Goal: Task Accomplishment & Management: Complete application form

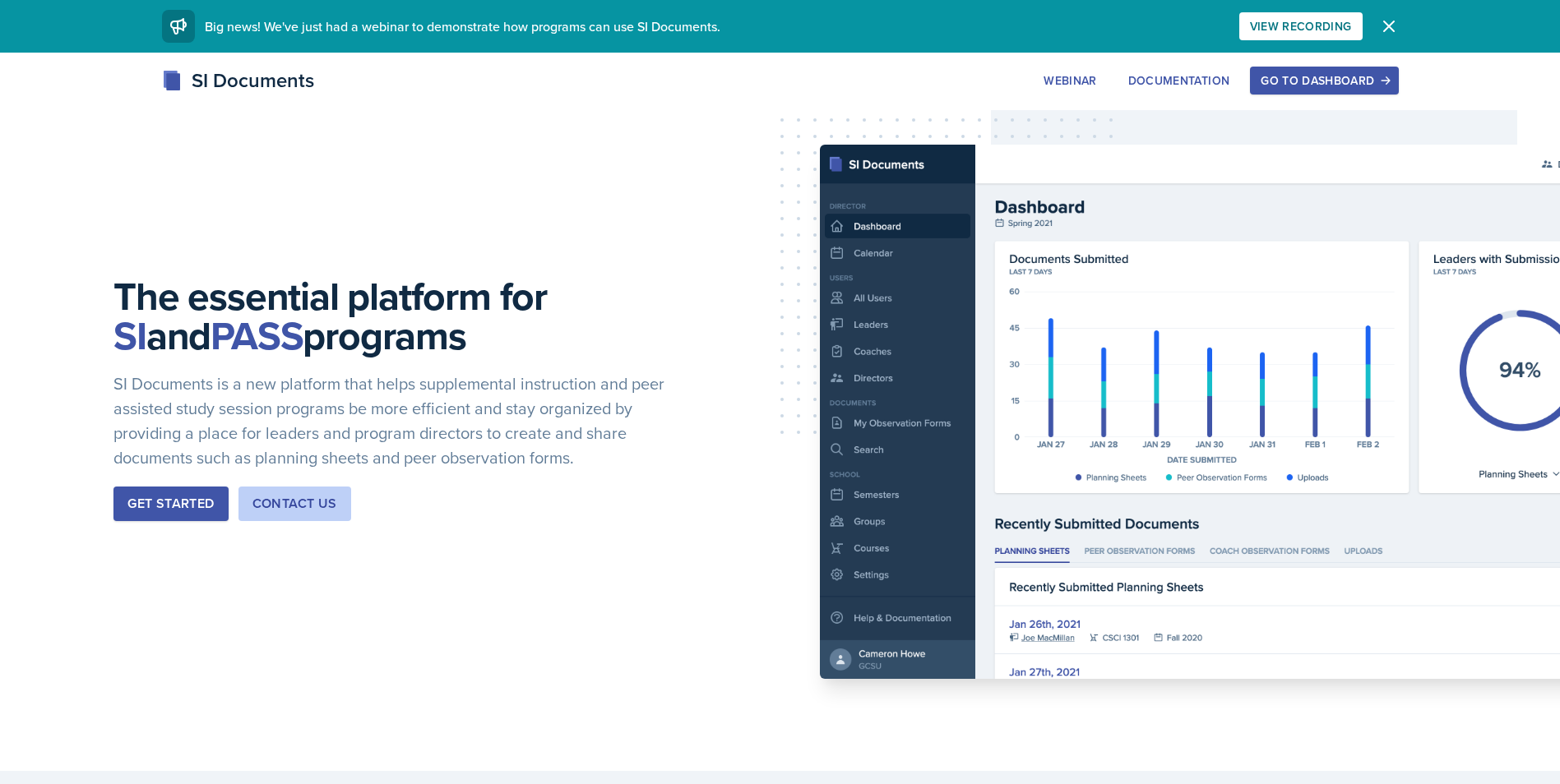
click at [1318, 75] on div "Go to Dashboard" at bounding box center [1324, 80] width 127 height 13
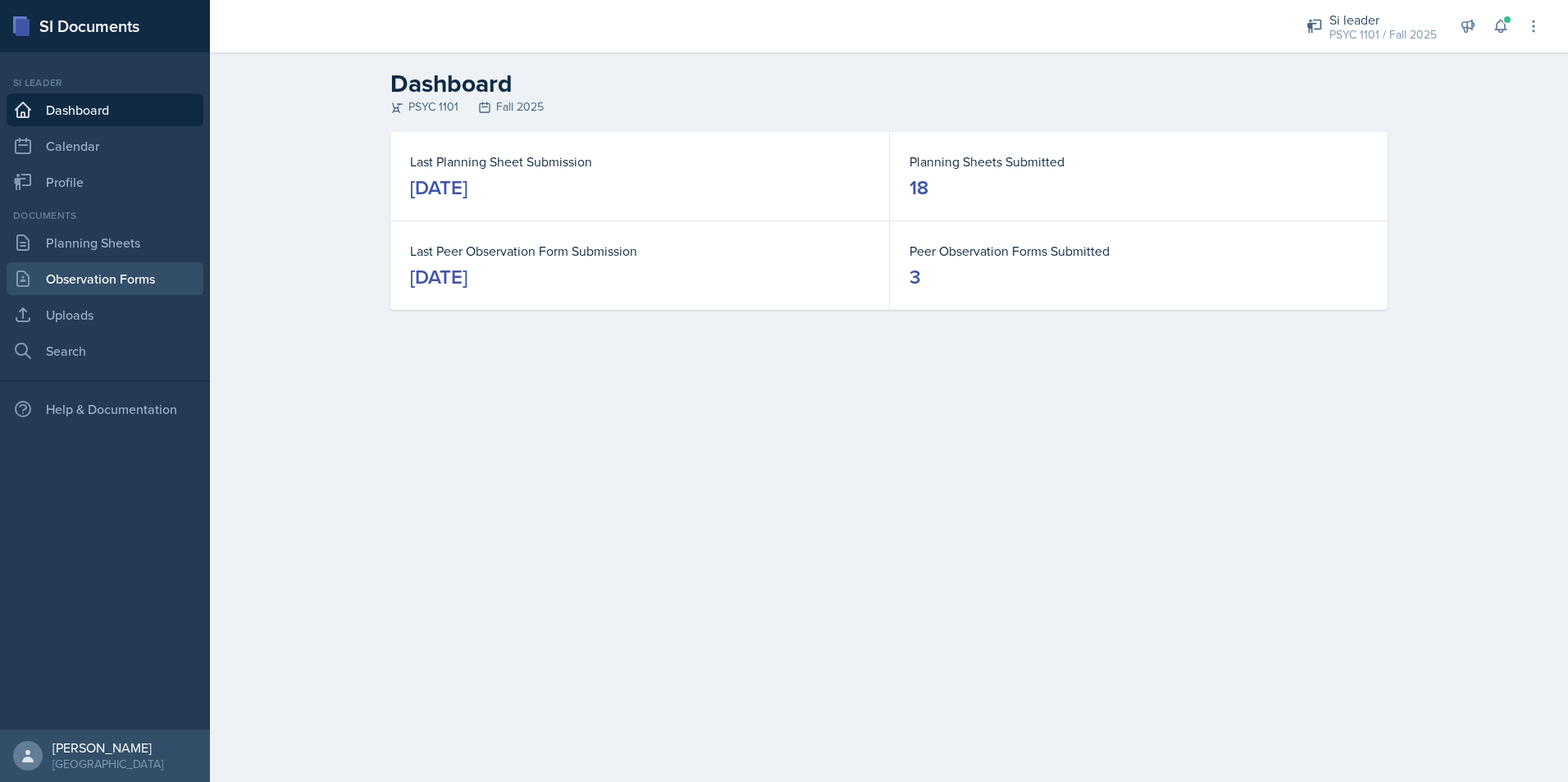
click at [84, 276] on link "Observation Forms" at bounding box center [105, 278] width 197 height 33
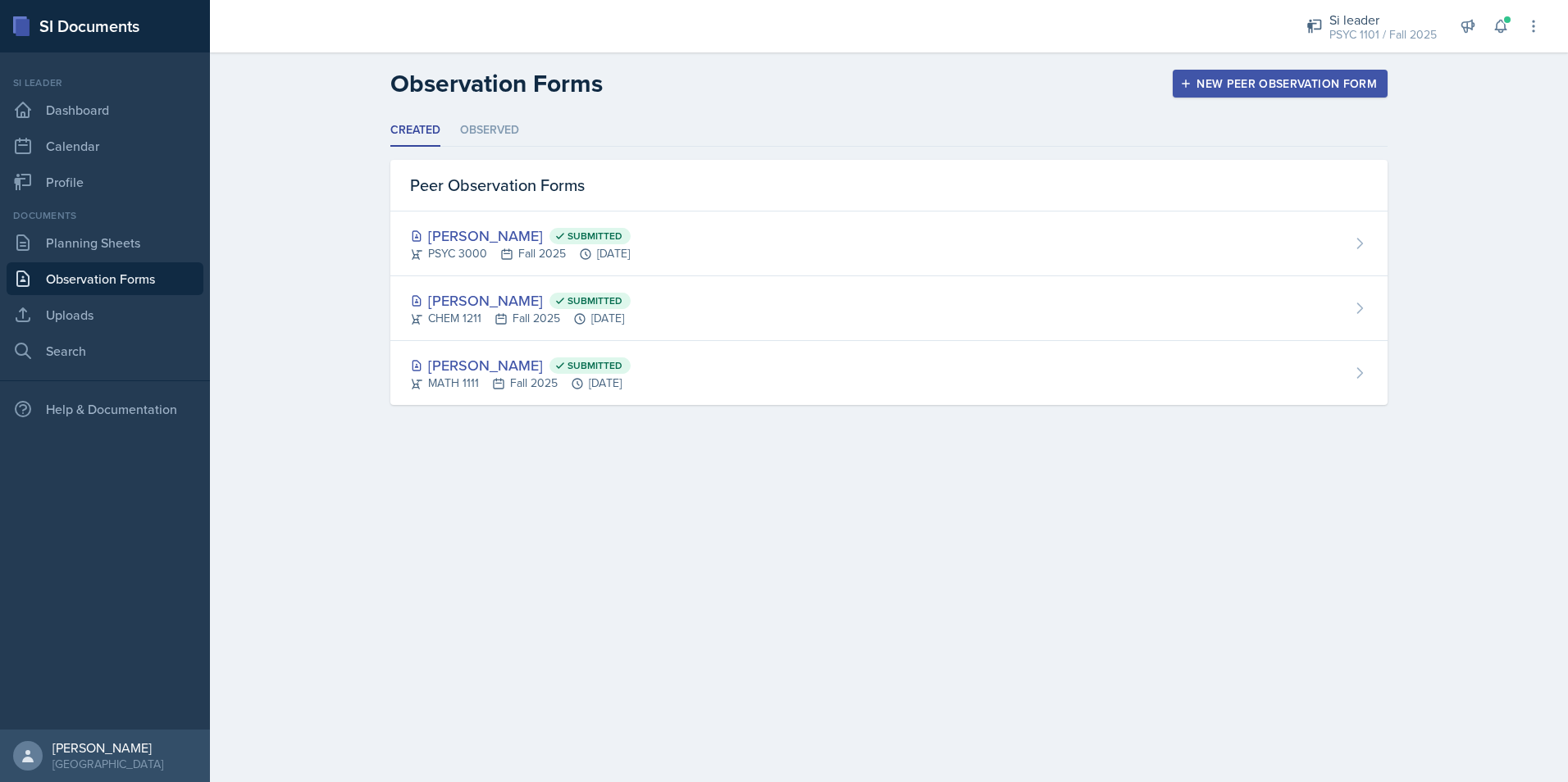
click at [88, 265] on link "Observation Forms" at bounding box center [105, 278] width 197 height 33
click at [95, 253] on link "Planning Sheets" at bounding box center [105, 242] width 197 height 33
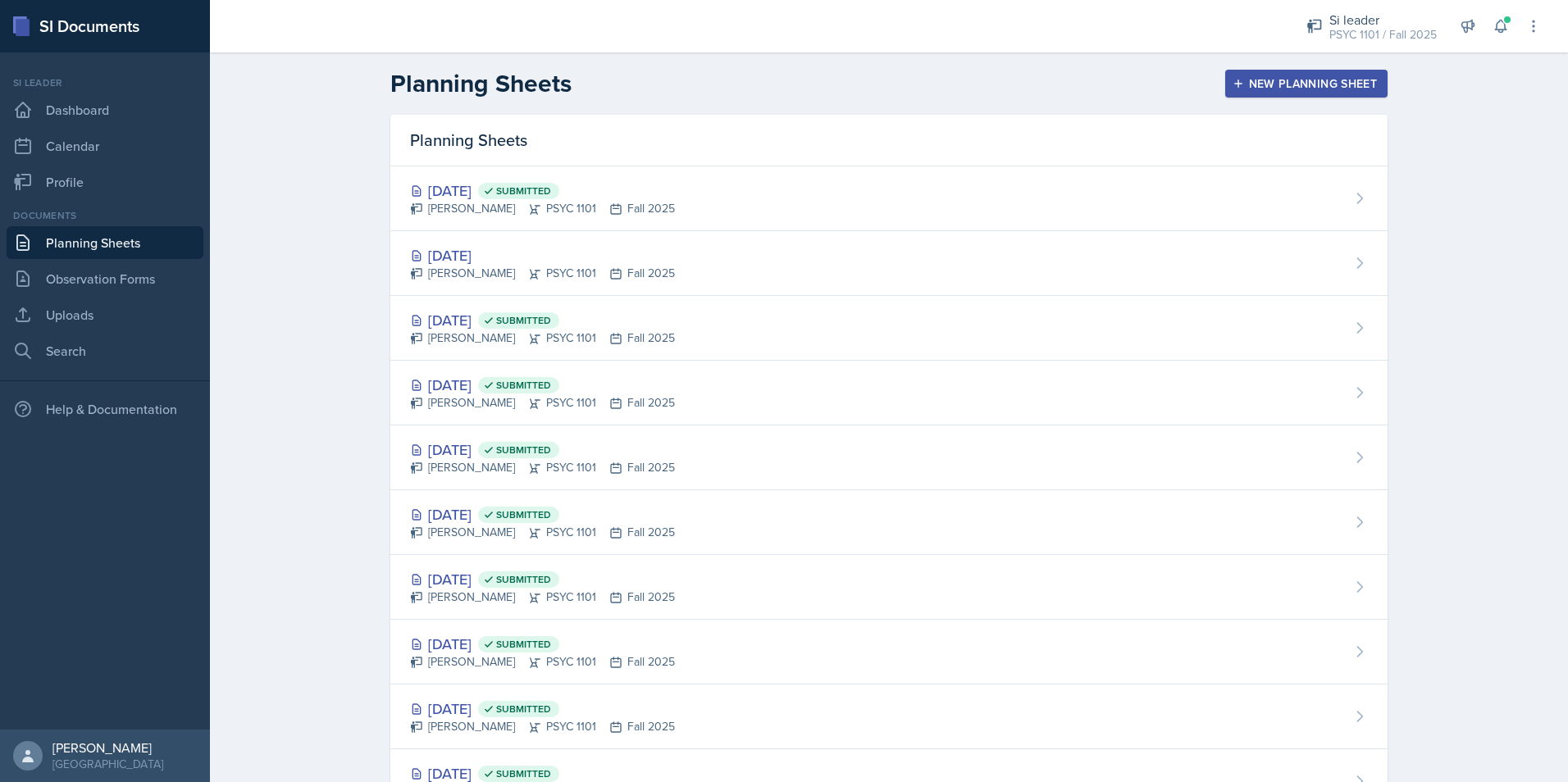
click at [659, 258] on div "[DATE]" at bounding box center [542, 256] width 265 height 22
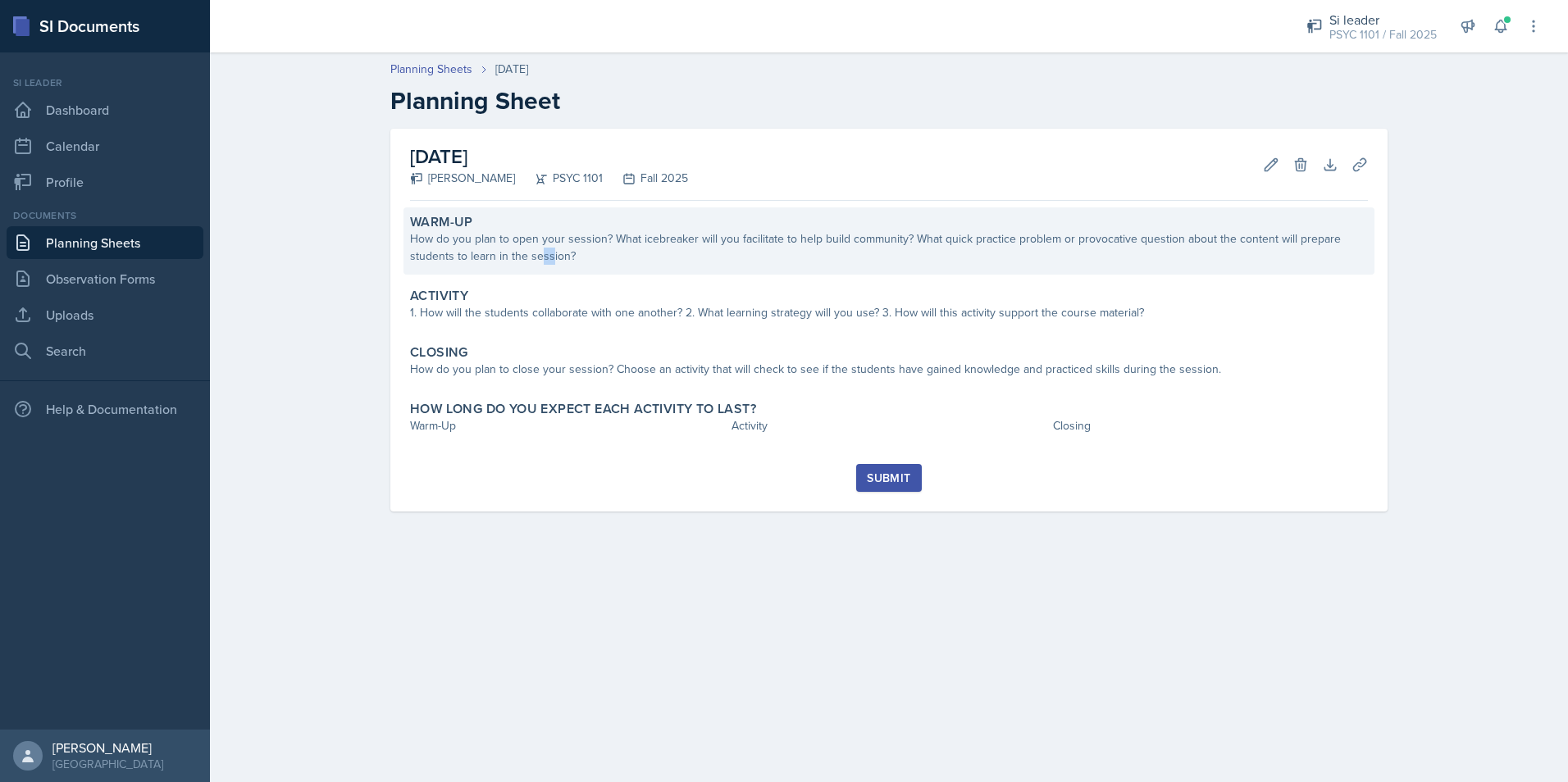
drag, startPoint x: 538, startPoint y: 268, endPoint x: 549, endPoint y: 259, distance: 14.2
click at [549, 259] on div "Warm-Up How do you plan to open your session? What icebreaker will you facilita…" at bounding box center [889, 241] width 971 height 67
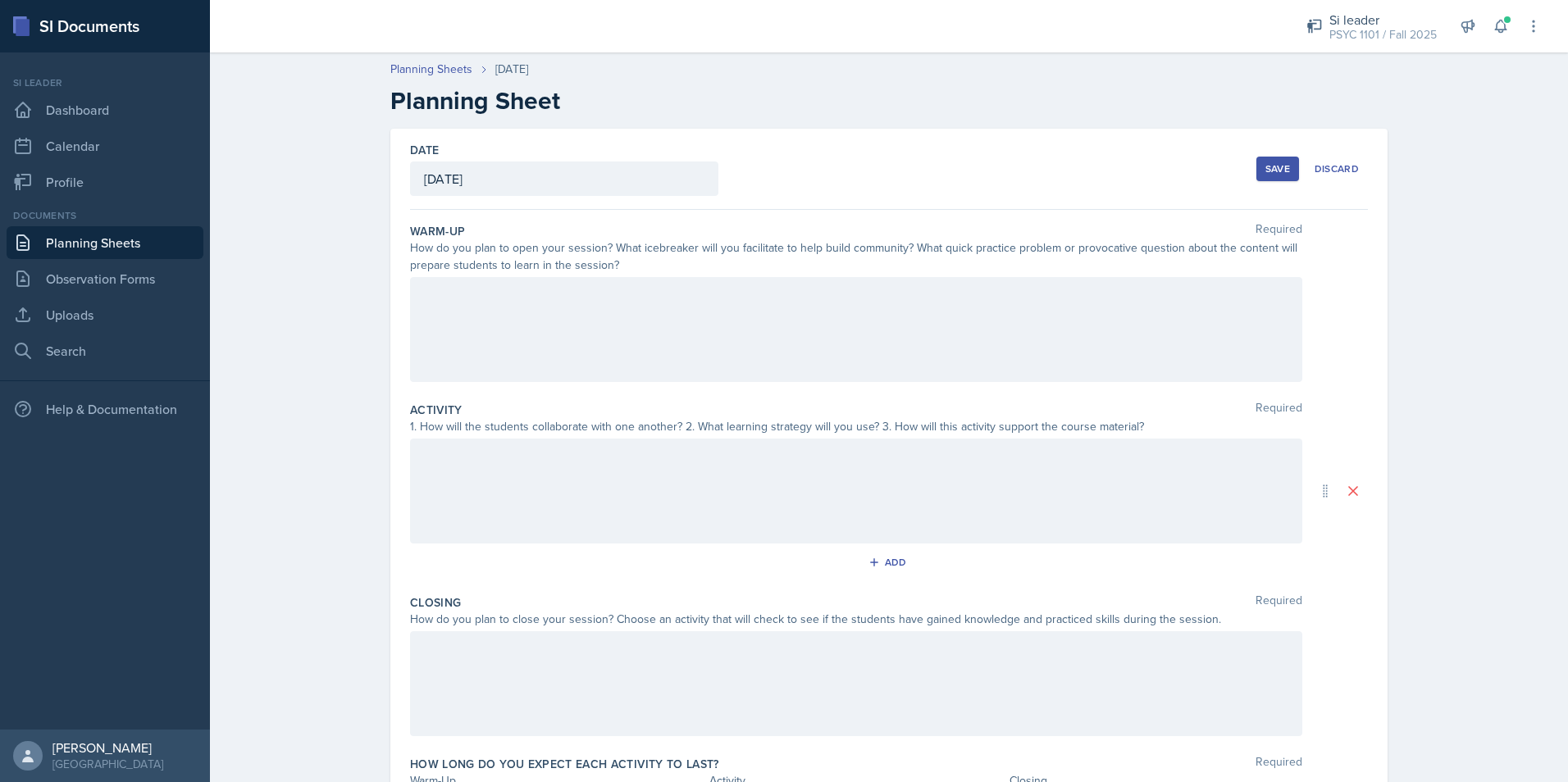
drag, startPoint x: 548, startPoint y: 309, endPoint x: 548, endPoint y: 298, distance: 11.0
click at [548, 303] on div at bounding box center [857, 329] width 893 height 105
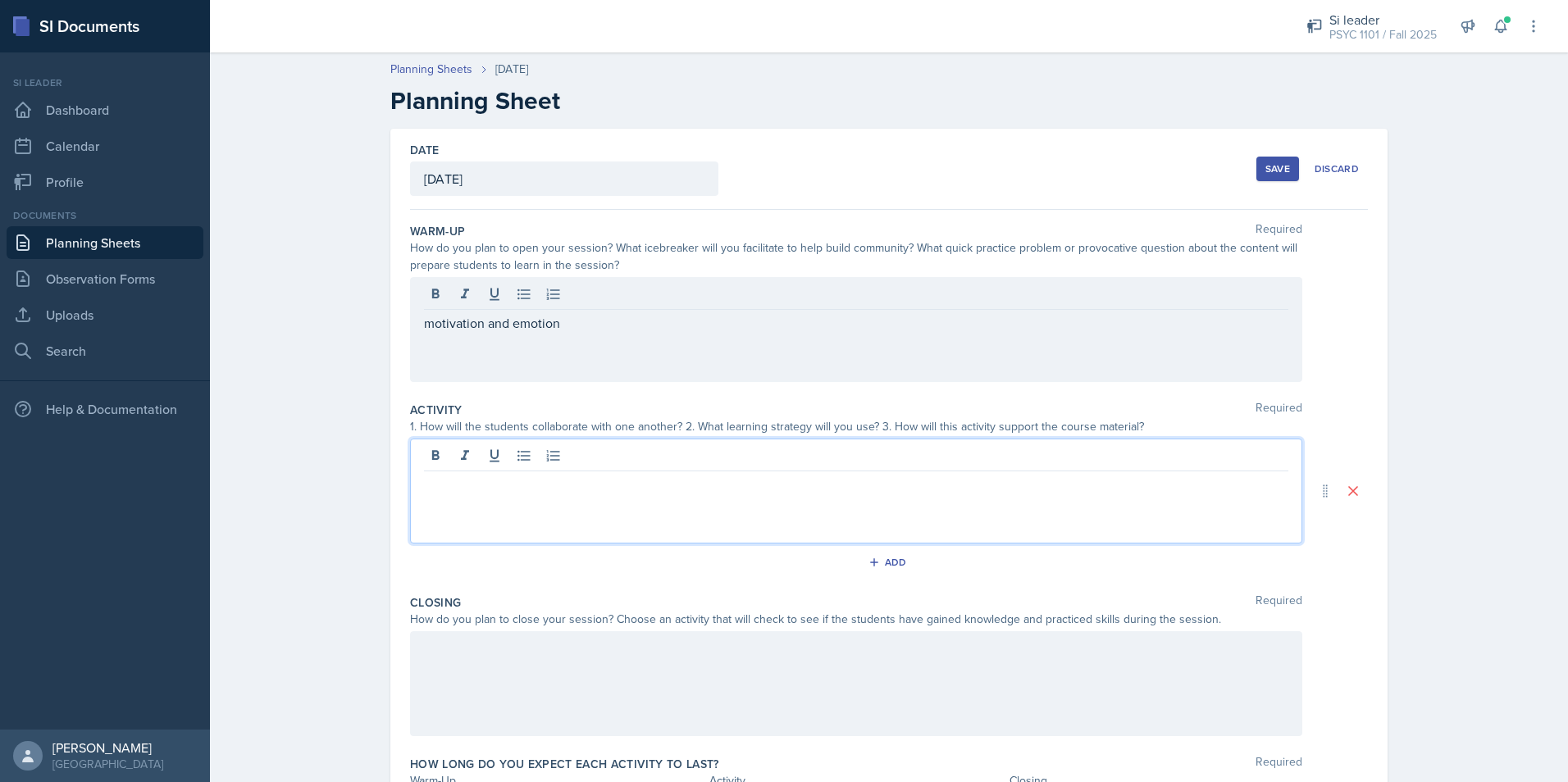
click at [538, 344] on div "motivation and emotion" at bounding box center [857, 329] width 893 height 105
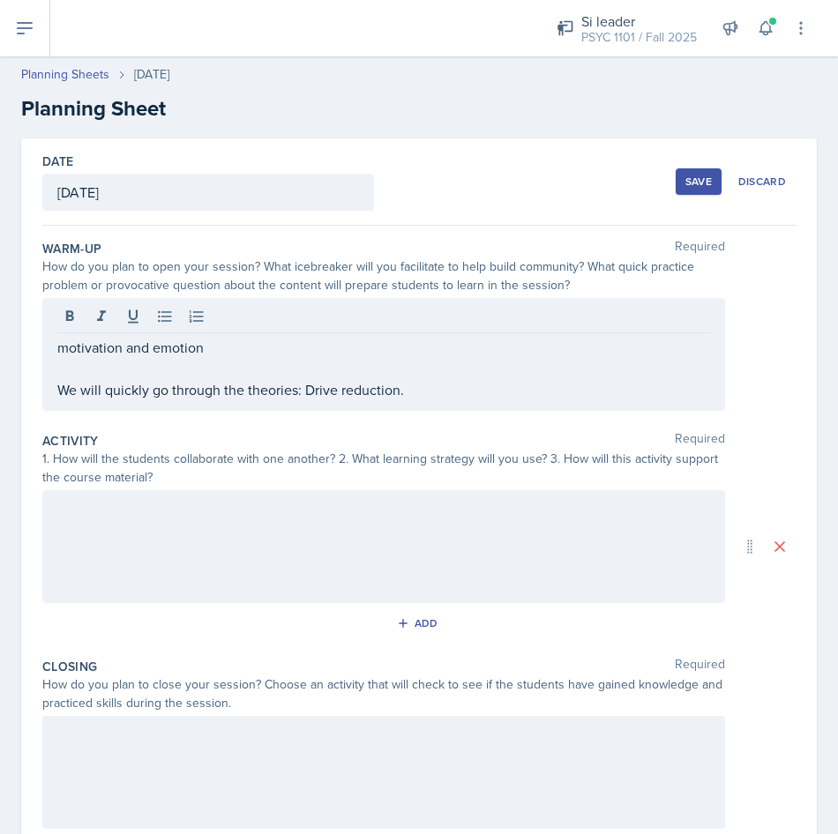
drag, startPoint x: 390, startPoint y: 402, endPoint x: 413, endPoint y: 394, distance: 24.3
click at [402, 400] on div "motivation and emotion We will quickly go through the theories: Drive reduction." at bounding box center [383, 354] width 683 height 113
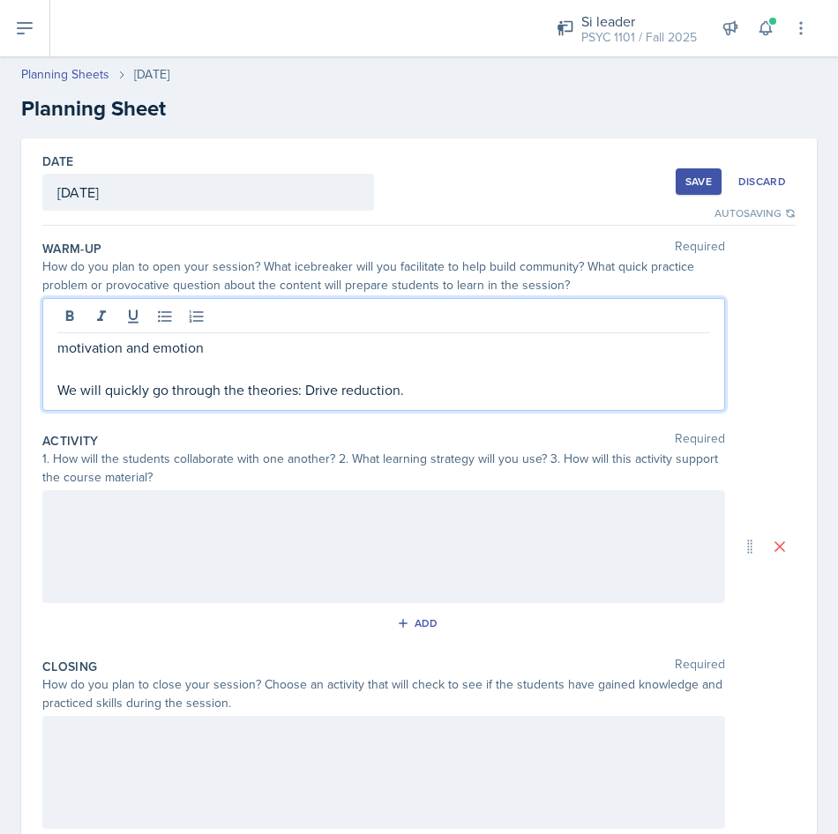
click at [415, 393] on p "We will quickly go through the theories: Drive reduction." at bounding box center [383, 389] width 653 height 21
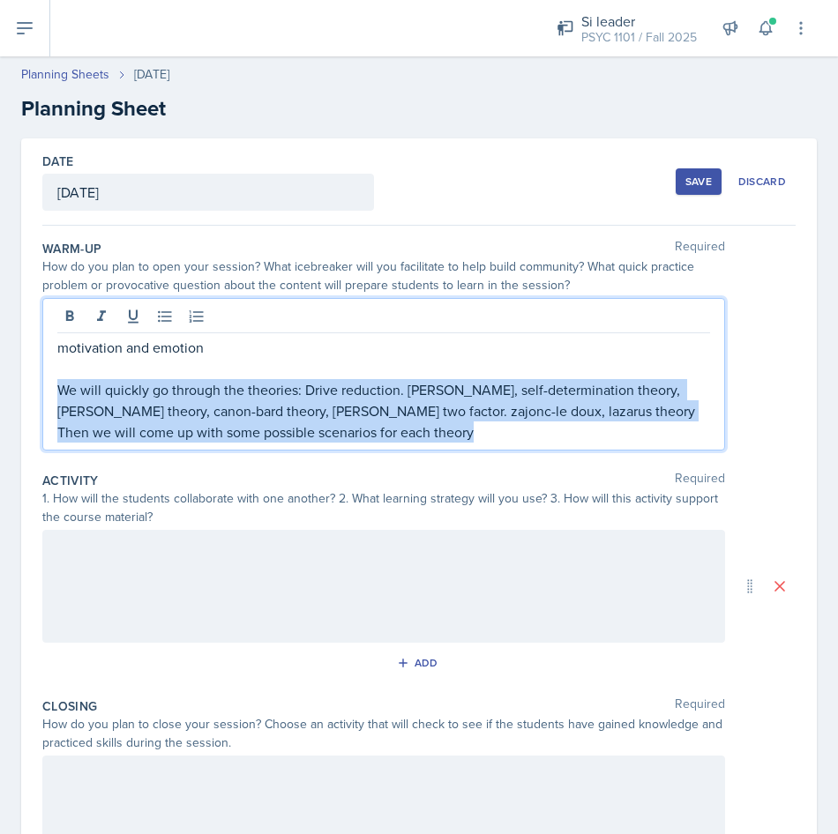
drag, startPoint x: 478, startPoint y: 437, endPoint x: -4, endPoint y: 396, distance: 484.2
click at [0, 396] on html "SI Documents Si leader Dashboard Calendar Profile Documents Planning Sheets Obs…" at bounding box center [419, 417] width 838 height 834
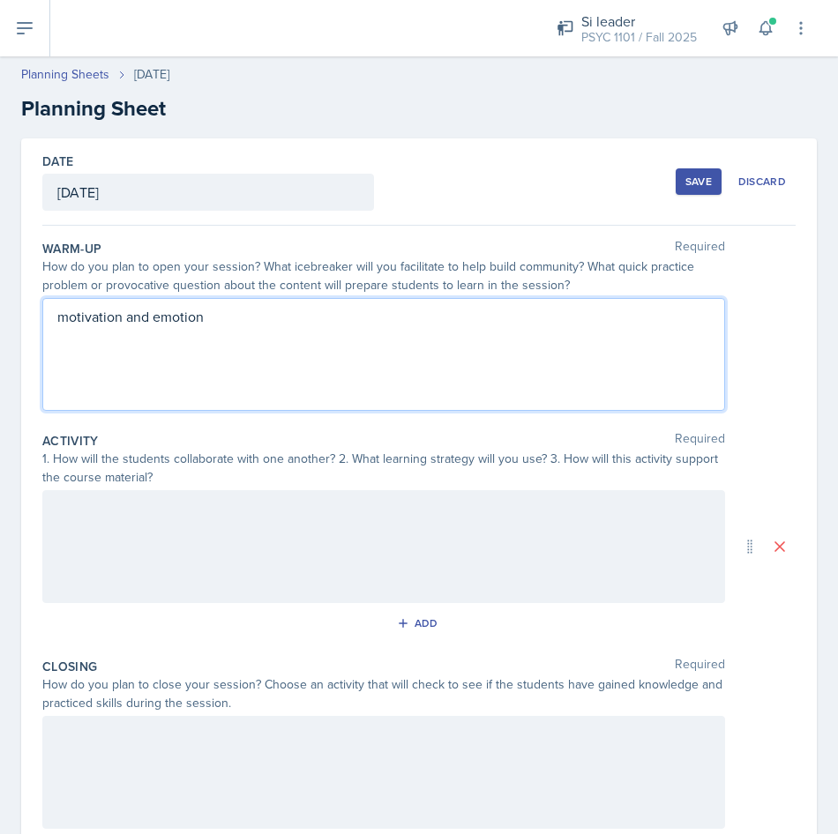
click at [161, 505] on div at bounding box center [383, 546] width 683 height 113
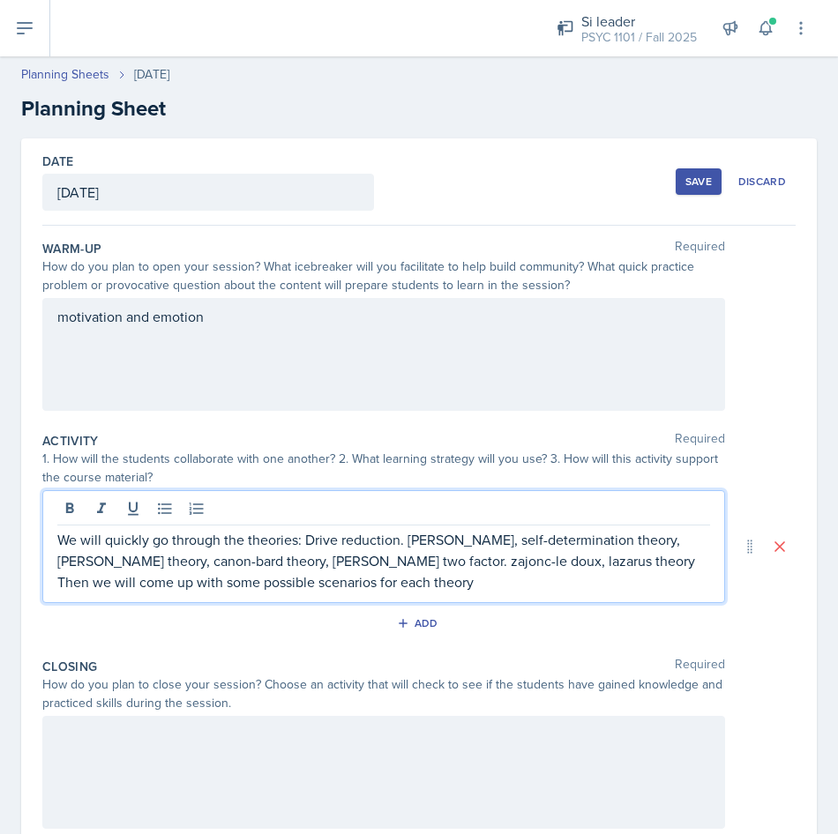
click at [154, 364] on div "motivation and emotion" at bounding box center [383, 337] width 653 height 63
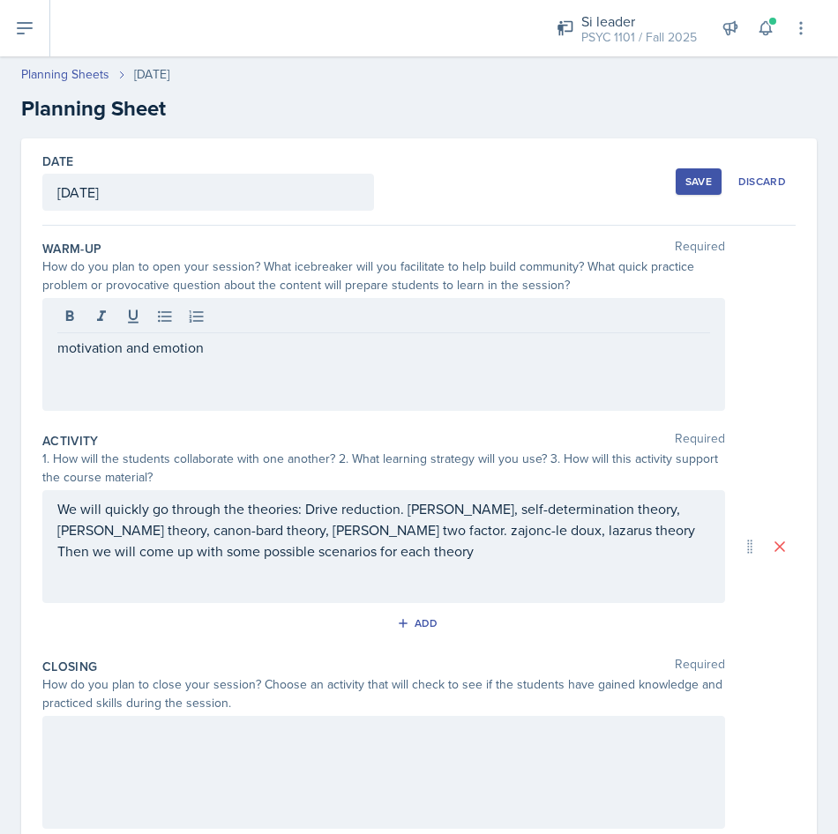
click at [175, 826] on div at bounding box center [383, 772] width 683 height 113
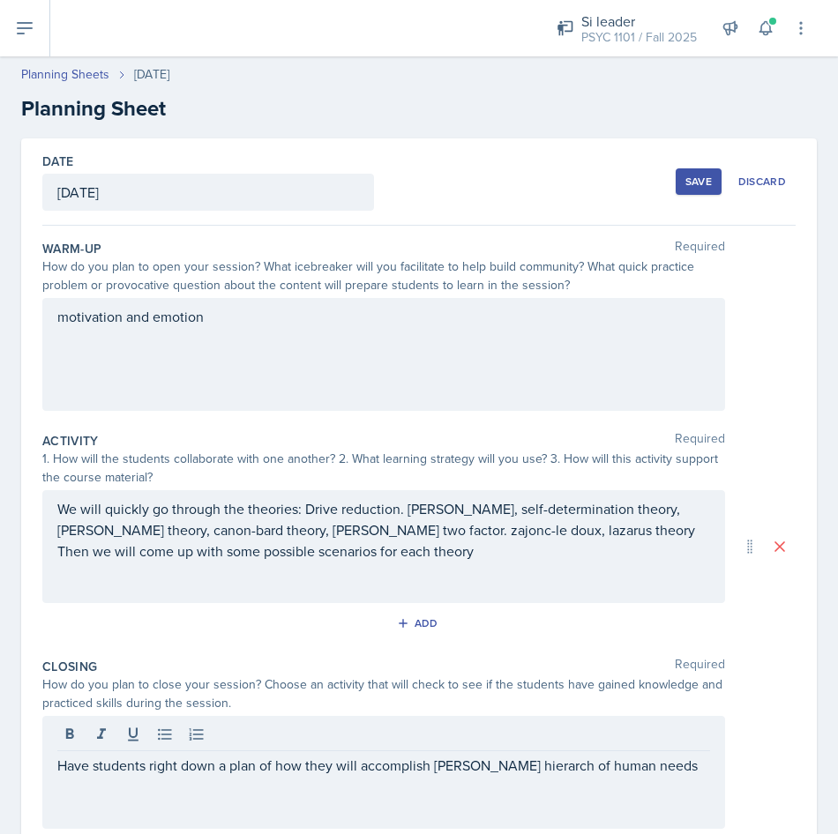
click at [533, 570] on div "We will quickly go through the theories: Drive reduction. [PERSON_NAME], self-d…" at bounding box center [383, 546] width 683 height 113
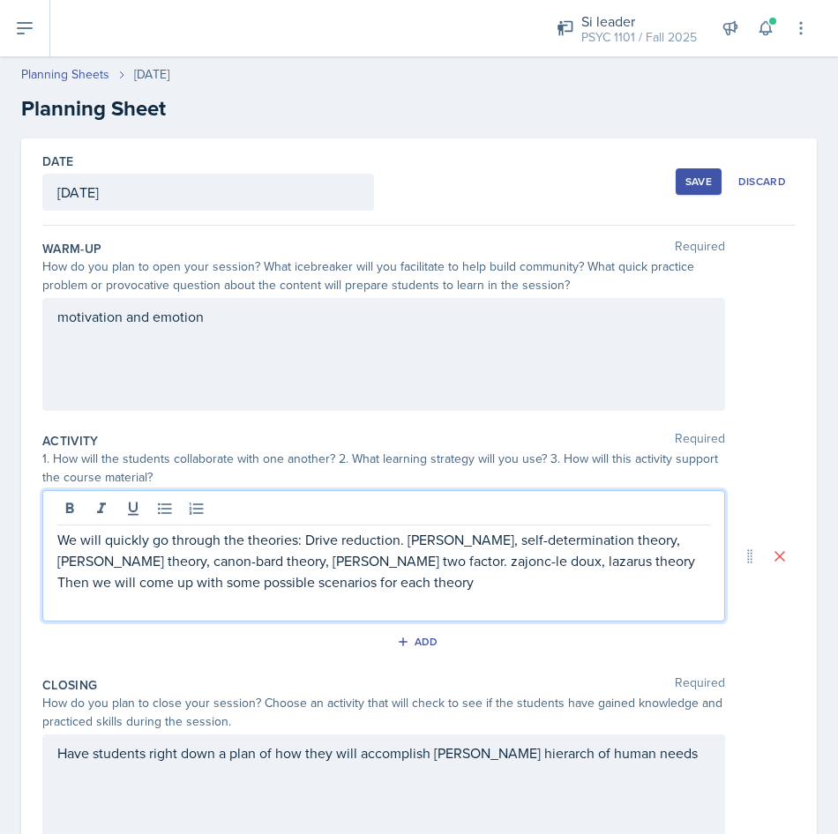
click at [273, 355] on div "motivation and emotion" at bounding box center [383, 337] width 653 height 63
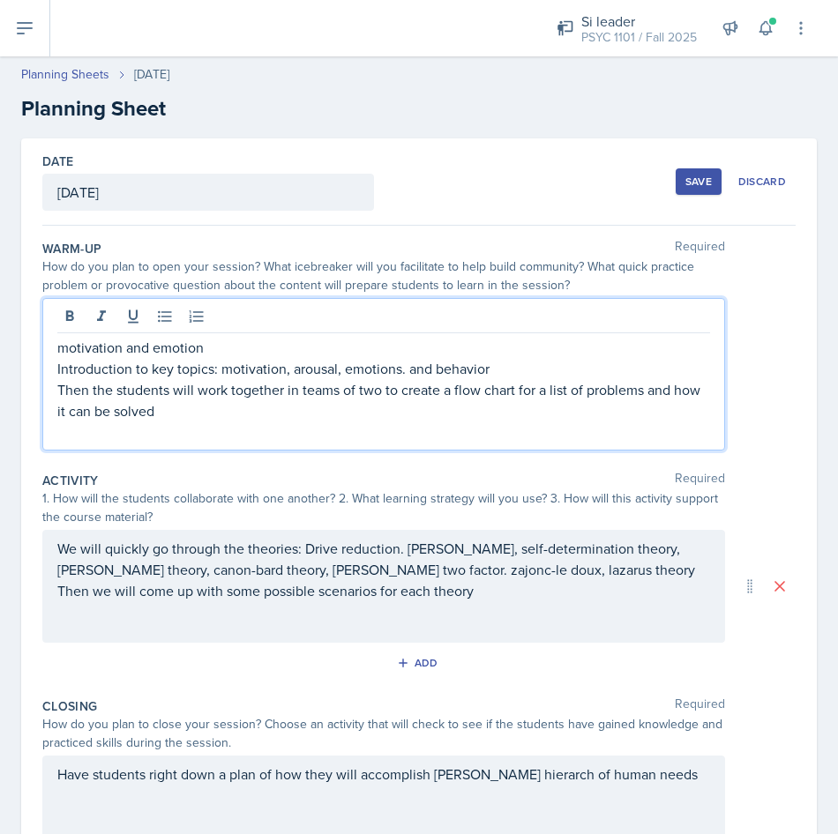
click at [365, 419] on p "Then the students will work together in teams of two to create a flow chart for…" at bounding box center [383, 400] width 653 height 42
click at [513, 351] on p "motivation and emotion" at bounding box center [383, 347] width 653 height 21
drag, startPoint x: 511, startPoint y: 361, endPoint x: 501, endPoint y: 365, distance: 10.7
click at [507, 362] on p "Introduction to key topics: motivation, arousal, emotions. and behavior" at bounding box center [383, 368] width 653 height 21
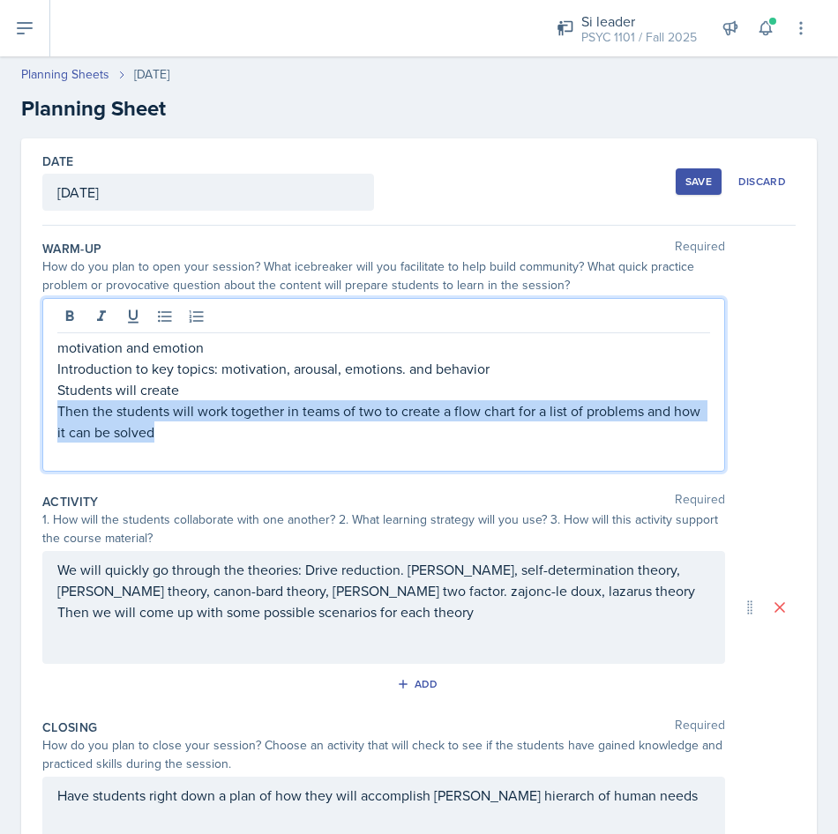
drag, startPoint x: 211, startPoint y: 441, endPoint x: 35, endPoint y: 416, distance: 177.2
click at [35, 416] on div "Date [DATE] [DATE] 28 29 30 1 2 3 4 5 6 7 8 9 10 11 12 13 14 15 16 17 18 19 20 …" at bounding box center [418, 576] width 795 height 877
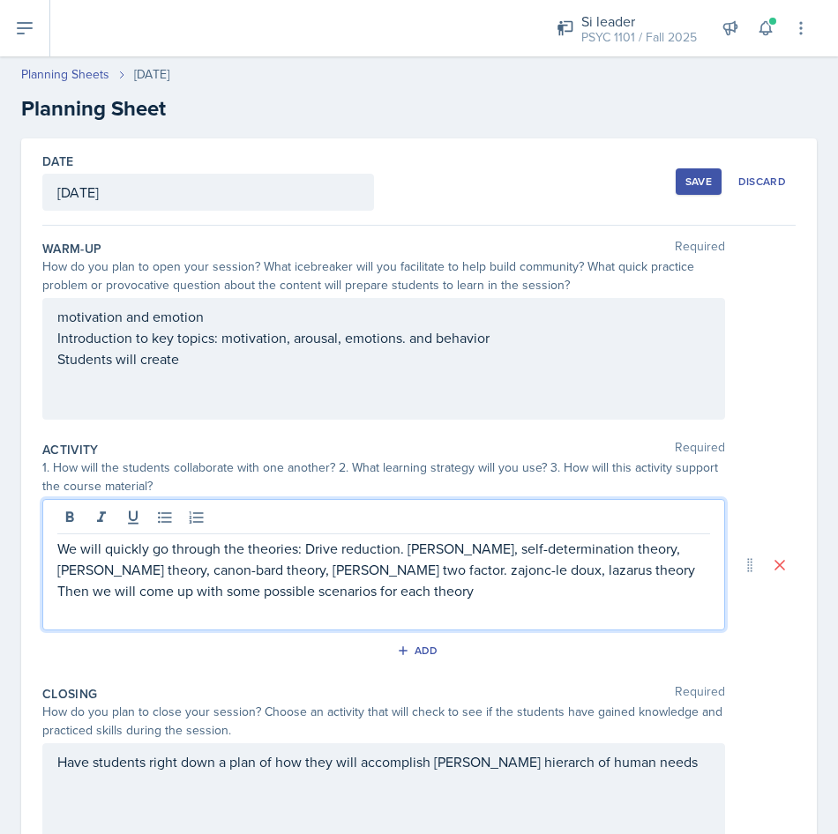
drag, startPoint x: 94, startPoint y: 576, endPoint x: 93, endPoint y: 596, distance: 20.3
click at [93, 581] on div "We will quickly go through the theories: Drive reduction. [PERSON_NAME], self-d…" at bounding box center [383, 580] width 653 height 85
click at [100, 616] on p at bounding box center [383, 611] width 653 height 21
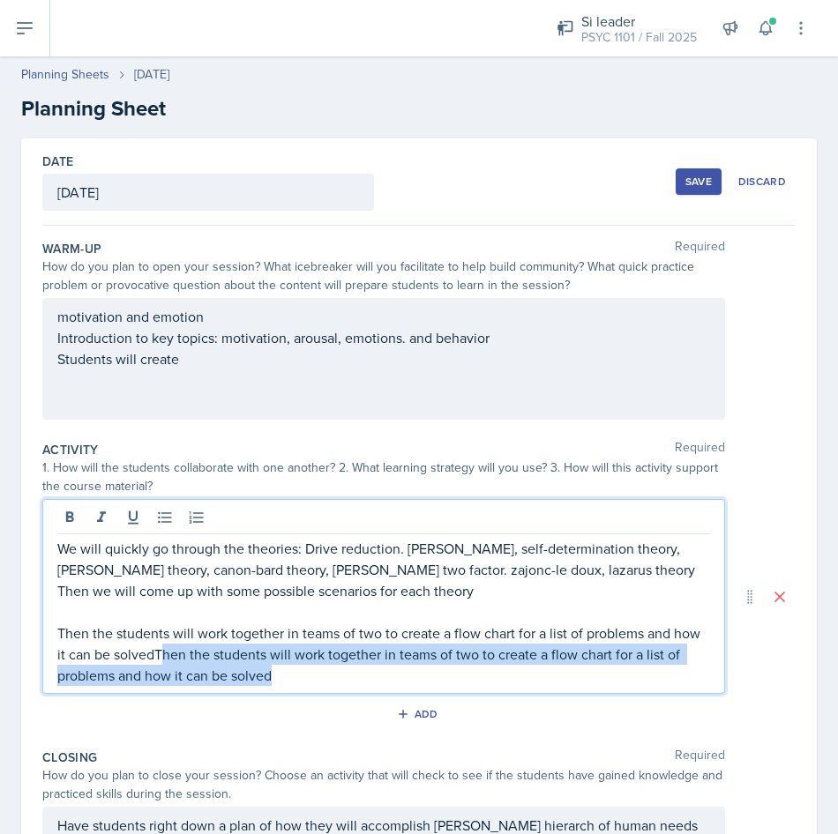
drag, startPoint x: 328, startPoint y: 682, endPoint x: 190, endPoint y: 659, distance: 140.3
click at [190, 659] on p "Then the students will work together in teams of two to create a flow chart for…" at bounding box center [383, 654] width 653 height 63
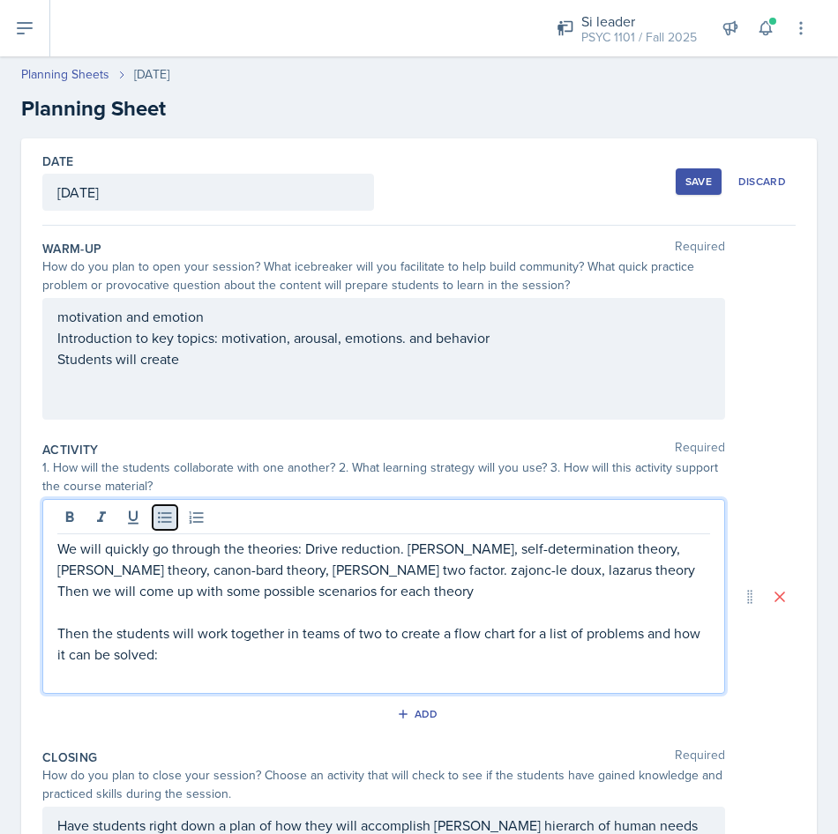
click at [164, 518] on icon at bounding box center [164, 517] width 13 height 11
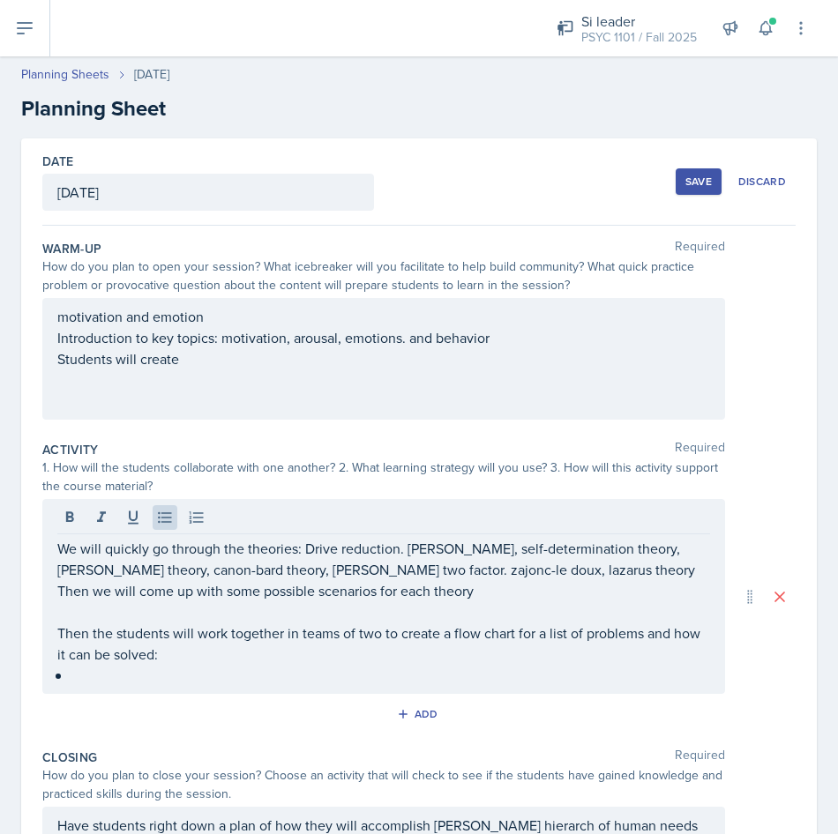
click at [207, 357] on div "motivation and emotion Introduction to key topics: motivation, arousal, emotion…" at bounding box center [383, 359] width 653 height 106
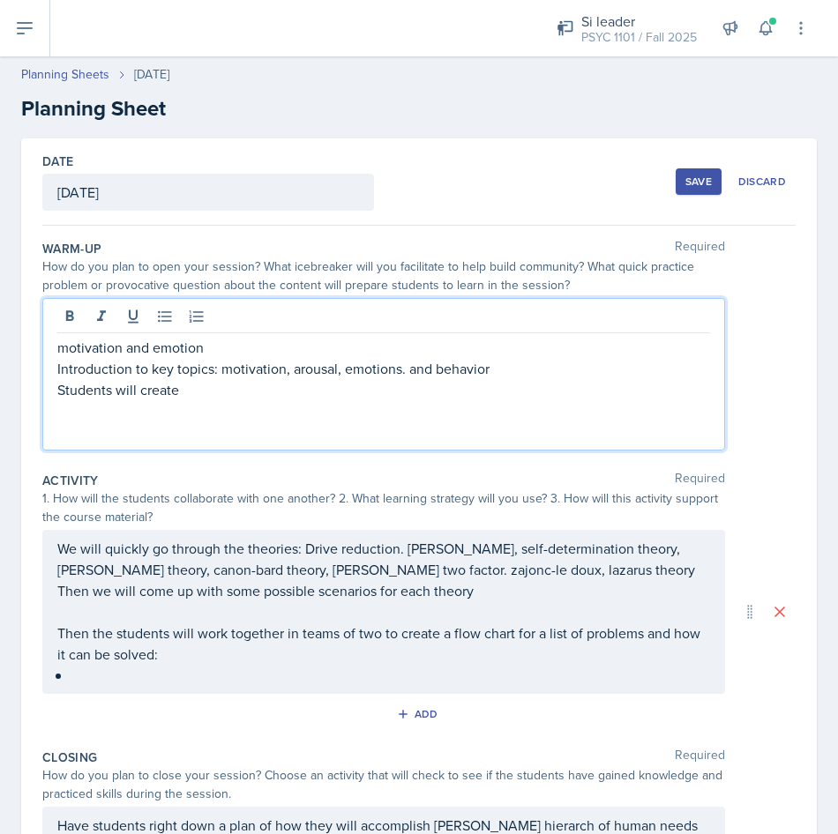
drag, startPoint x: 206, startPoint y: 382, endPoint x: 206, endPoint y: 395, distance: 13.2
click at [206, 383] on p "Students will create" at bounding box center [383, 389] width 653 height 21
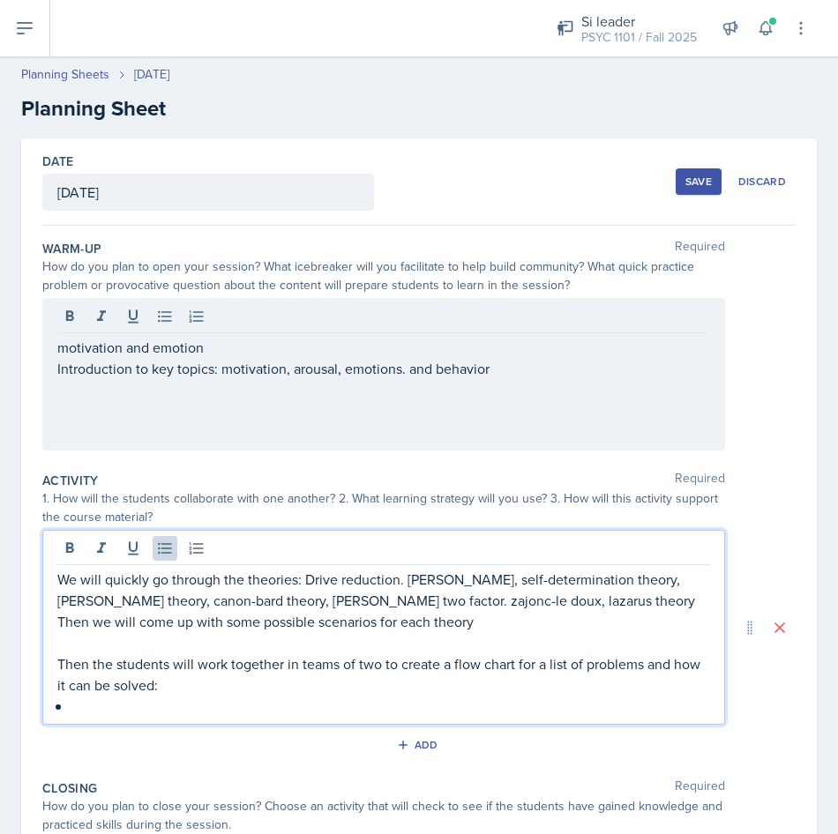
click at [76, 679] on div "We will quickly go through the theories: Drive reduction. [PERSON_NAME], self-d…" at bounding box center [383, 643] width 653 height 148
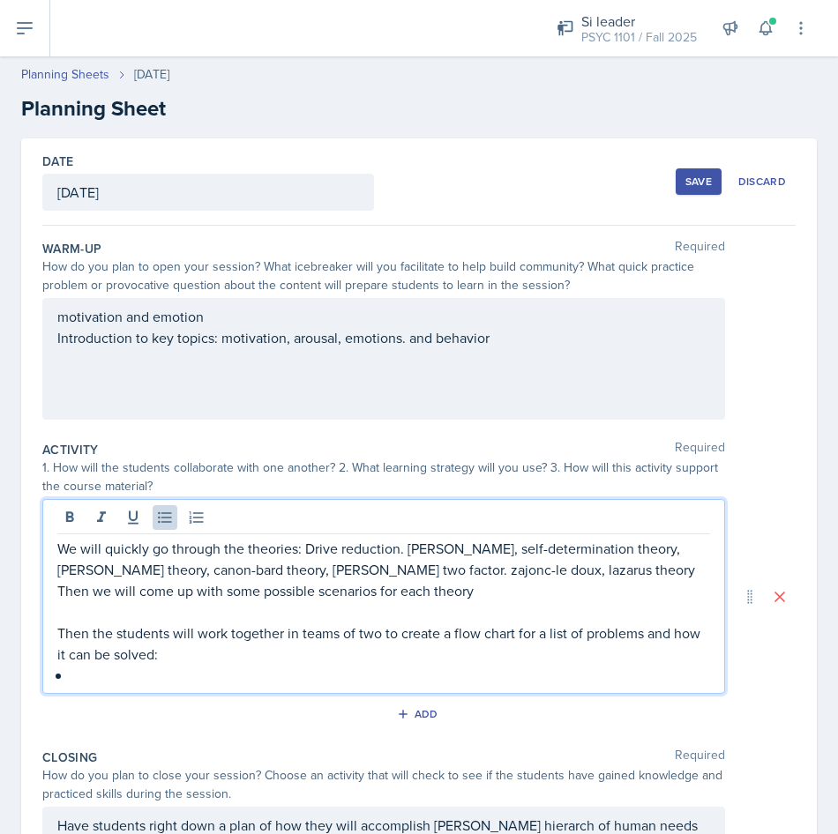
click at [86, 677] on p at bounding box center [390, 675] width 638 height 21
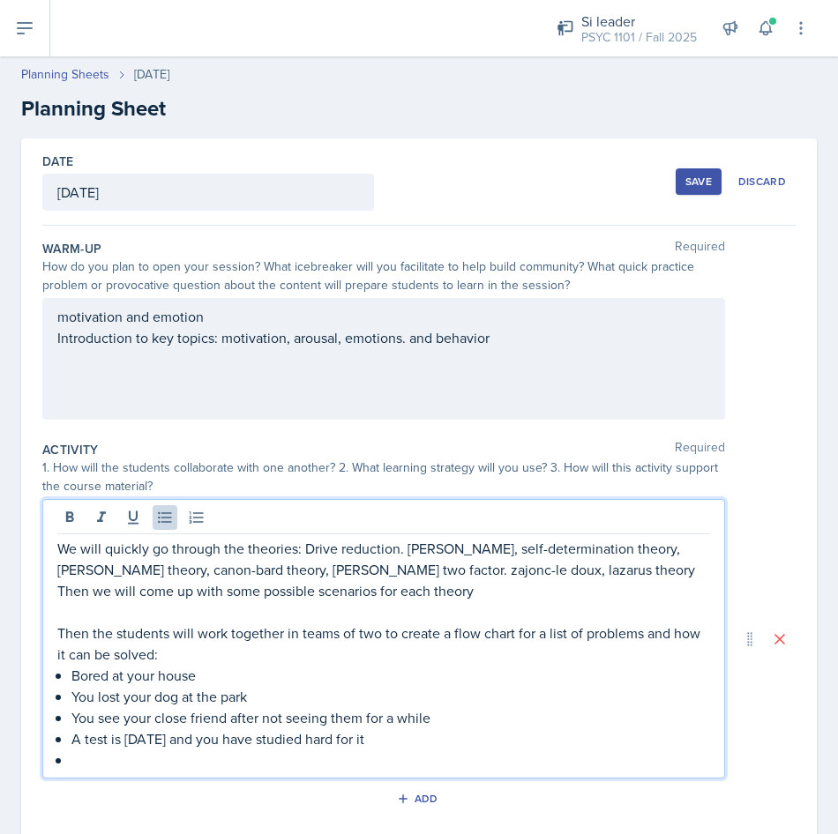
drag, startPoint x: 316, startPoint y: 735, endPoint x: 307, endPoint y: 740, distance: 10.3
click at [308, 739] on p "A test is [DATE] and you have studied hard for it" at bounding box center [390, 738] width 638 height 21
click at [307, 740] on p "A test is [DATE] and you have studied hard for it" at bounding box center [390, 738] width 638 height 21
click at [306, 740] on p "A test is [DATE] and you have studied hard for it" at bounding box center [390, 738] width 638 height 21
click at [403, 732] on p "A test is [DATE] and you have to finish studying hard for it" at bounding box center [390, 738] width 638 height 21
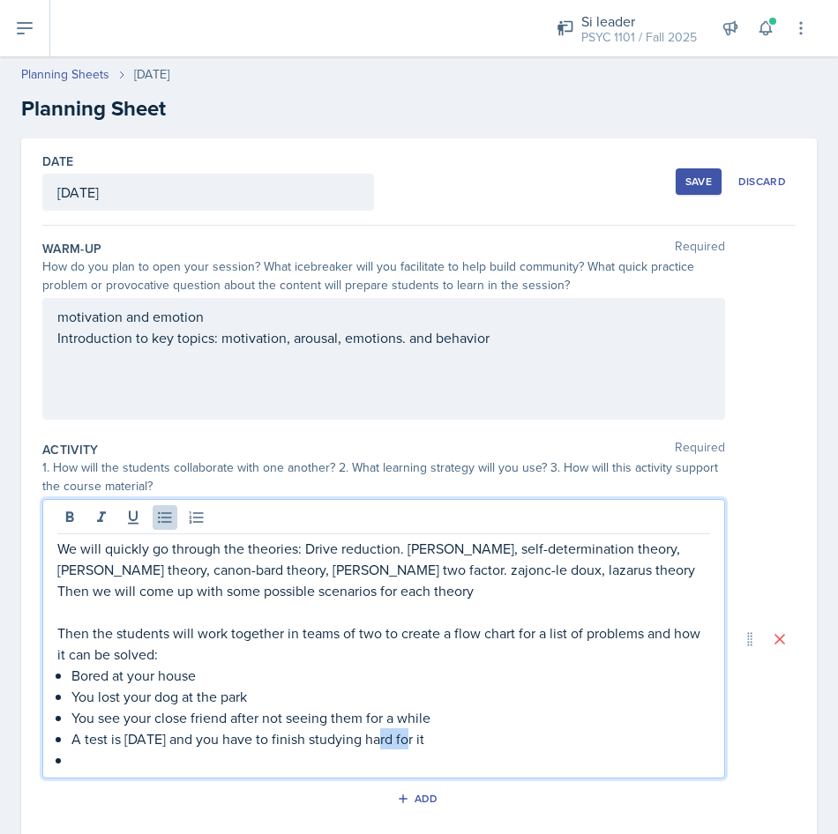
click at [403, 732] on p "A test is [DATE] and you have to finish studying hard for it" at bounding box center [390, 738] width 638 height 21
click at [383, 758] on p at bounding box center [390, 760] width 638 height 21
click at [155, 769] on p at bounding box center [390, 760] width 638 height 21
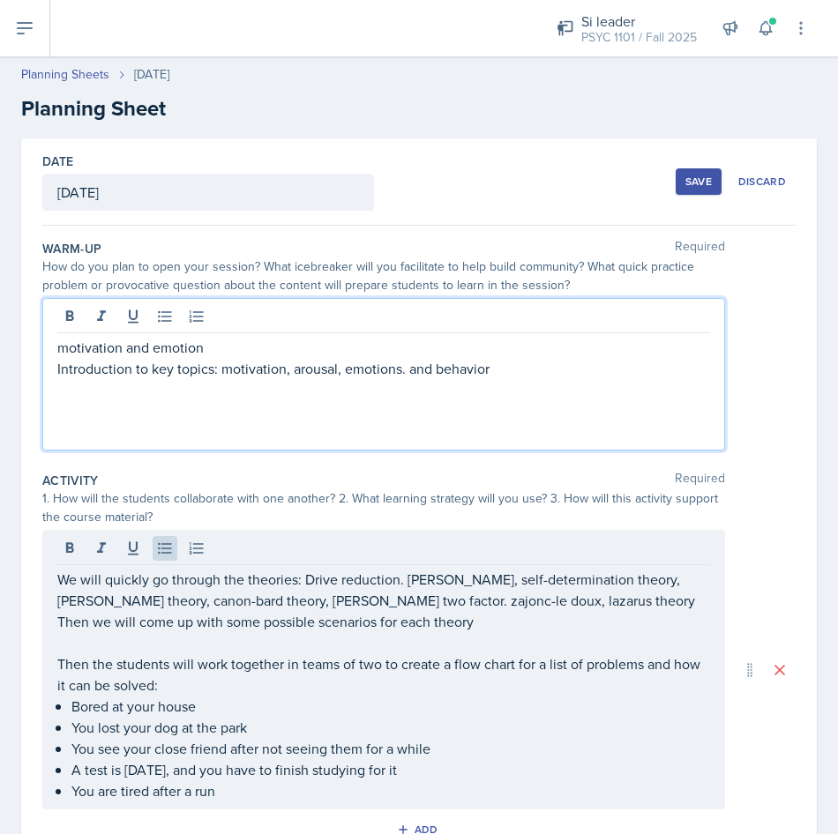
click at [82, 388] on div "motivation and emotion Introduction to key topics: motivation, arousal, emotion…" at bounding box center [383, 390] width 653 height 106
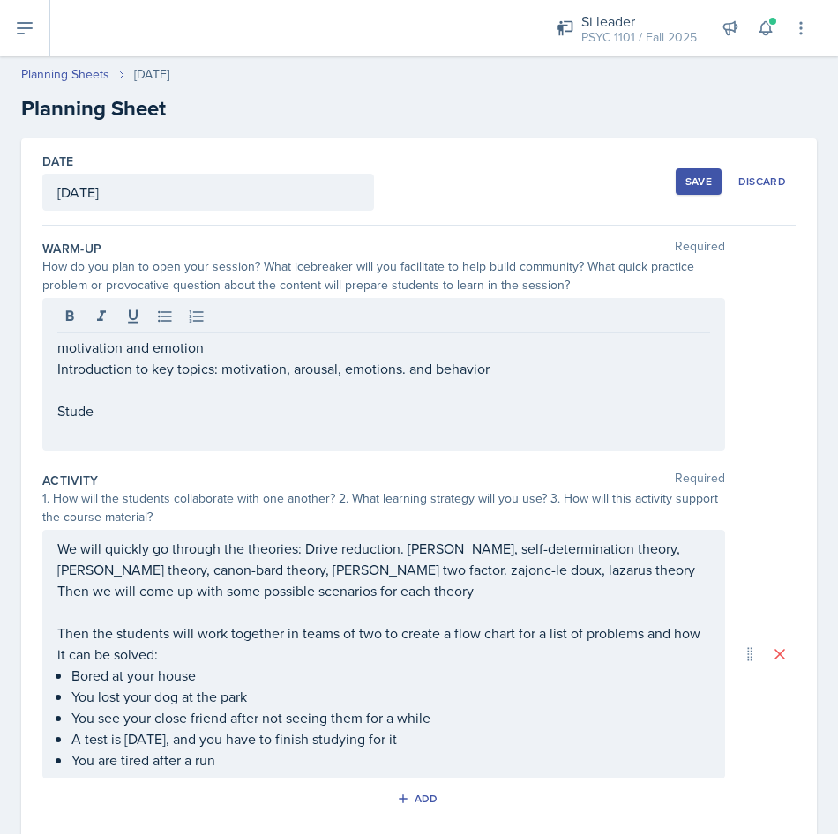
click at [59, 334] on div "motivation and emotion Introduction to key topics: motivation, arousal, emotion…" at bounding box center [383, 374] width 683 height 153
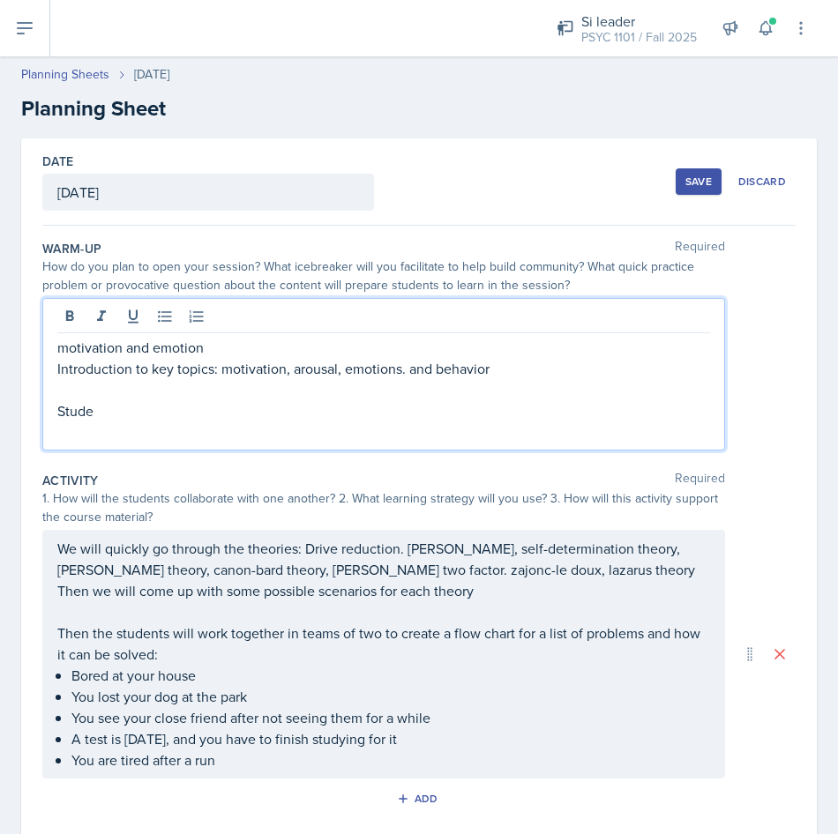
click at [52, 351] on div "motivation and emotion Introduction to key topics: motivation, arousal, emotion…" at bounding box center [383, 374] width 683 height 153
click at [61, 353] on p "motivation and emotion" at bounding box center [383, 347] width 653 height 21
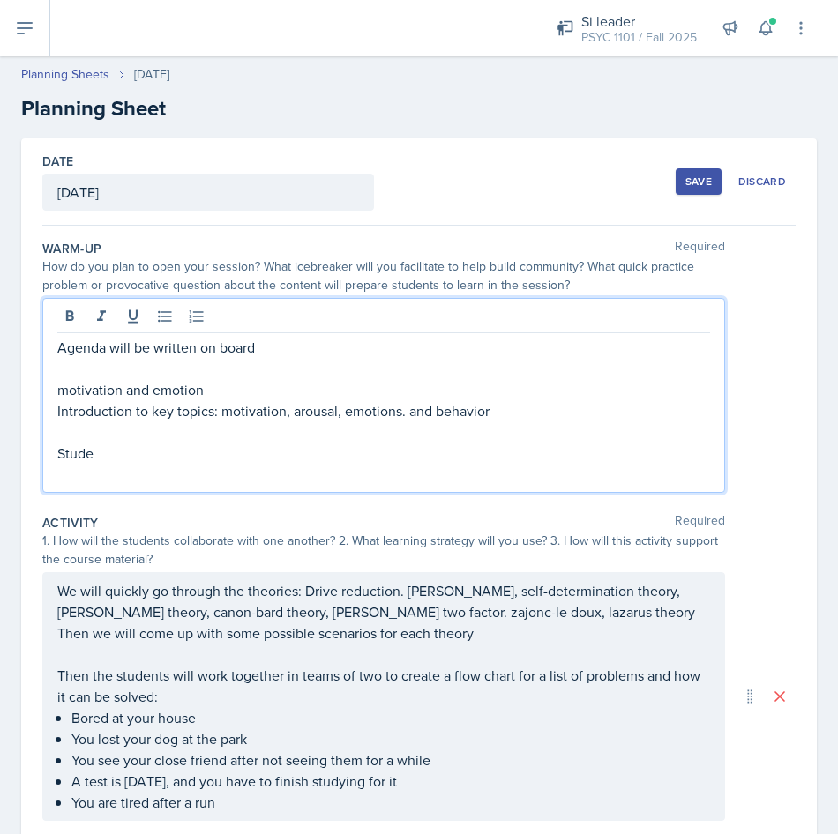
click at [121, 452] on p "Stude" at bounding box center [383, 453] width 653 height 21
drag, startPoint x: 219, startPoint y: 447, endPoint x: 214, endPoint y: 463, distance: 16.5
click at [214, 463] on p "Students will answer whether something is intrinsically motivated or not" at bounding box center [383, 453] width 653 height 21
click at [212, 476] on p at bounding box center [383, 474] width 653 height 21
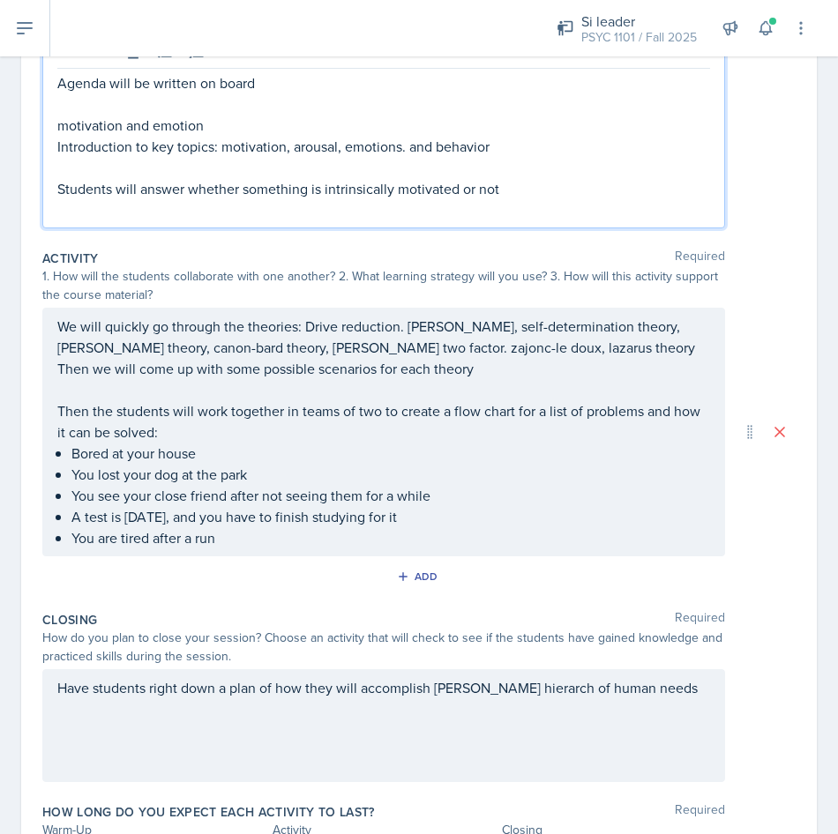
click at [243, 543] on p "You are tired after a run" at bounding box center [390, 537] width 638 height 21
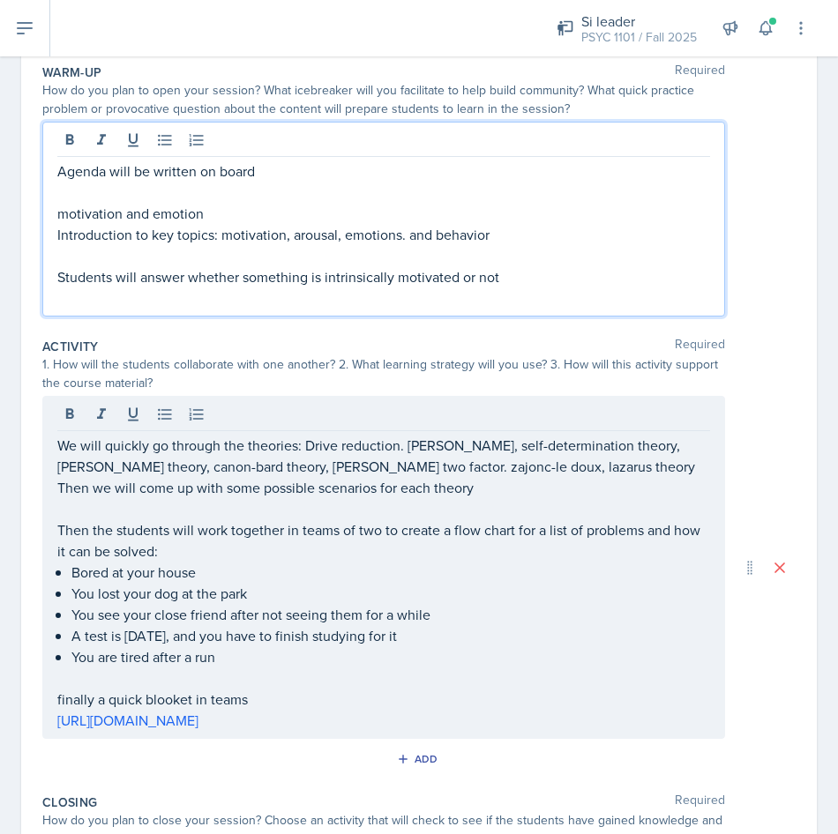
scroll to position [207, 0]
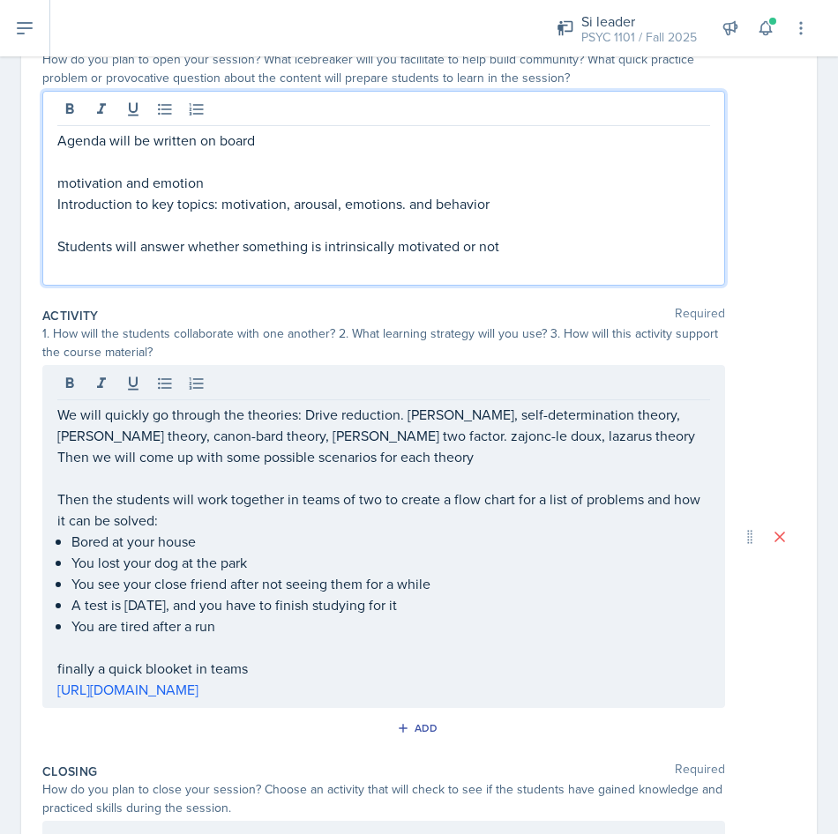
drag, startPoint x: 509, startPoint y: 252, endPoint x: 528, endPoint y: 252, distance: 19.4
click at [511, 252] on p "Students will answer whether something is intrinsically motivated or not" at bounding box center [383, 245] width 653 height 21
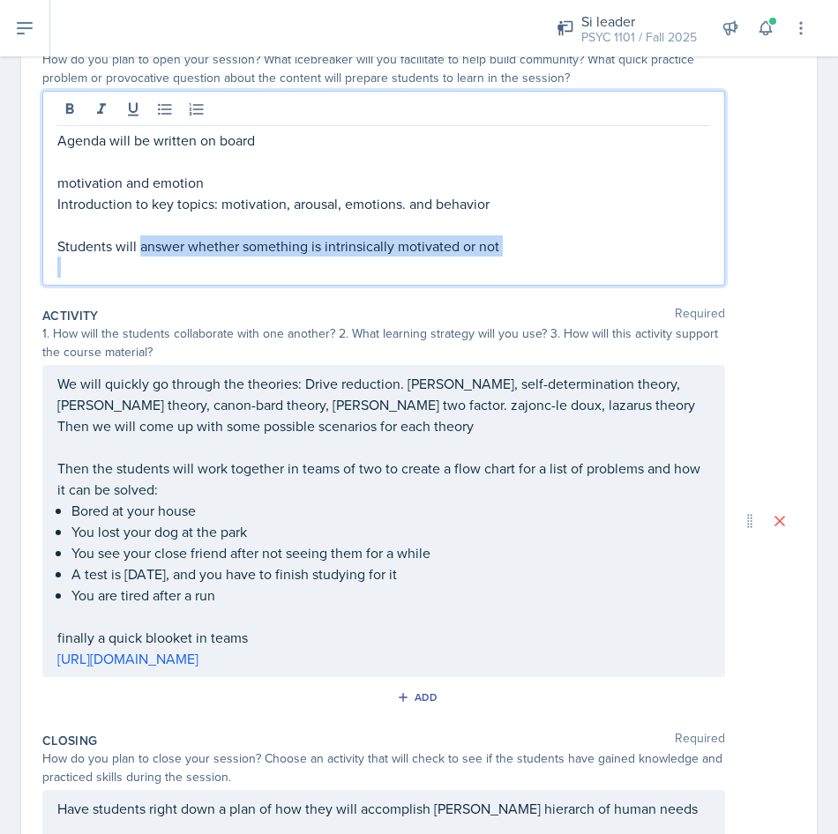
drag, startPoint x: 507, startPoint y: 259, endPoint x: 137, endPoint y: 242, distance: 370.8
click at [137, 242] on div "Agenda will be written on board motivation and emotion Introduction to key topi…" at bounding box center [383, 204] width 653 height 148
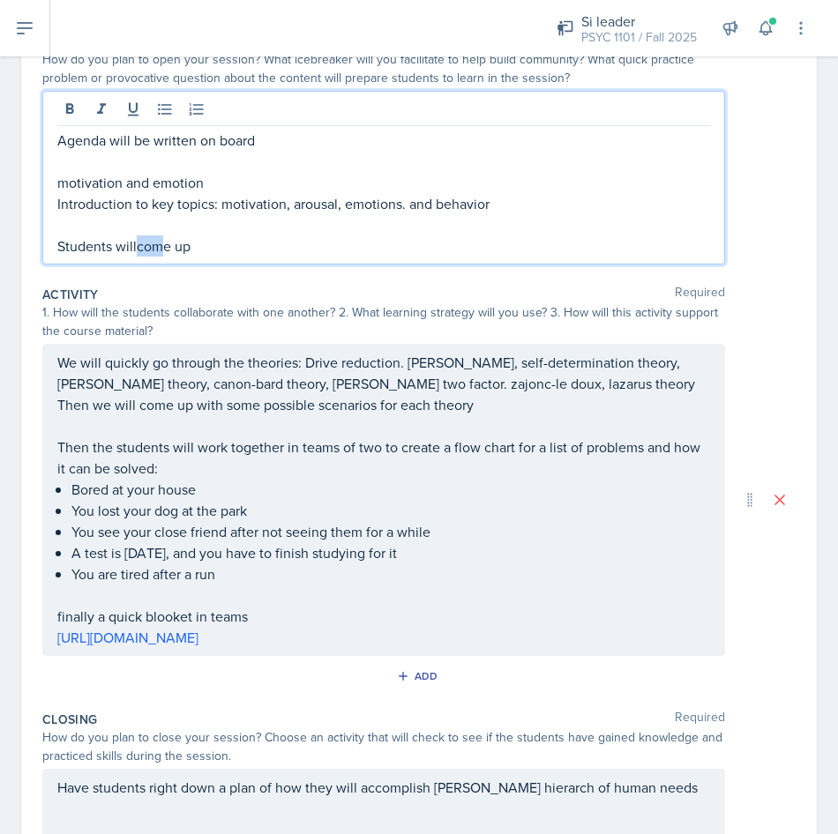
drag, startPoint x: 136, startPoint y: 242, endPoint x: 156, endPoint y: 272, distance: 36.2
click at [156, 272] on div "Warm-Up Required How do you plan to open your session? What icebreaker will you…" at bounding box center [418, 152] width 753 height 253
click at [201, 258] on div "Agenda will be written on board motivation and emotion Introduction to key topi…" at bounding box center [383, 178] width 683 height 174
click at [205, 255] on p "Students will come up" at bounding box center [383, 245] width 653 height 21
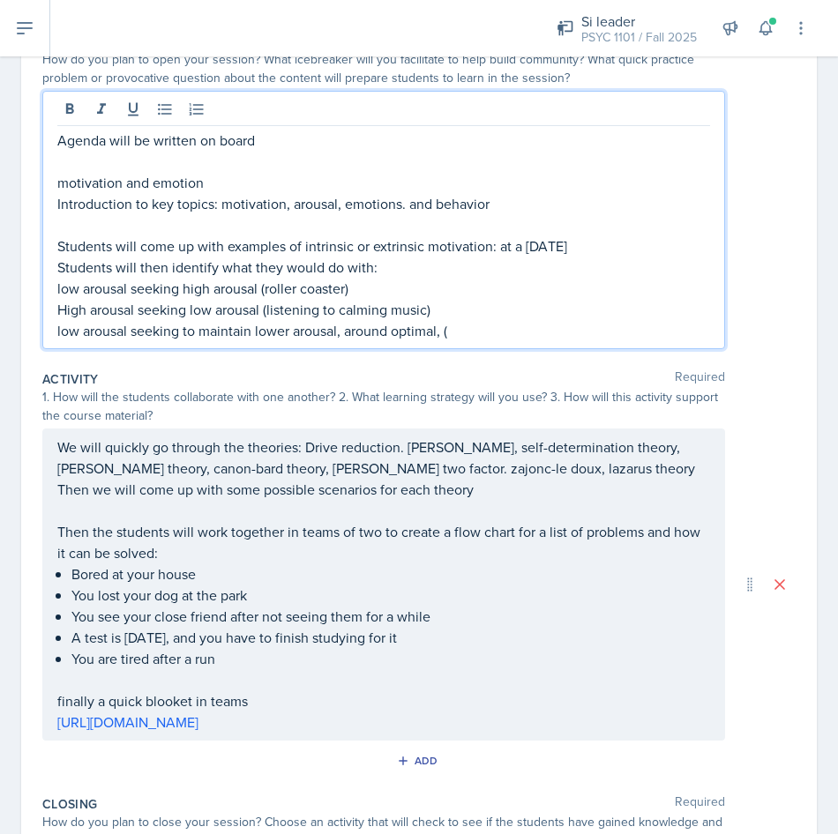
drag, startPoint x: 803, startPoint y: 5, endPoint x: 549, endPoint y: 261, distance: 361.1
click at [558, 247] on div "Warm-Up Required How do you plan to open your session? What icebreaker will you…" at bounding box center [418, 195] width 753 height 338
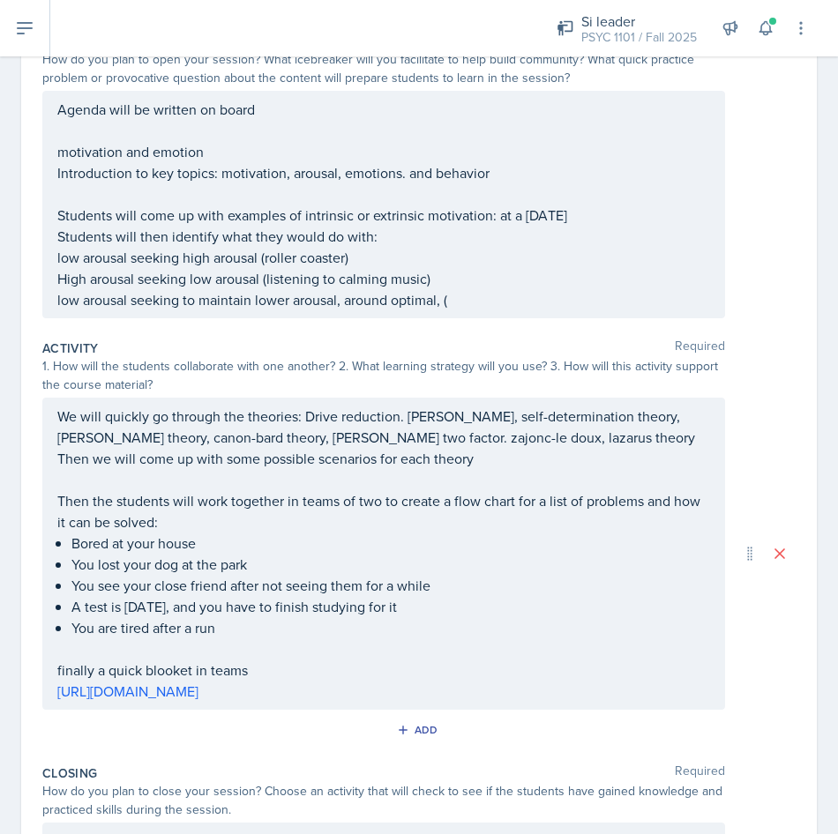
drag, startPoint x: 529, startPoint y: 309, endPoint x: 519, endPoint y: 312, distance: 11.2
click at [528, 309] on div "Agenda will be written on board motivation and emotion Introduction to key topi…" at bounding box center [383, 205] width 653 height 212
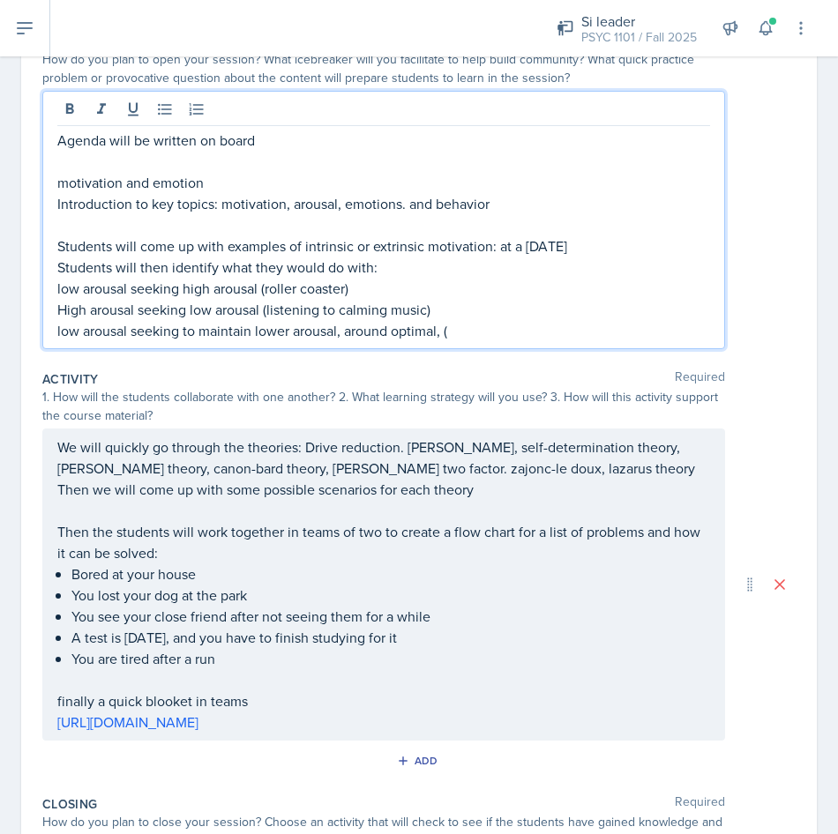
click at [511, 330] on p "low arousal seeking to maintain lower arousal, around optimal, (" at bounding box center [383, 330] width 653 height 21
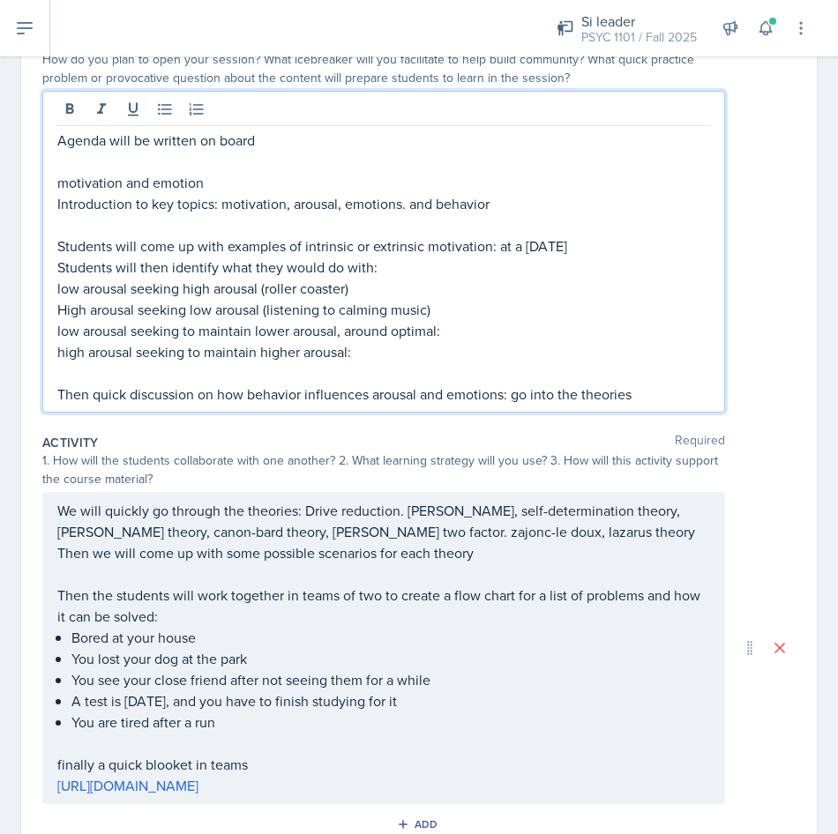
click at [78, 775] on div "We will quickly go through the theories: Drive reduction. [PERSON_NAME], self-d…" at bounding box center [383, 648] width 653 height 296
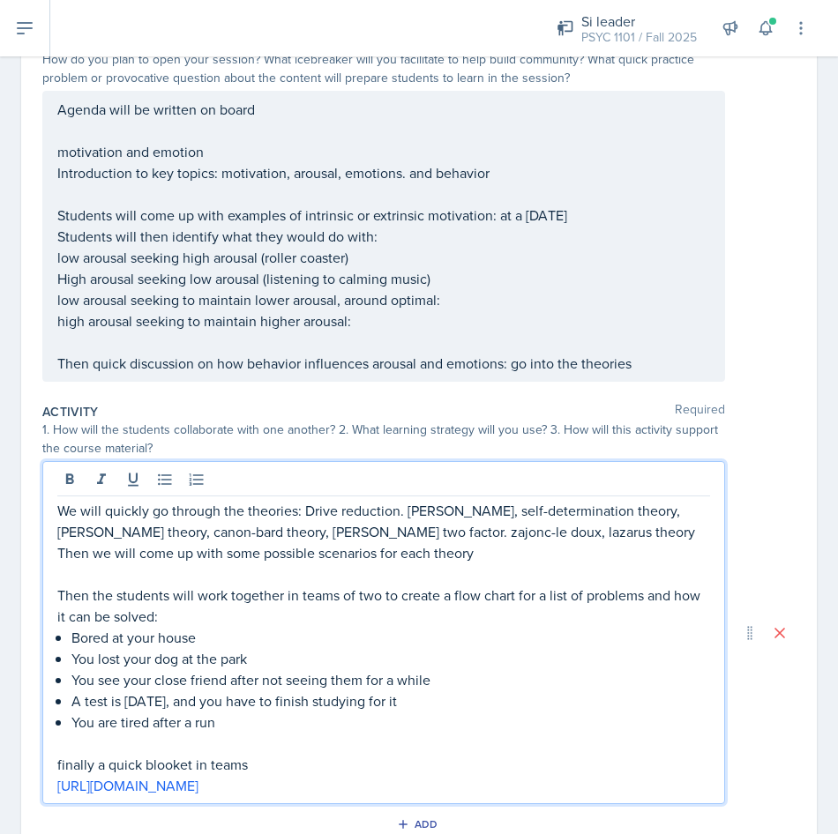
scroll to position [176, 0]
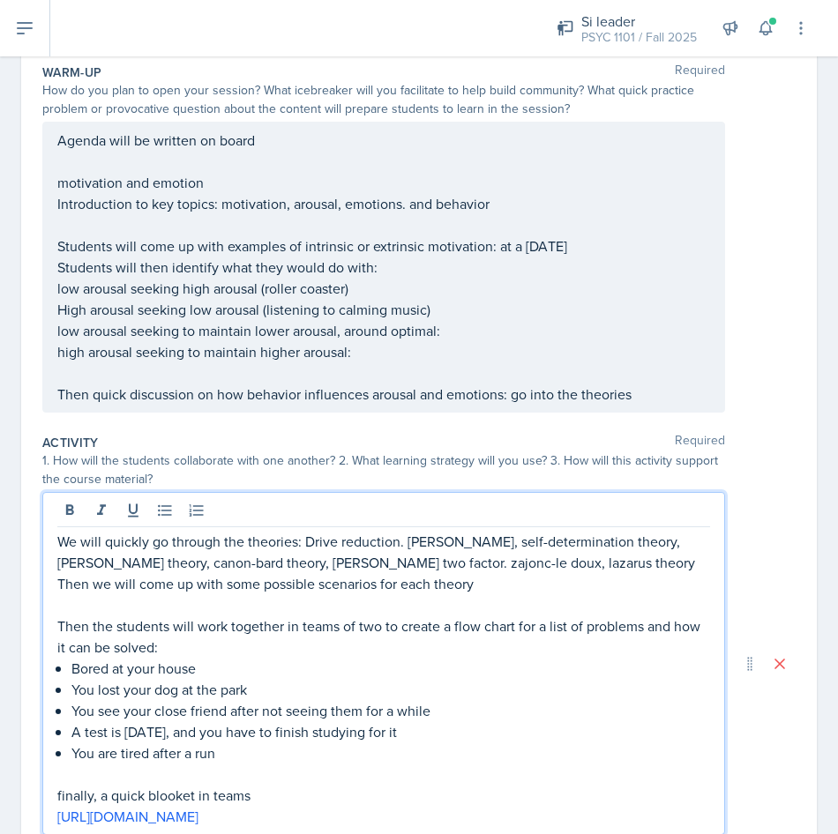
click at [63, 786] on p "finally, a quick blooket in teams" at bounding box center [383, 795] width 653 height 21
click at [248, 802] on p "Finally, a quick blooket in teams" at bounding box center [383, 795] width 653 height 21
drag, startPoint x: 264, startPoint y: 795, endPoint x: 204, endPoint y: 796, distance: 60.0
click at [204, 796] on p "Finally, a quick blooket in teams" at bounding box center [383, 795] width 653 height 21
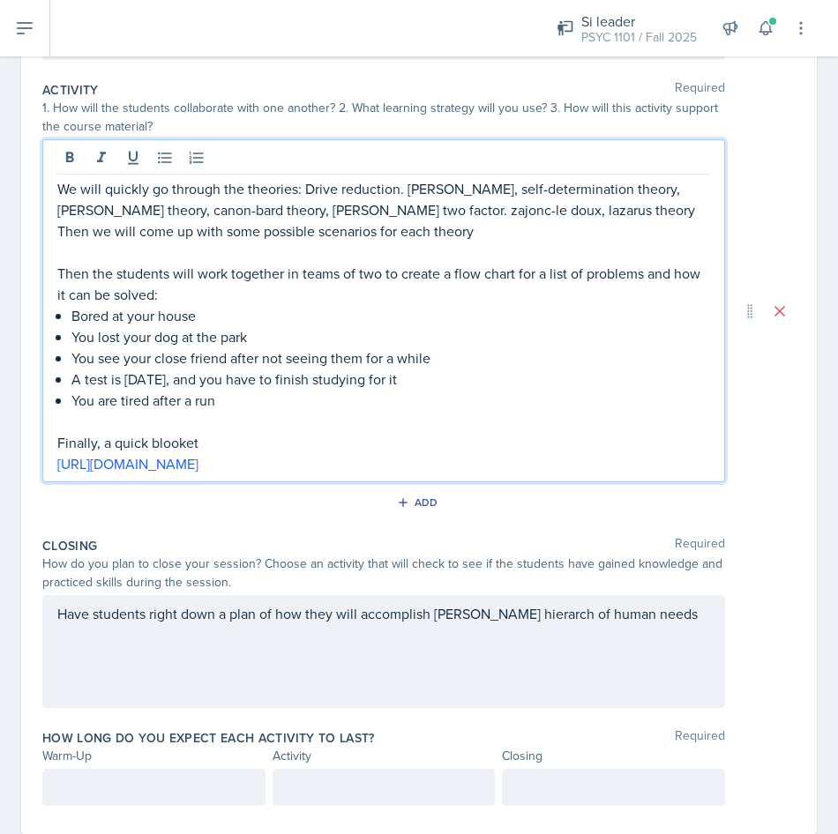
click at [241, 664] on div "Have students right down a plan of how they will accomplish [PERSON_NAME] hiera…" at bounding box center [383, 651] width 683 height 113
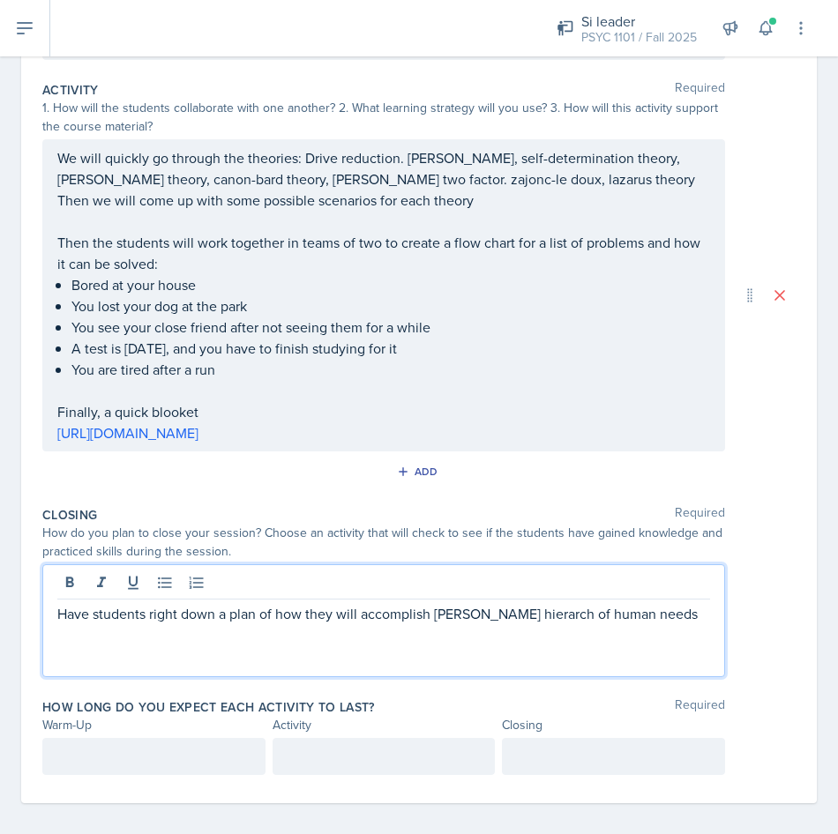
scroll to position [541, 0]
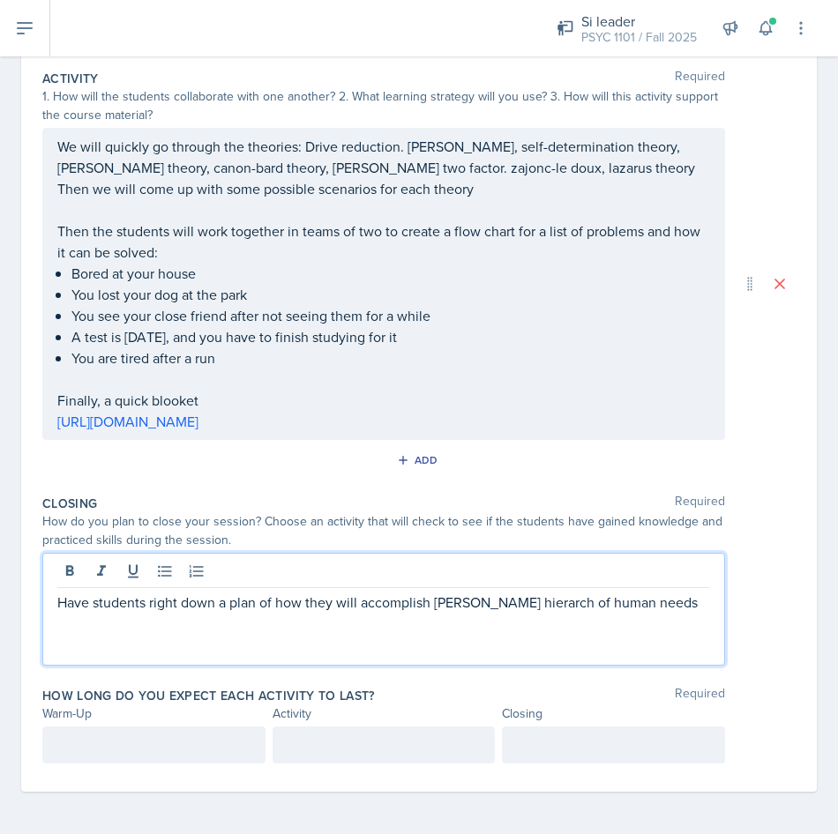
click at [381, 602] on p "Have students right down a plan of how they will accomplish [PERSON_NAME] hiera…" at bounding box center [383, 602] width 653 height 21
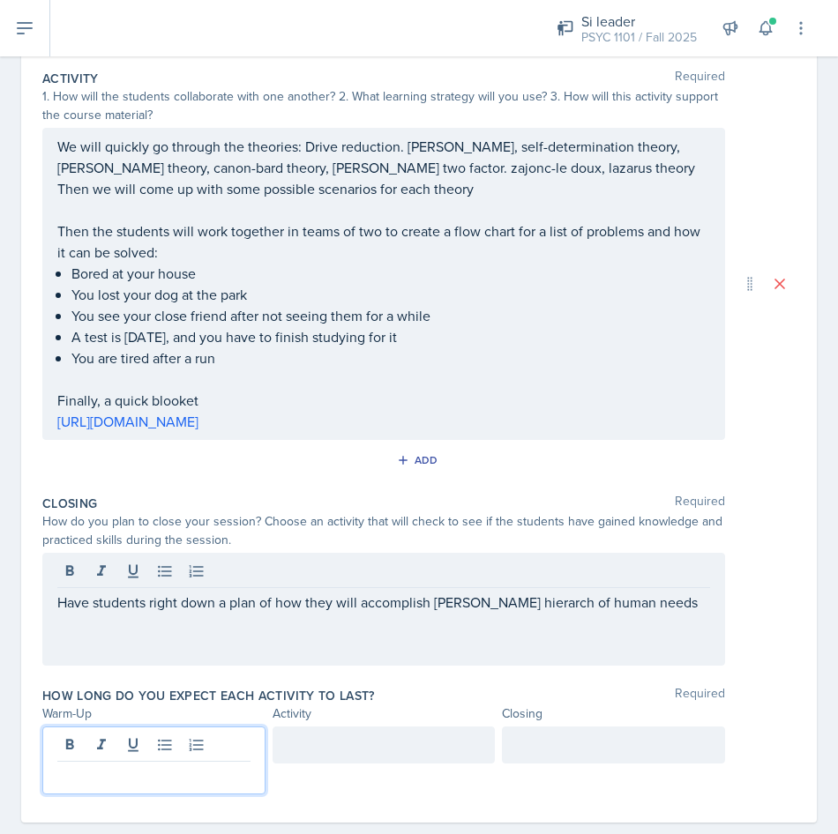
scroll to position [560, 0]
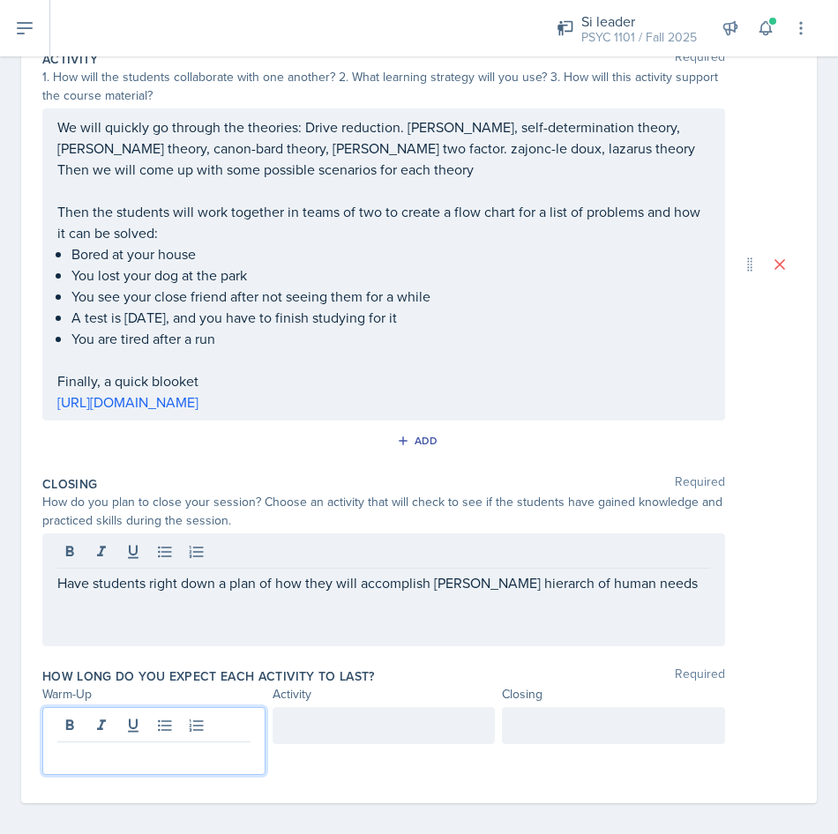
click at [209, 748] on p at bounding box center [153, 756] width 193 height 21
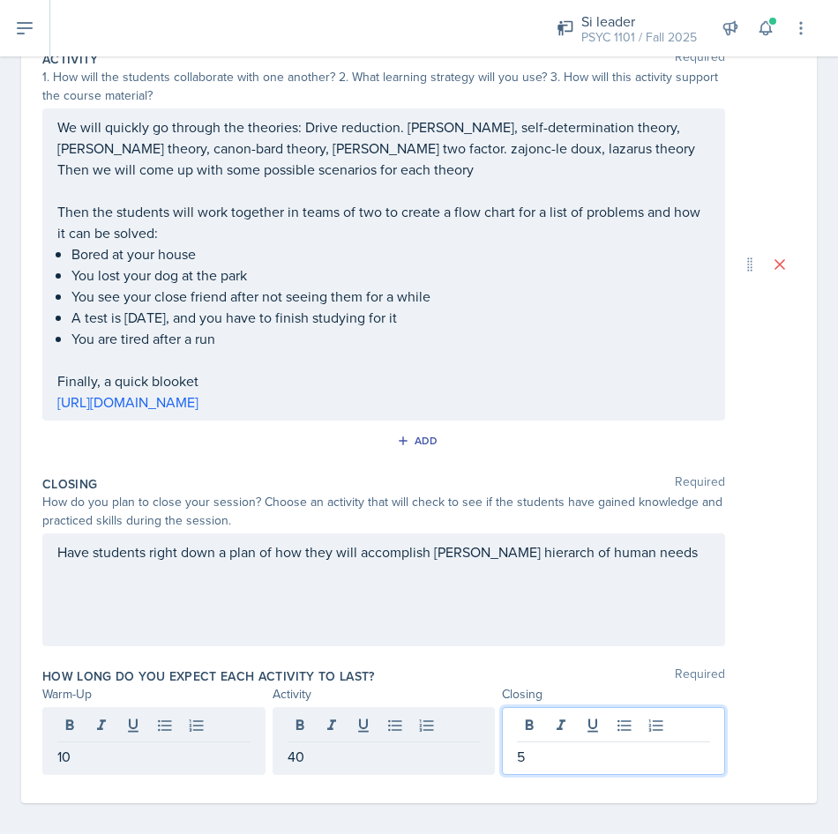
click at [313, 750] on p "40" at bounding box center [384, 756] width 193 height 21
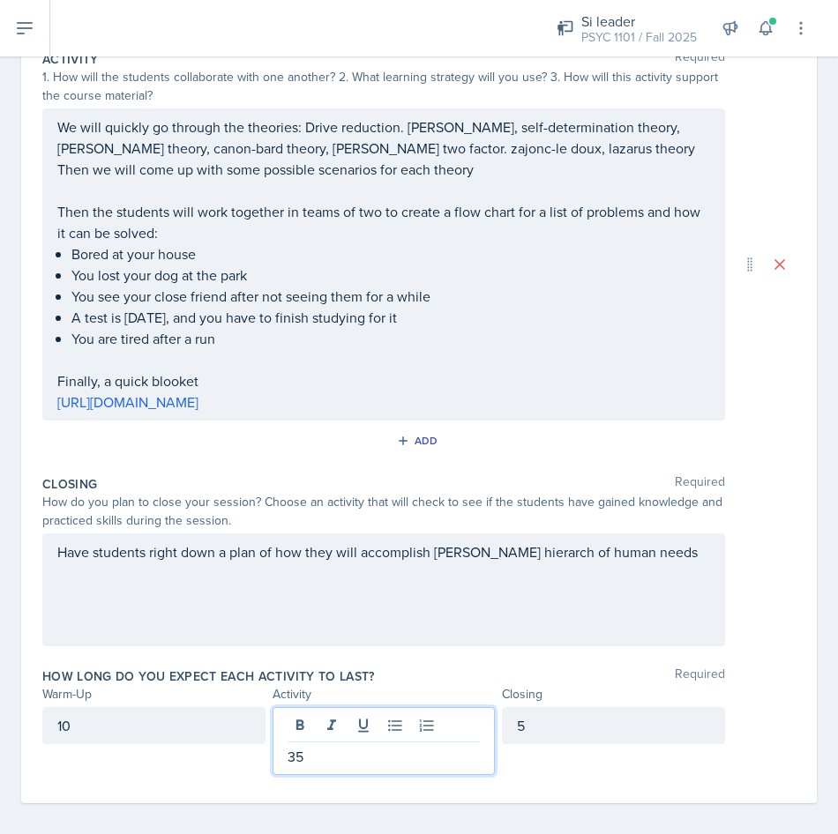
click at [370, 661] on div "How long do you expect each activity to last? Required Warm-Up Activity Closing…" at bounding box center [418, 725] width 753 height 129
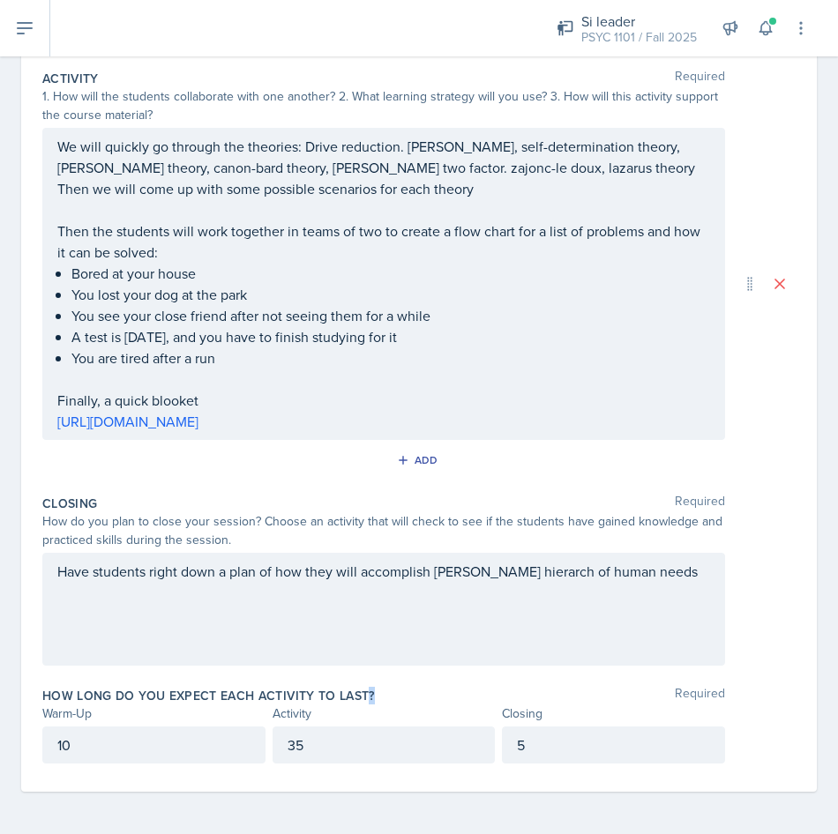
scroll to position [541, 0]
click at [740, 557] on div "Have students right down a plan of how they will accomplish [PERSON_NAME] hiera…" at bounding box center [418, 609] width 753 height 113
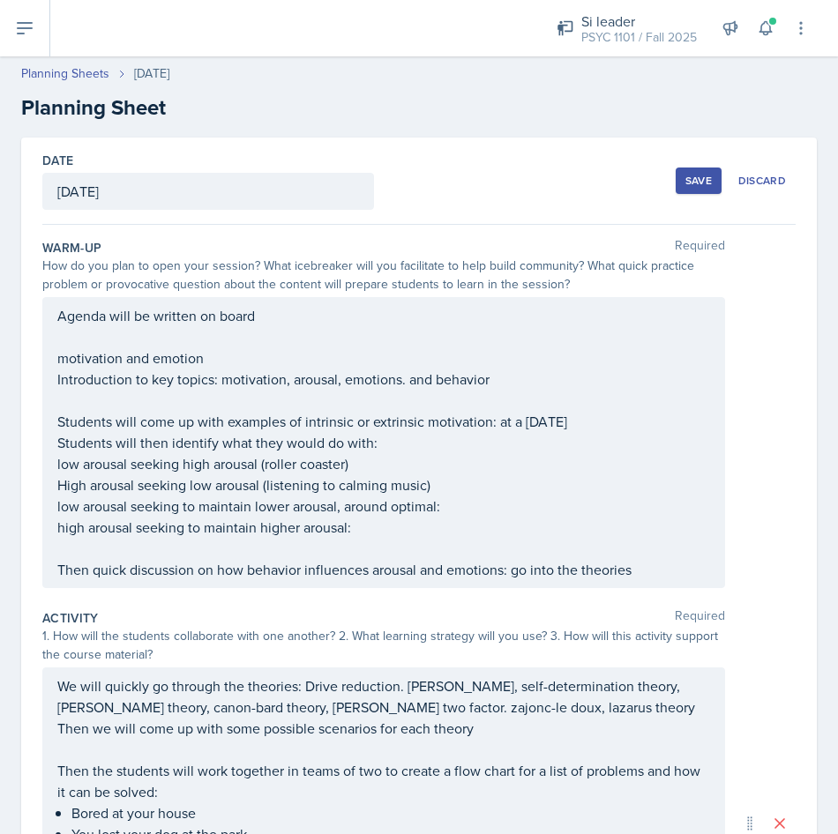
scroll to position [0, 0]
click at [688, 176] on div "Save" at bounding box center [698, 182] width 26 height 14
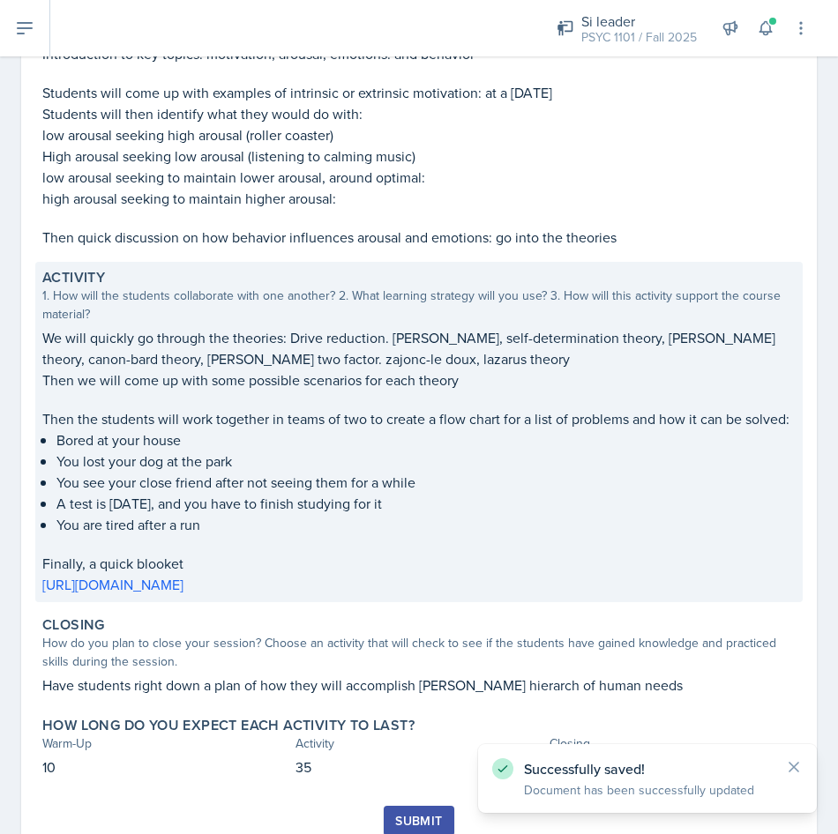
scroll to position [392, 0]
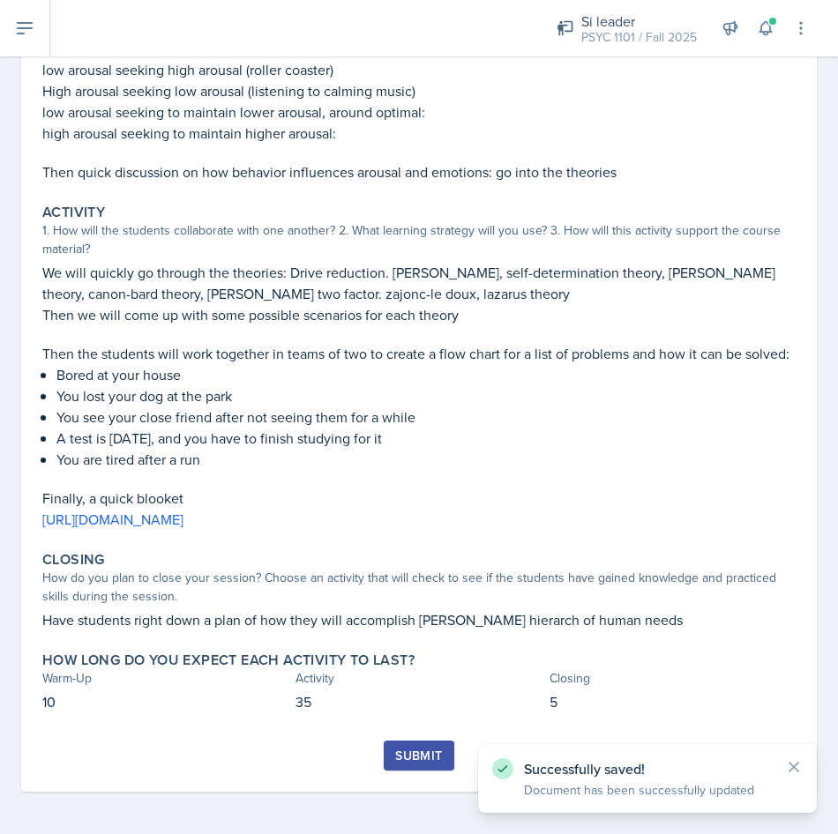
click at [400, 752] on div "Submit" at bounding box center [418, 756] width 47 height 14
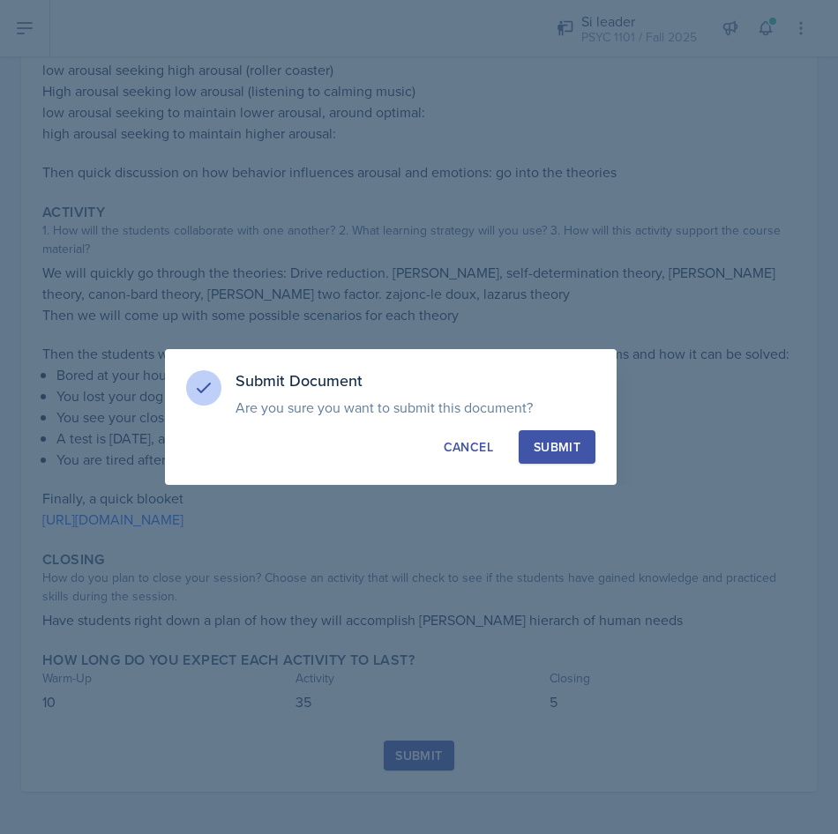
click at [539, 429] on div "Submit Document Are you sure you want to submit this document? This document wi…" at bounding box center [391, 417] width 452 height 136
click at [534, 429] on div "Submit Document Are you sure you want to submit this document? This document wi…" at bounding box center [391, 417] width 452 height 136
click at [530, 444] on button "Submit" at bounding box center [557, 447] width 77 height 34
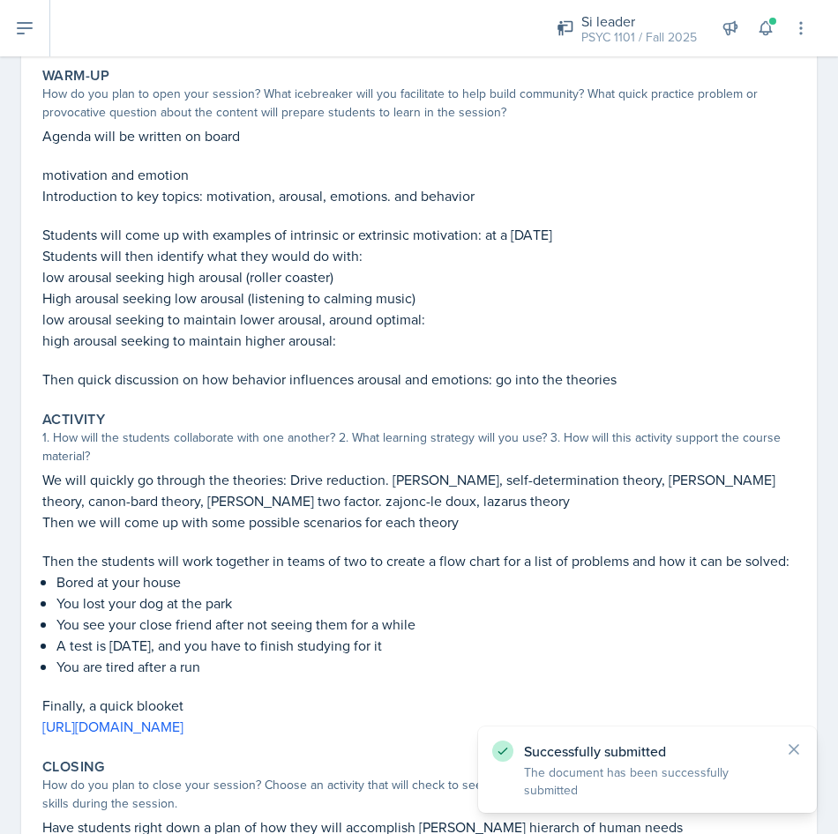
scroll to position [0, 0]
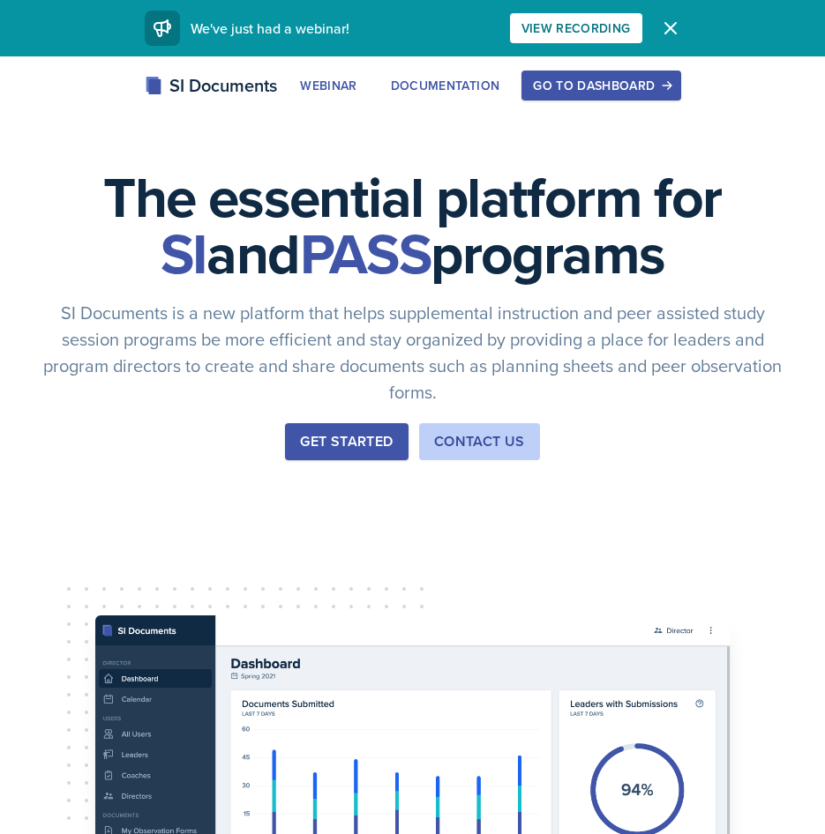
click at [598, 86] on div "Go to Dashboard" at bounding box center [601, 85] width 136 height 14
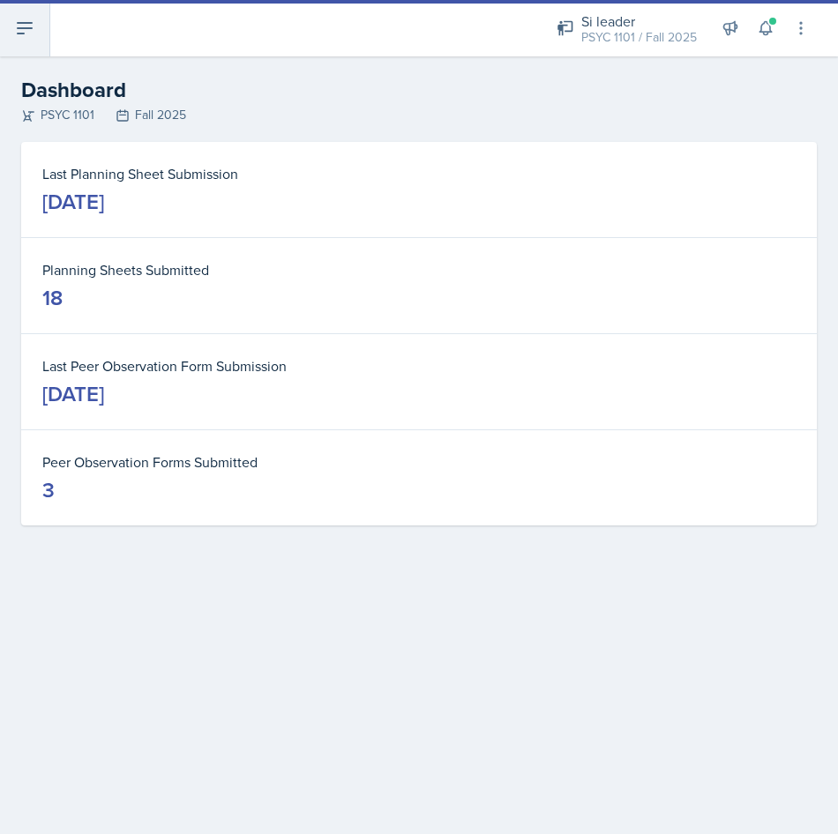
click at [19, 36] on icon at bounding box center [24, 28] width 21 height 21
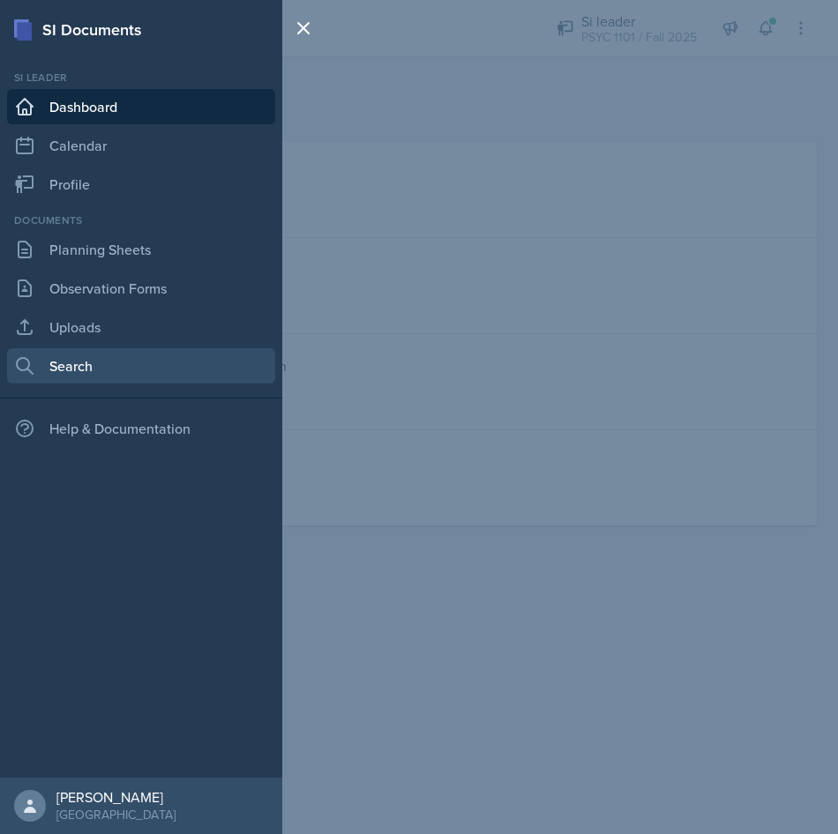
click at [108, 365] on link "Search" at bounding box center [141, 365] width 268 height 35
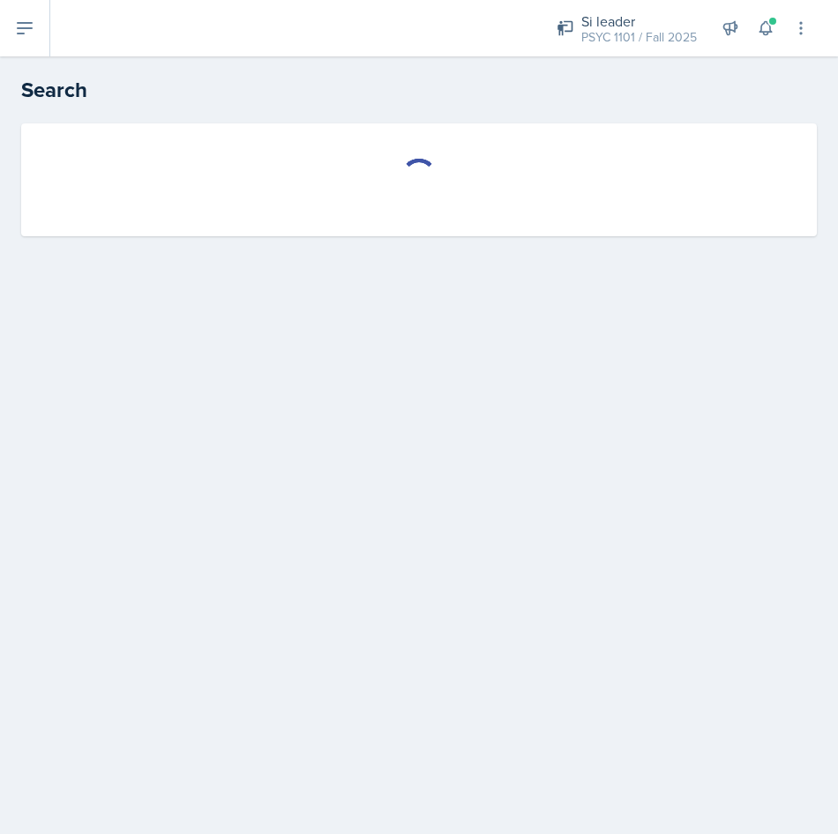
select select "all"
select select "1"
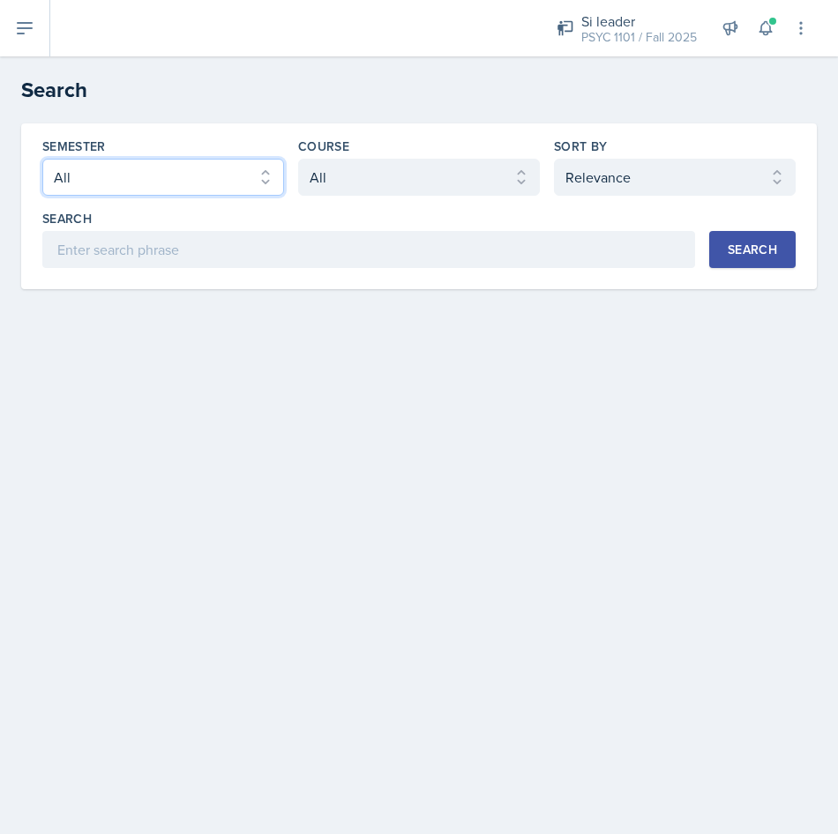
click at [106, 161] on select "Select semester All Fall 2025 Summer 2025 Spring 2025 Fall 2024 Summer 2024 Spr…" at bounding box center [163, 177] width 242 height 37
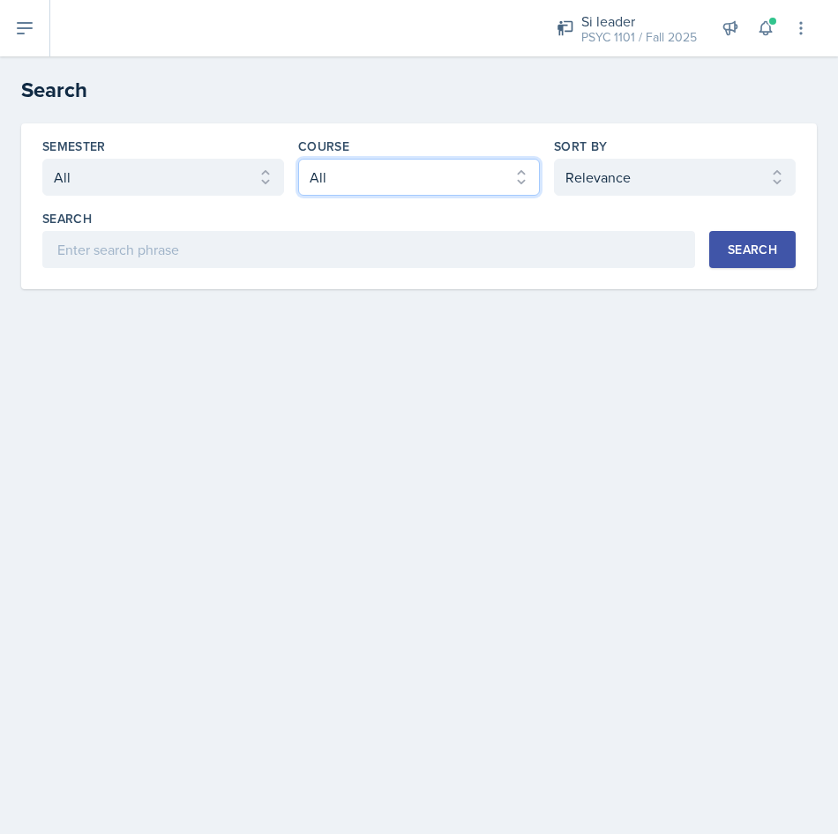
click at [335, 173] on select "Select course All ACCT 2101 ACCT 2102 ACCT 4050 ANTH 1102 ANTH 3301 ARCH 1000 A…" at bounding box center [419, 177] width 242 height 37
click at [298, 159] on select "Select course All ACCT 2101 ACCT 2102 ACCT 4050 ANTH 1102 ANTH 3301 ARCH 1000 A…" at bounding box center [419, 177] width 242 height 37
click at [441, 160] on select "Select course All ACCT 2101 ACCT 2102 ACCT 4050 ANTH 1102 ANTH 3301 ARCH 1000 A…" at bounding box center [419, 177] width 242 height 37
select select "93a945cf-eb40-40a1-82f0-d0905c6d75b7"
click at [298, 159] on select "Select course All ACCT 2101 ACCT 2102 ACCT 4050 ANTH 1102 ANTH 3301 ARCH 1000 A…" at bounding box center [419, 177] width 242 height 37
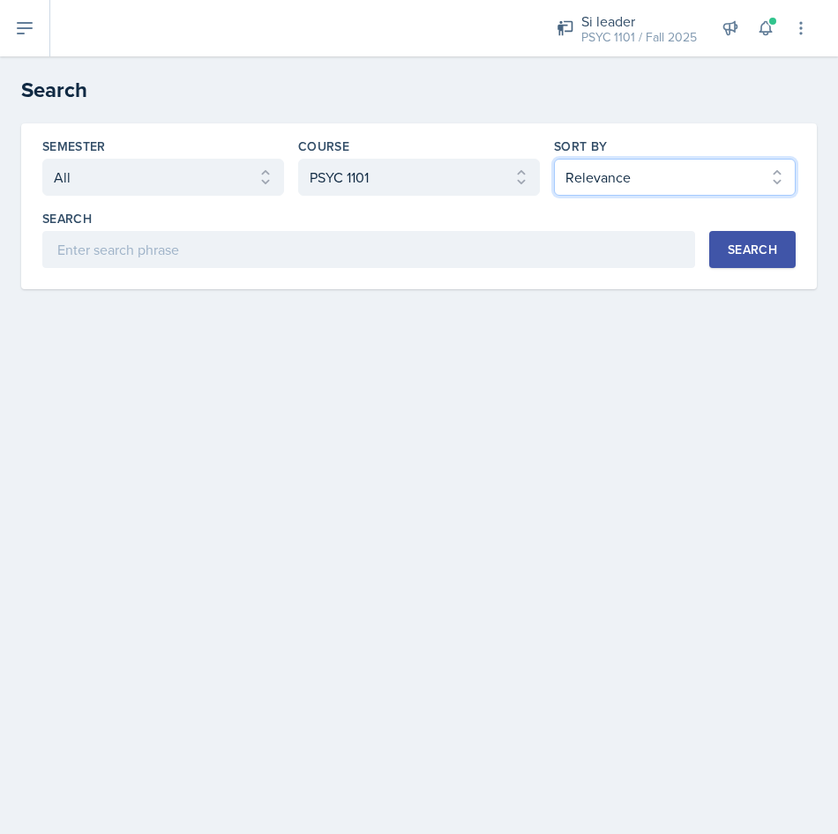
click at [584, 178] on select "Select sort by Relevance Document Date (Asc) Document Date (Desc)" at bounding box center [675, 177] width 242 height 37
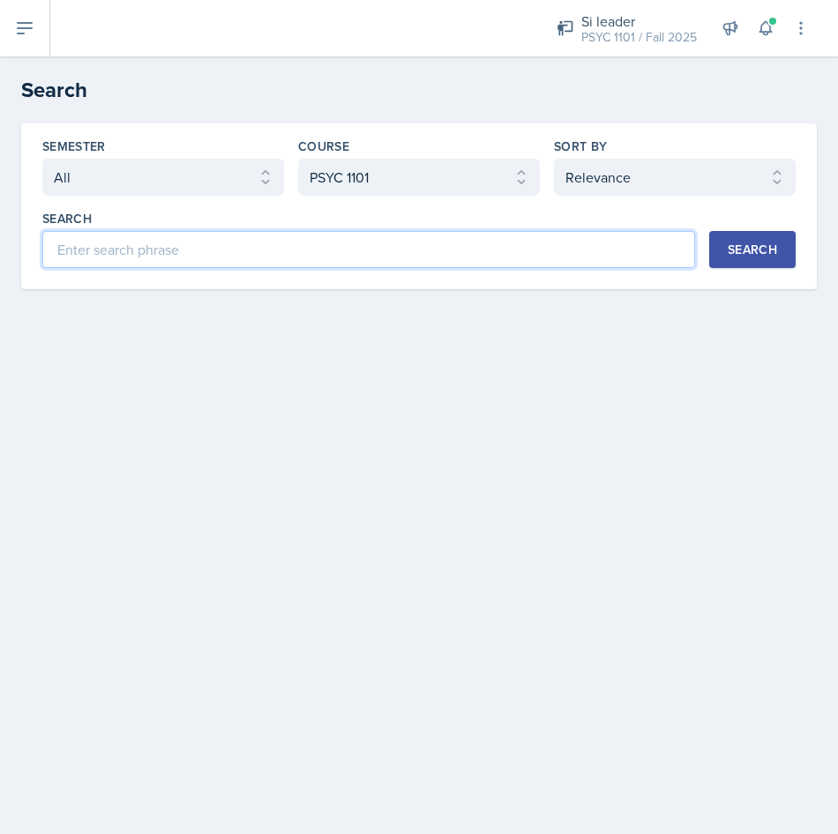
click at [431, 249] on input at bounding box center [368, 249] width 653 height 37
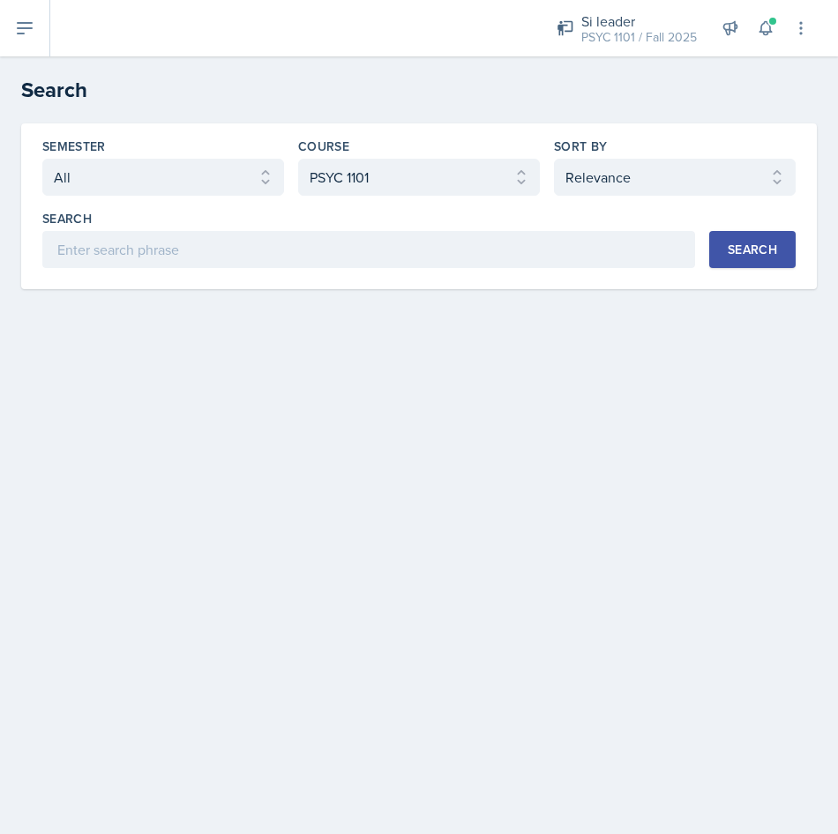
click at [95, 130] on div "Semester Select semester All Fall 2025 Summer 2025 Spring 2025 Fall 2024 Summer…" at bounding box center [418, 206] width 795 height 166
drag, startPoint x: 128, startPoint y: 204, endPoint x: 156, endPoint y: 247, distance: 51.6
click at [131, 208] on div "Semester Select semester All Fall 2025 Summer 2025 Spring 2025 Fall 2024 Summer…" at bounding box center [418, 203] width 753 height 131
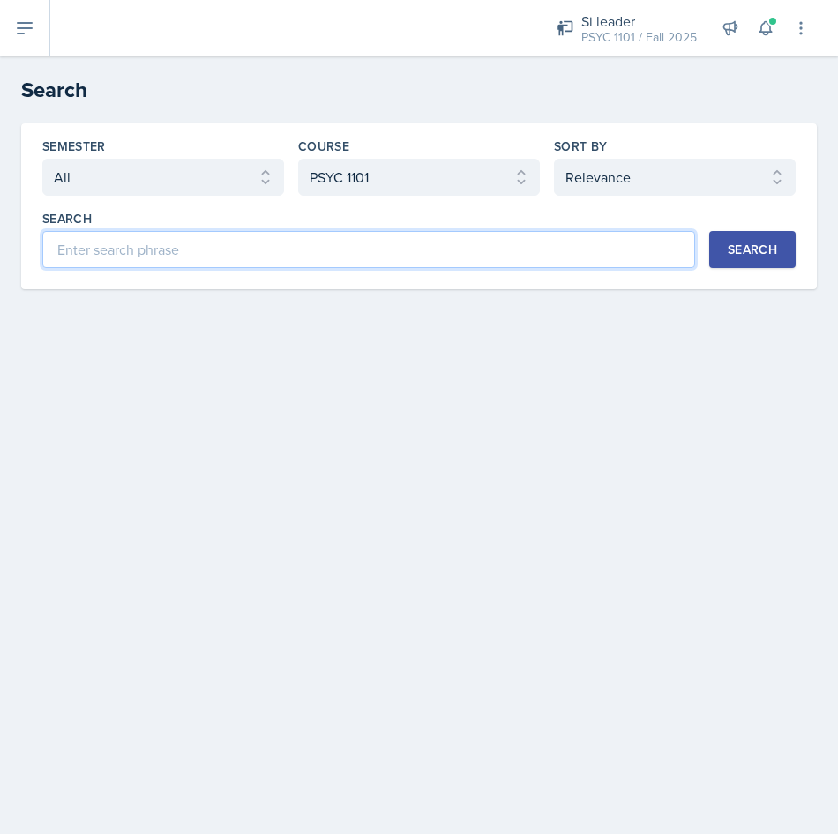
click at [157, 248] on input at bounding box center [368, 249] width 653 height 37
type input "Artemas"
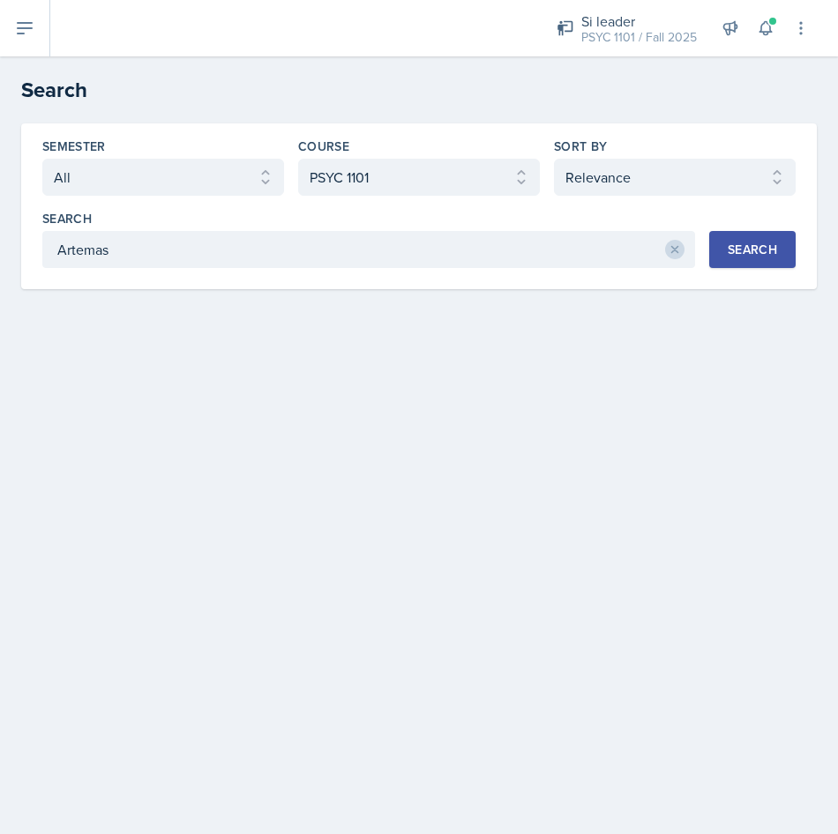
click at [756, 243] on div "Search" at bounding box center [752, 250] width 49 height 14
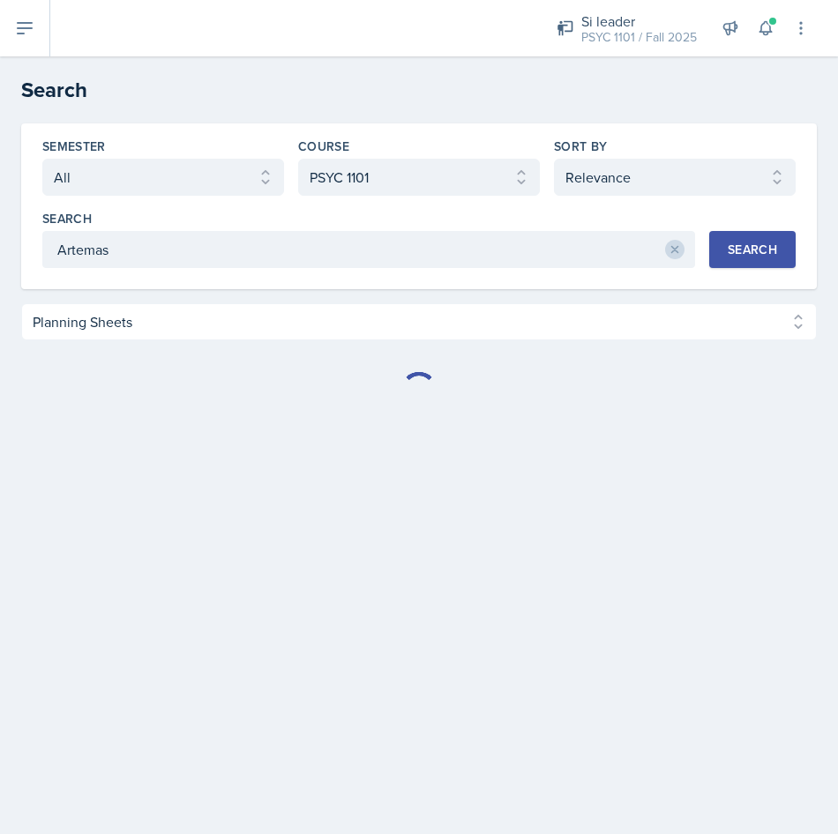
select select "Planning Sheets (30)"
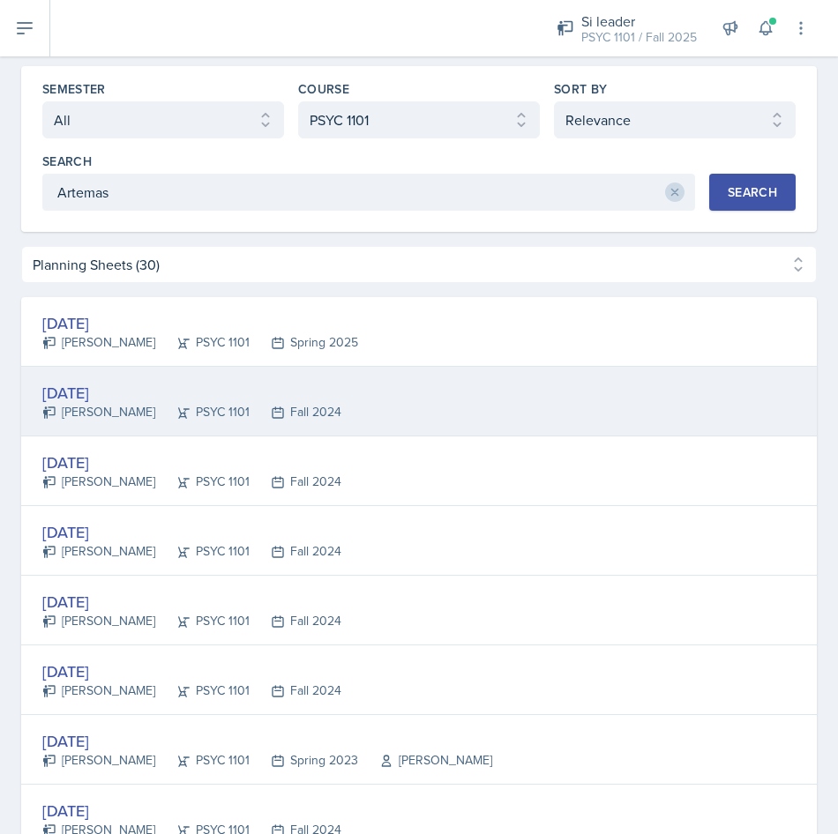
scroll to position [88, 0]
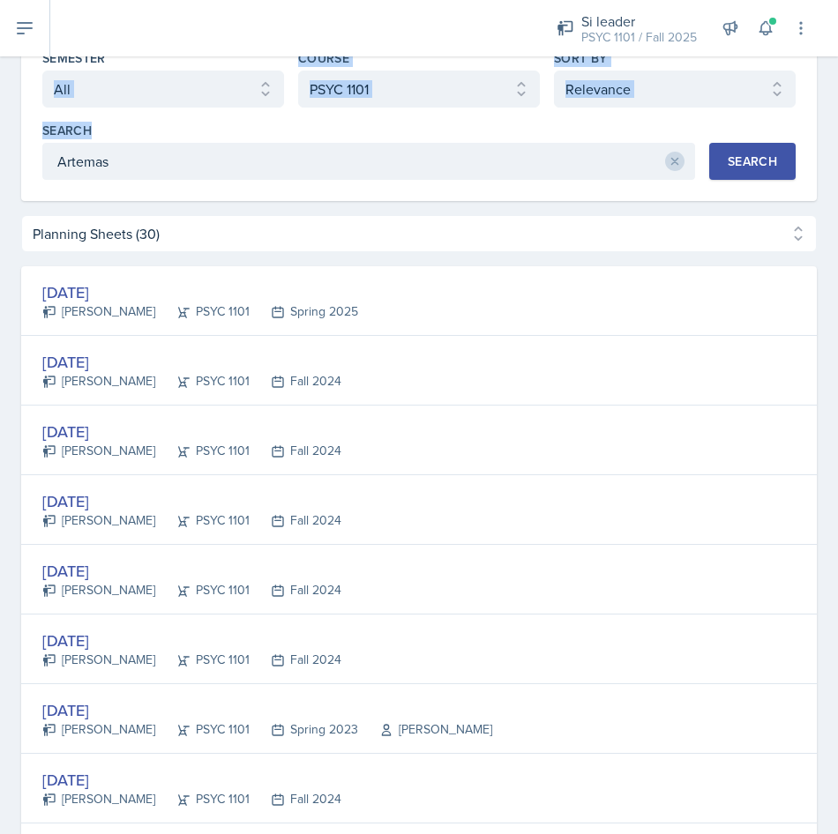
click at [252, 96] on div "Semester Select semester All Fall 2025 Summer 2025 Spring 2025 Fall 2024 Summer…" at bounding box center [418, 114] width 753 height 131
click at [250, 93] on select "Select semester All Fall 2025 Summer 2025 Spring 2025 Fall 2024 Summer 2024 Spr…" at bounding box center [163, 89] width 242 height 37
select select "e2039551-f485-4c1b-a525-5b9893bb04c4"
click at [42, 71] on select "Select semester All Fall 2025 Summer 2025 Spring 2025 Fall 2024 Summer 2024 Spr…" at bounding box center [163, 89] width 242 height 37
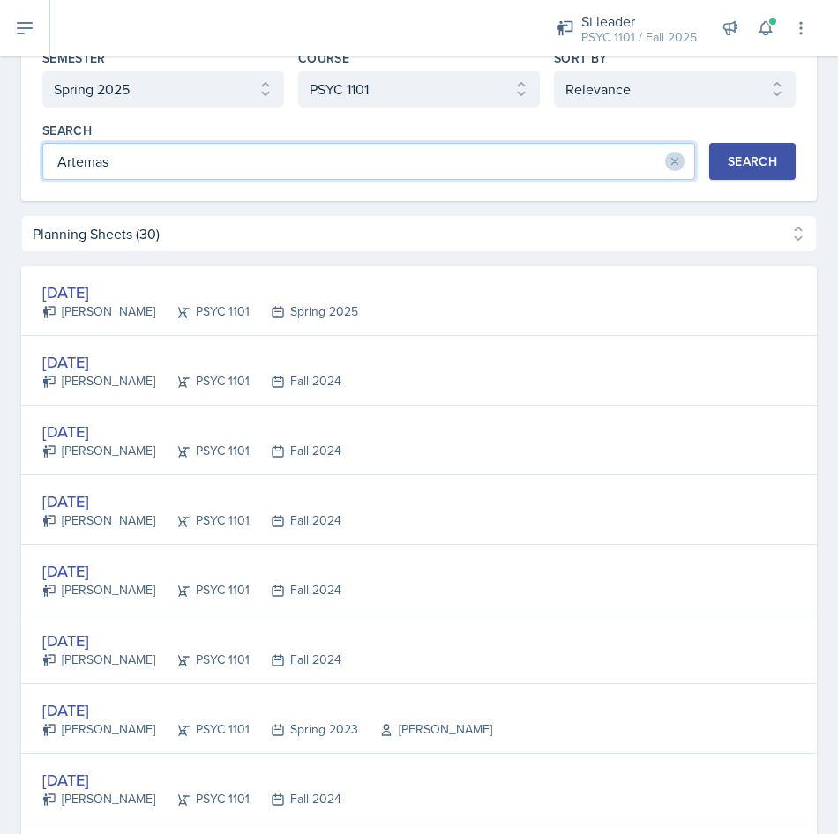
drag, startPoint x: 600, startPoint y: 146, endPoint x: 650, endPoint y: 154, distance: 50.9
click at [650, 154] on input "Artemas" at bounding box center [368, 161] width 653 height 37
click at [668, 166] on icon at bounding box center [674, 161] width 12 height 12
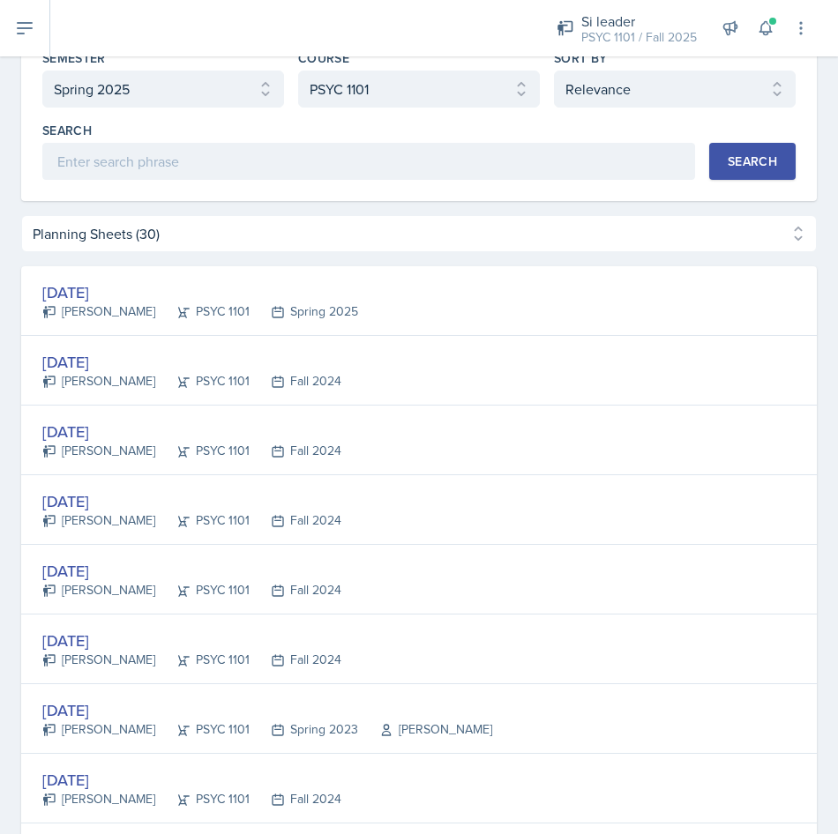
click at [772, 176] on button "Search" at bounding box center [752, 161] width 86 height 37
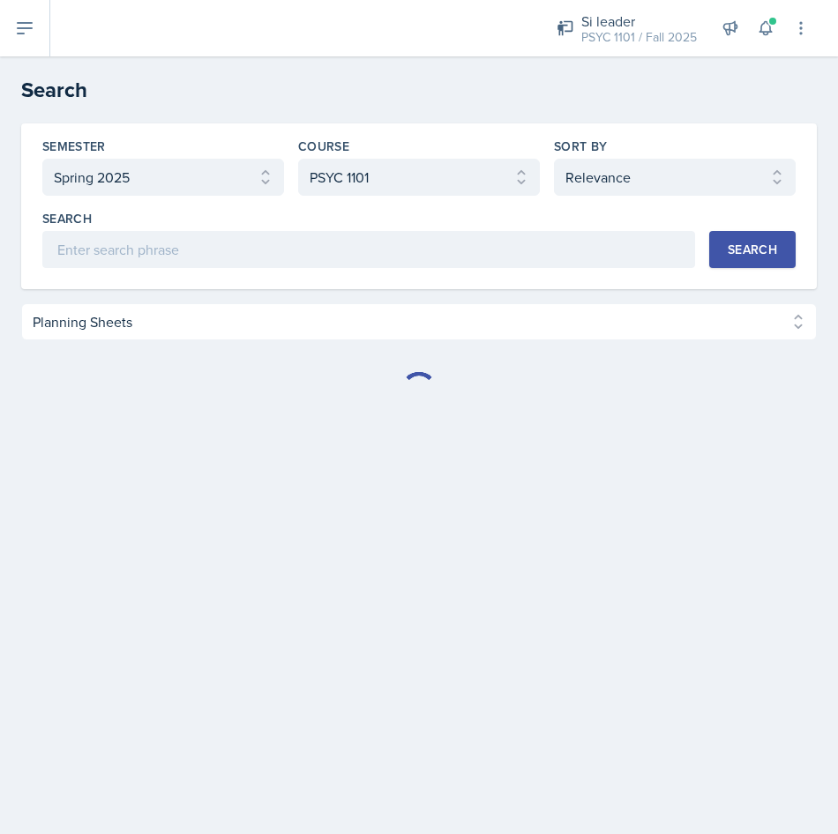
scroll to position [0, 0]
select select "Planning Sheets (264)"
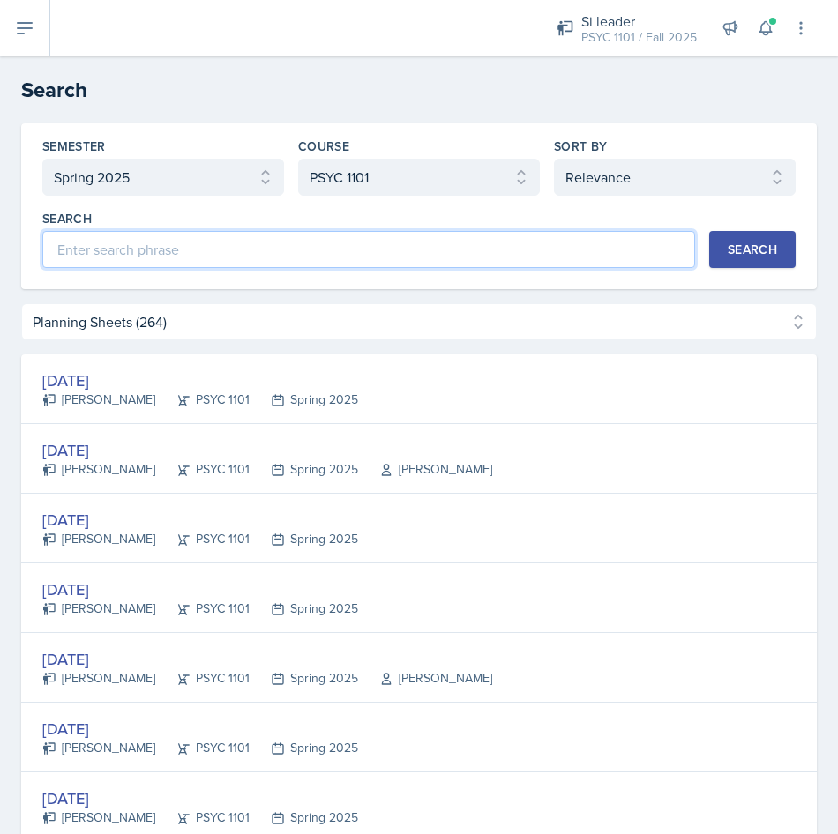
click at [272, 235] on input at bounding box center [368, 249] width 653 height 37
type input "cannon"
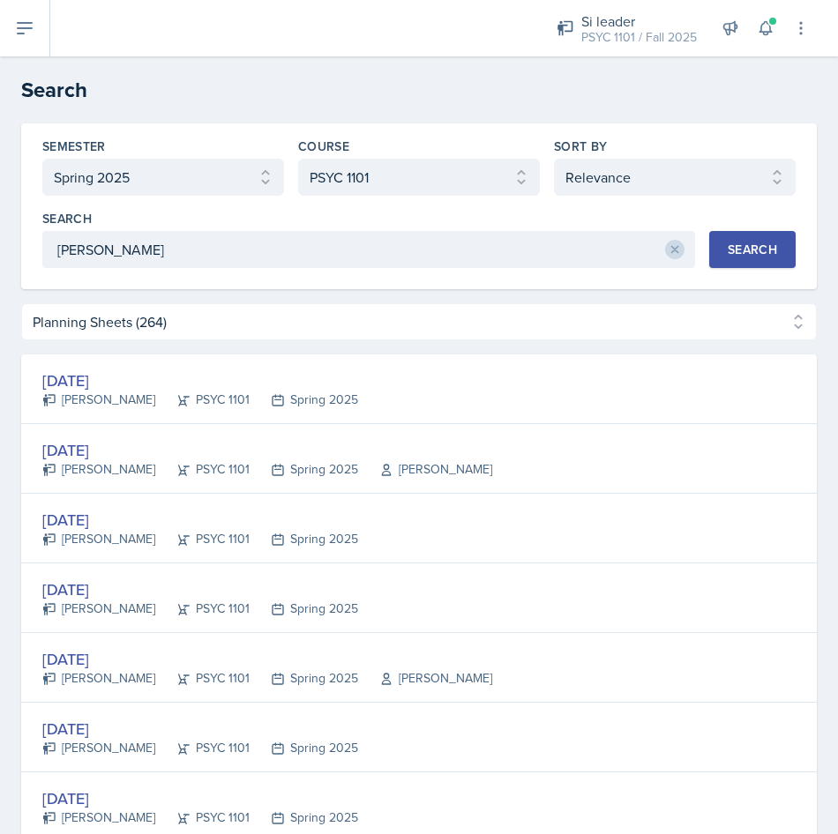
click at [749, 235] on button "Search" at bounding box center [752, 249] width 86 height 37
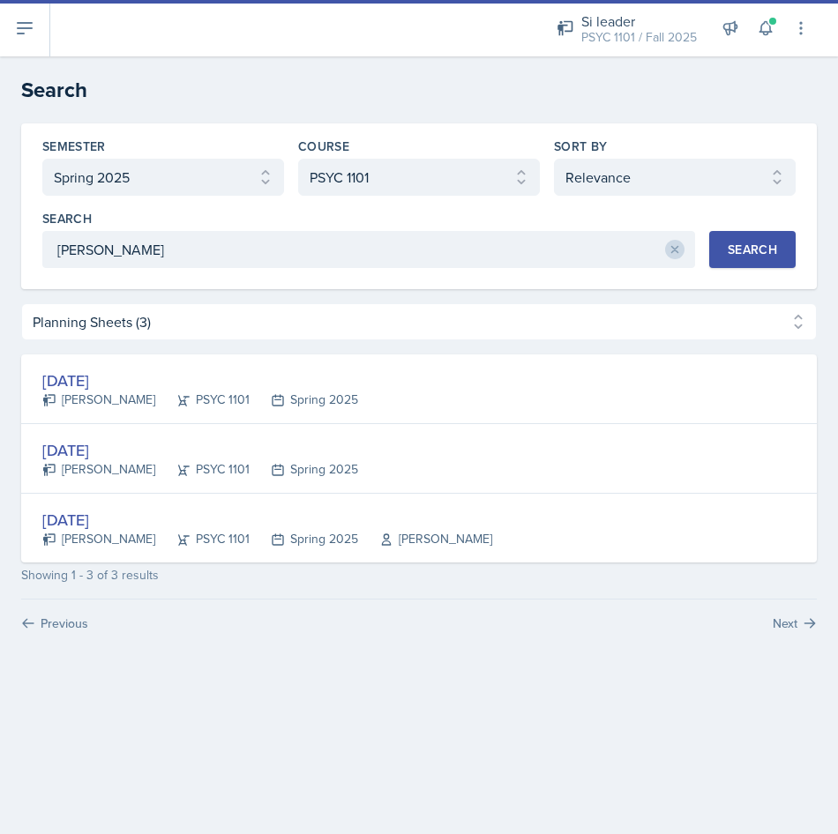
select select "Planning Sheets (3)"
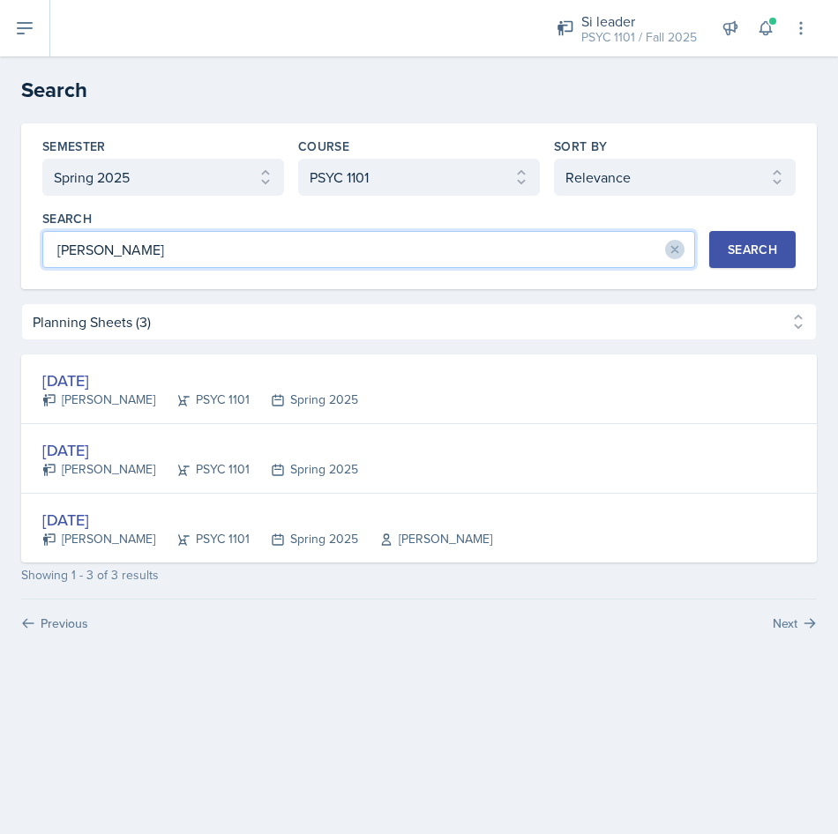
click at [659, 250] on input "cannon" at bounding box center [368, 249] width 653 height 37
click at [676, 246] on div "cannon" at bounding box center [368, 249] width 653 height 37
click at [676, 246] on icon at bounding box center [674, 249] width 12 height 12
type input "arousal"
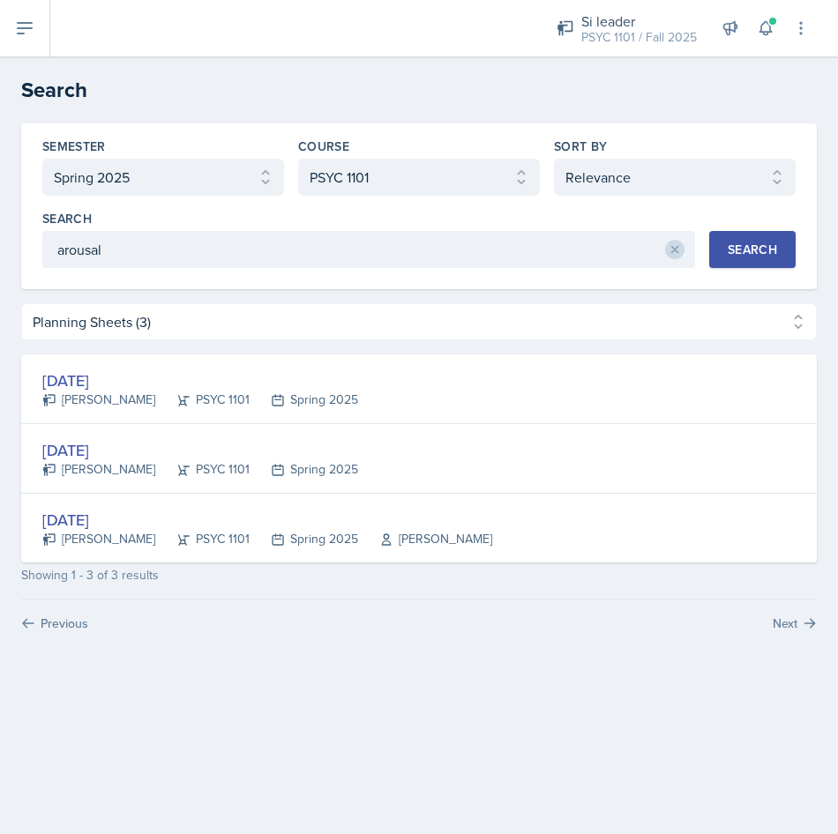
click at [752, 249] on div "Search" at bounding box center [752, 250] width 49 height 14
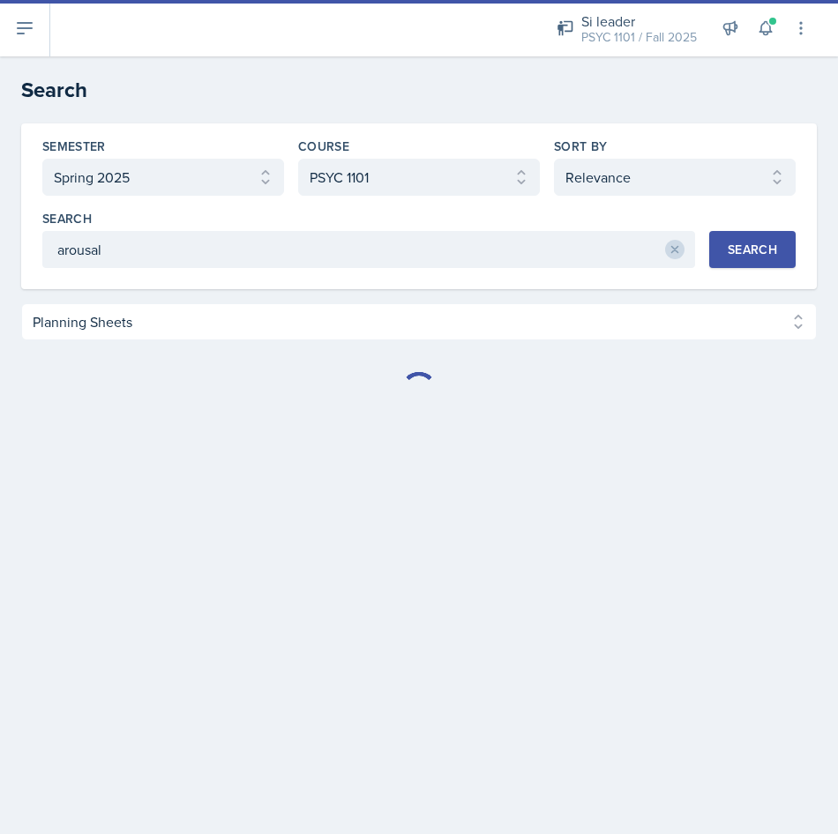
select select "Planning Sheets (2)"
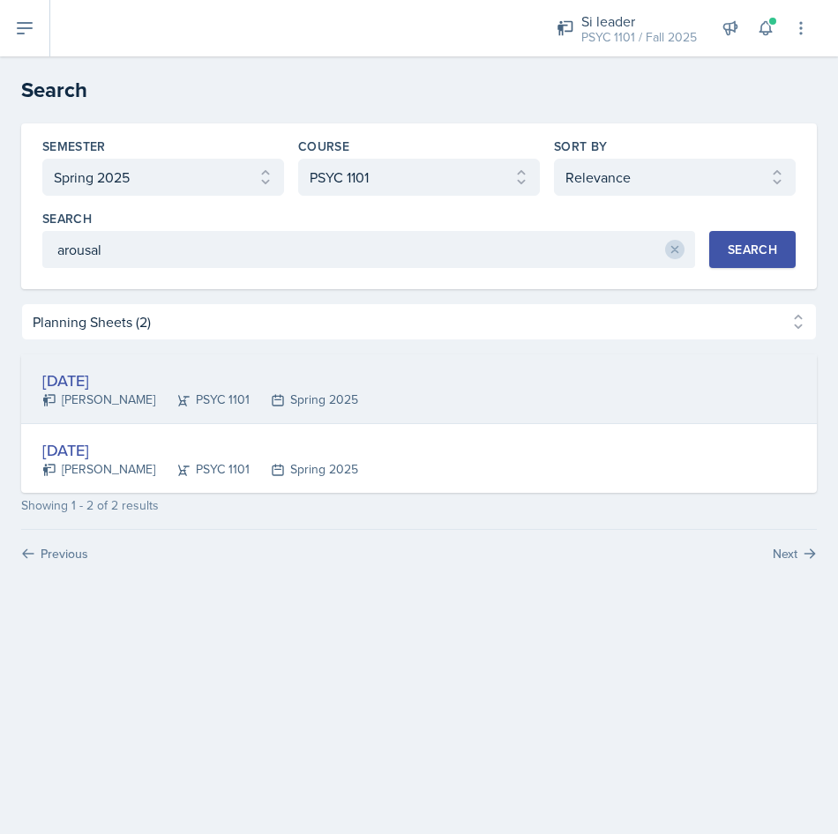
click at [278, 364] on div "Apr 15th, 2025 Artemas Souder PSYC 1101 Spring 2025" at bounding box center [418, 390] width 795 height 70
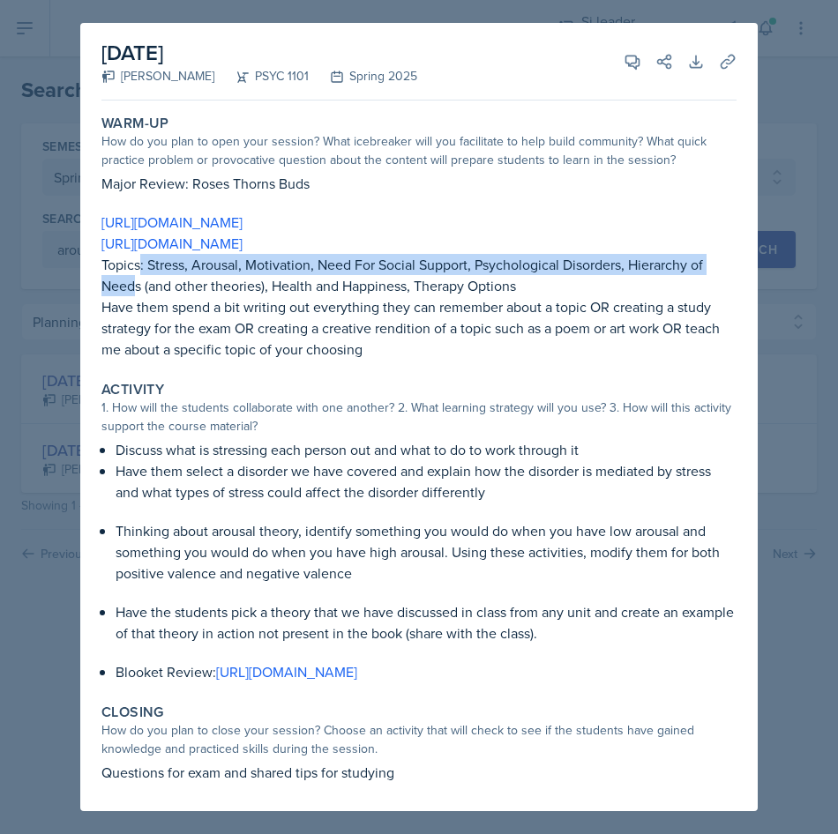
click at [139, 272] on p "Topics: Stress, Arousal, Motivation, Need For Social Support, Psychological Dis…" at bounding box center [418, 275] width 635 height 42
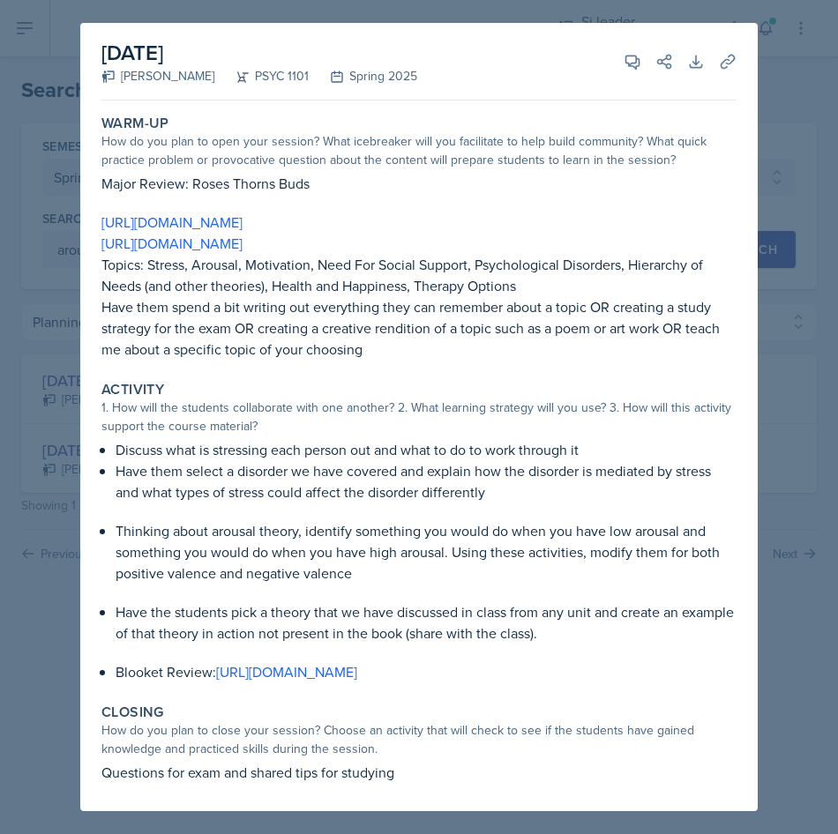
drag, startPoint x: 139, startPoint y: 272, endPoint x: 163, endPoint y: 313, distance: 47.8
click at [163, 313] on p "Have them spend a bit writing out everything they can remember about a topic OR…" at bounding box center [418, 327] width 635 height 63
drag, startPoint x: 163, startPoint y: 313, endPoint x: 335, endPoint y: 336, distance: 173.5
click at [332, 336] on p "Have them spend a bit writing out everything they can remember about a topic OR…" at bounding box center [418, 327] width 635 height 63
click at [362, 362] on div "Warm-Up How do you plan to open your session? What icebreaker will you facilita…" at bounding box center [418, 237] width 649 height 259
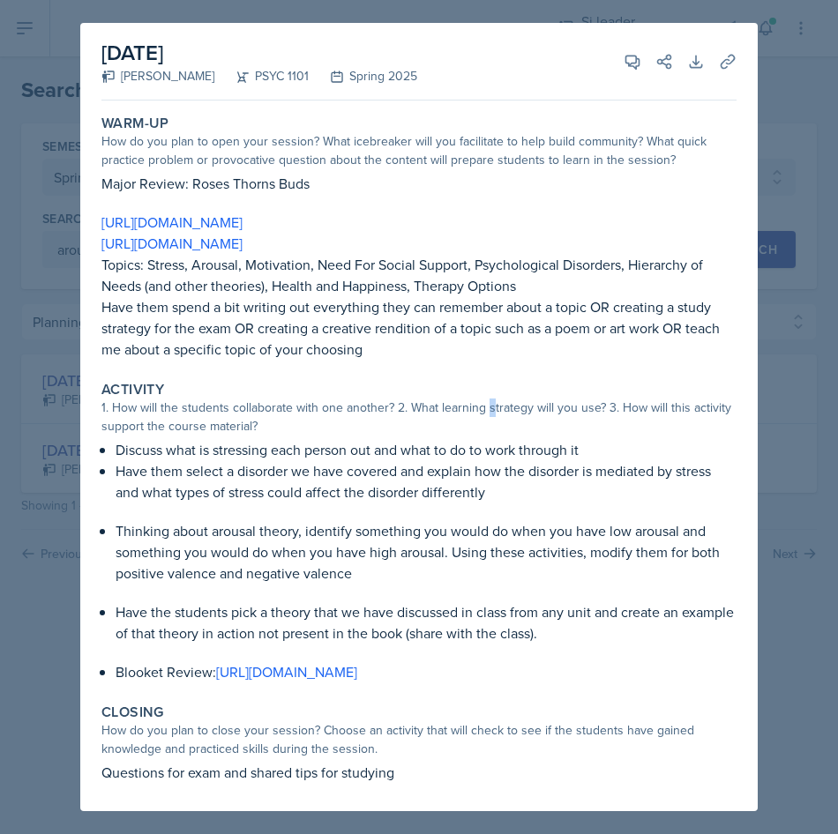
drag, startPoint x: 362, startPoint y: 362, endPoint x: 489, endPoint y: 400, distance: 133.1
click at [489, 400] on div "1. How will the students collaborate with one another? 2. What learning strateg…" at bounding box center [418, 417] width 635 height 37
drag, startPoint x: 489, startPoint y: 400, endPoint x: 309, endPoint y: 482, distance: 198.9
click at [312, 482] on p "Have them select a disorder we have covered and explain how the disorder is med…" at bounding box center [426, 481] width 621 height 42
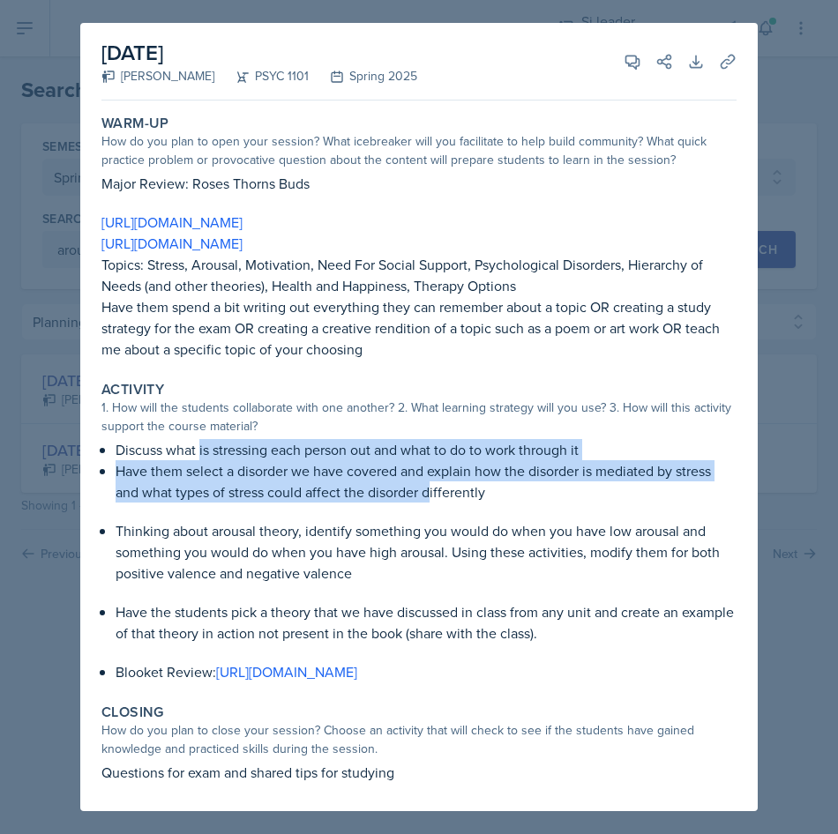
drag, startPoint x: 198, startPoint y: 453, endPoint x: 444, endPoint y: 499, distance: 250.3
click at [444, 499] on div "Discuss what is stressing each person out and what to do to work through it Hav…" at bounding box center [418, 560] width 635 height 243
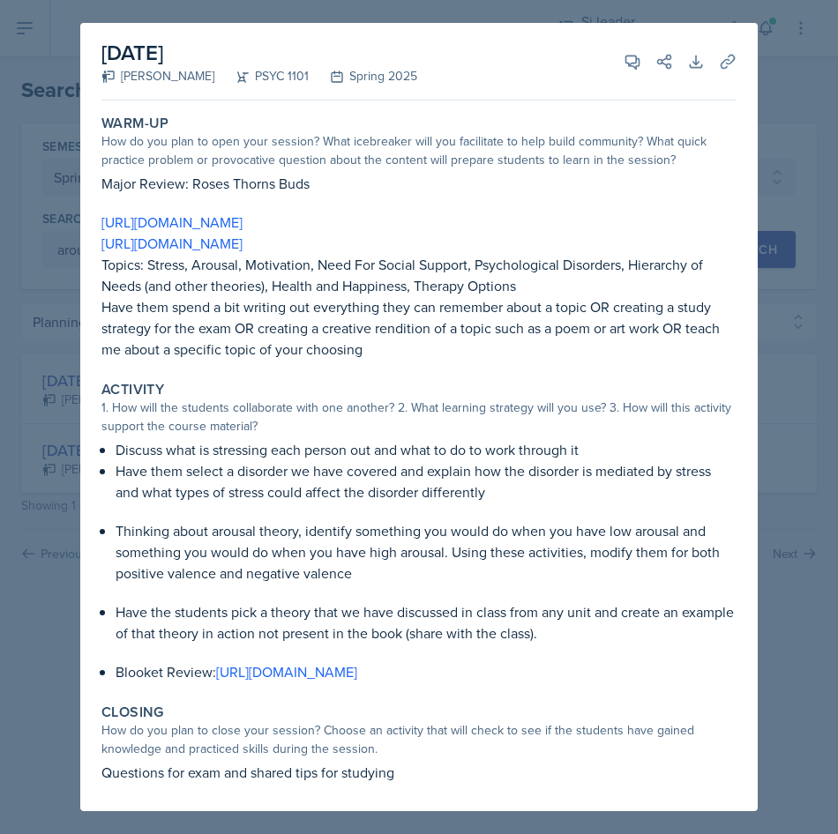
drag, startPoint x: 444, startPoint y: 499, endPoint x: 422, endPoint y: 567, distance: 71.4
click at [422, 567] on p "Thinking about arousal theory, identify something you would do when you have lo…" at bounding box center [426, 551] width 621 height 63
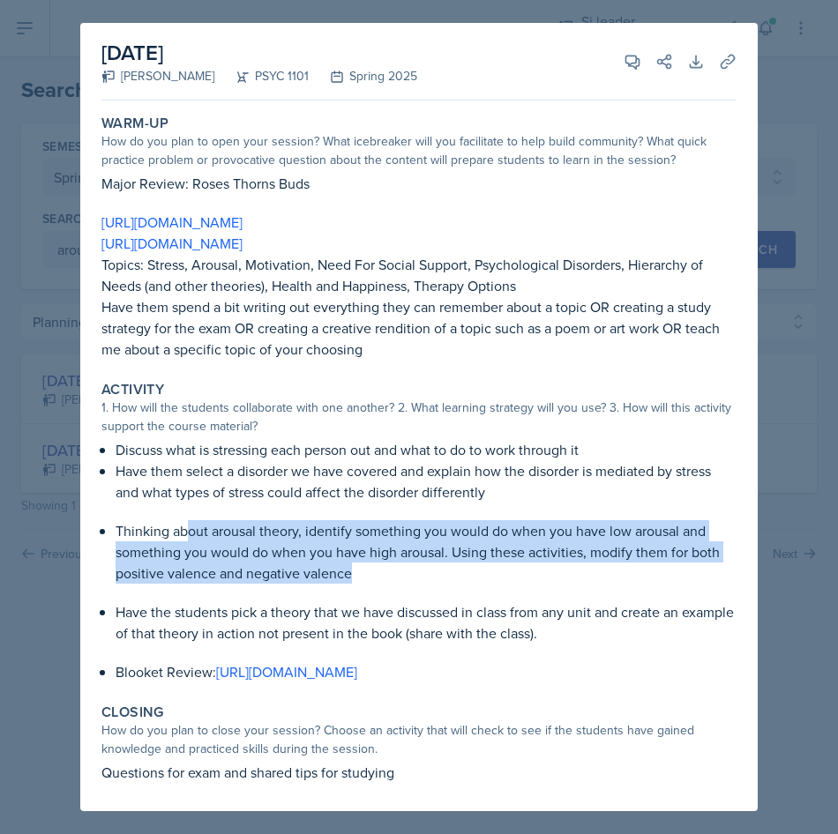
drag, startPoint x: 205, startPoint y: 527, endPoint x: 386, endPoint y: 582, distance: 188.9
click at [386, 582] on p "Thinking about arousal theory, identify something you would do when you have lo…" at bounding box center [426, 551] width 621 height 63
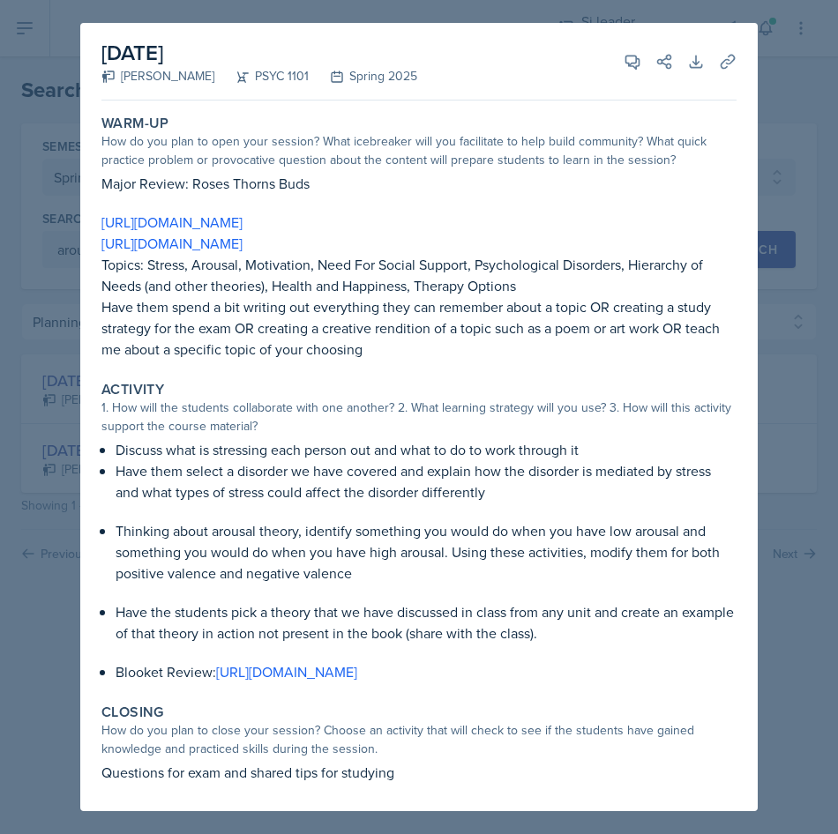
drag, startPoint x: 386, startPoint y: 582, endPoint x: 363, endPoint y: 624, distance: 47.4
click at [363, 624] on p "Have the students pick a theory that we have discussed in class from any unit a…" at bounding box center [426, 622] width 621 height 42
drag, startPoint x: 171, startPoint y: 11, endPoint x: 176, endPoint y: 2, distance: 10.3
click at [176, 10] on div at bounding box center [419, 417] width 838 height 834
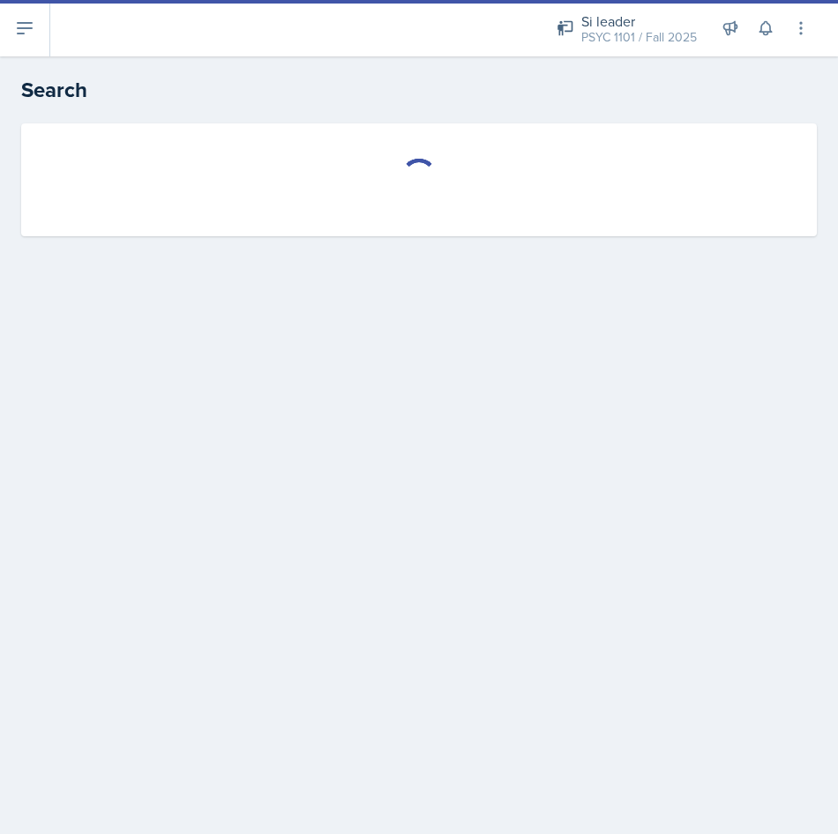
select select "all"
select select "1"
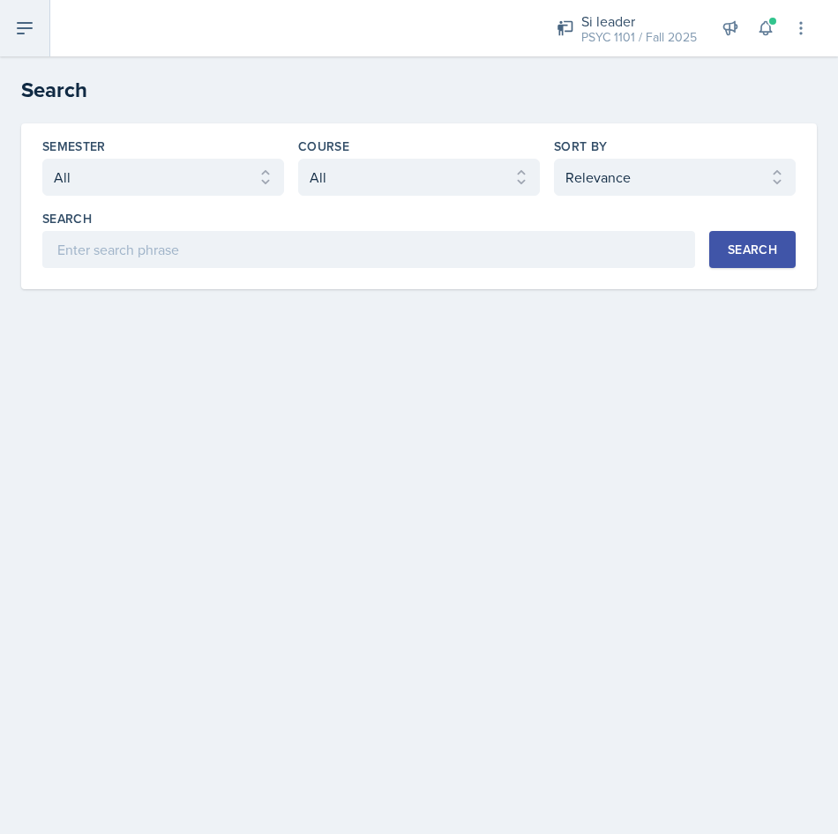
click at [26, 23] on icon at bounding box center [25, 28] width 14 height 11
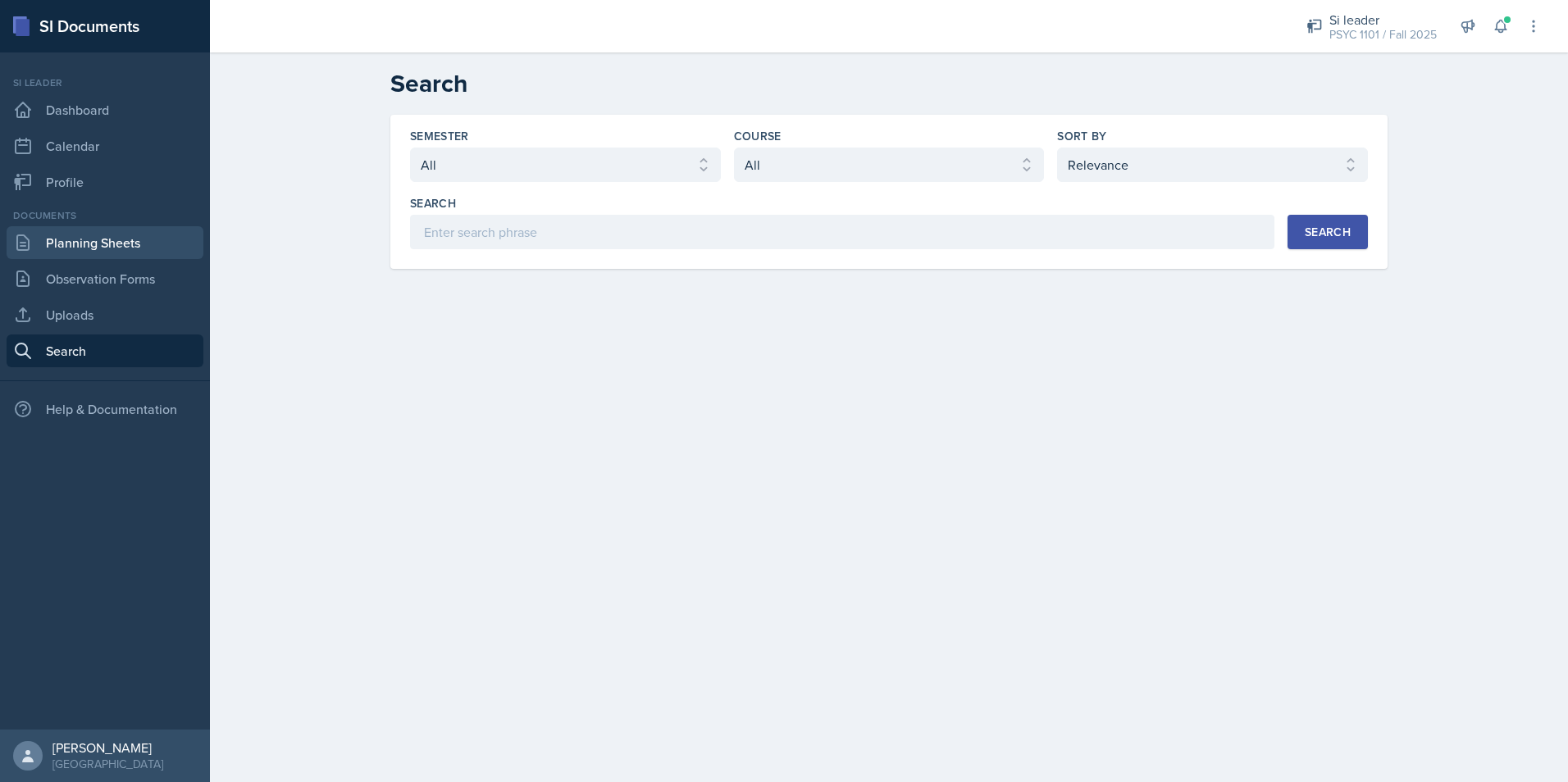
click at [114, 229] on link "Planning Sheets" at bounding box center [105, 242] width 197 height 33
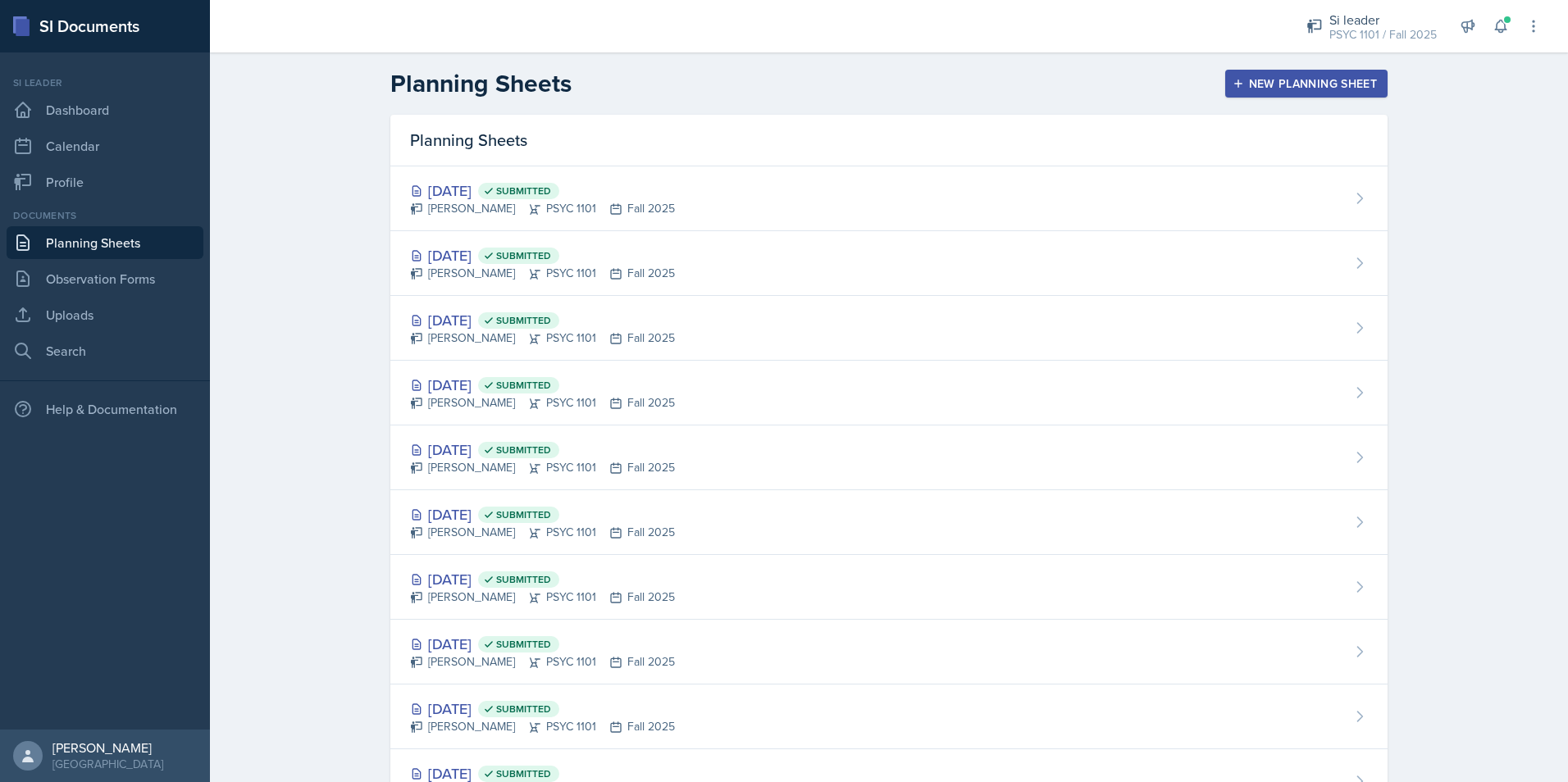
click at [463, 238] on div "Oct 22nd, 2025 Submitted Artemas Souder PSYC 1101 Fall 2025" at bounding box center [889, 264] width 997 height 65
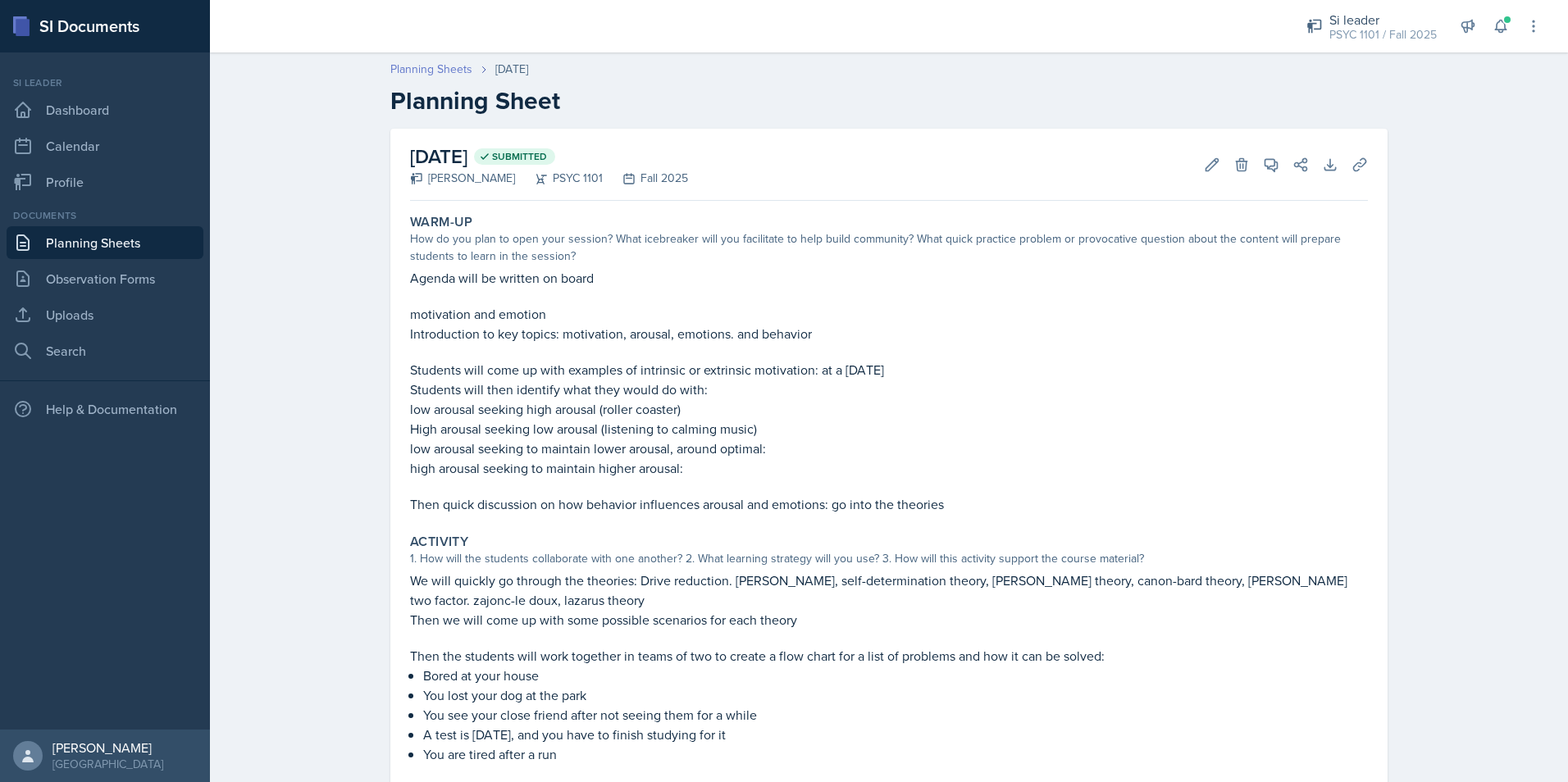
click at [455, 69] on link "Planning Sheets" at bounding box center [432, 69] width 82 height 18
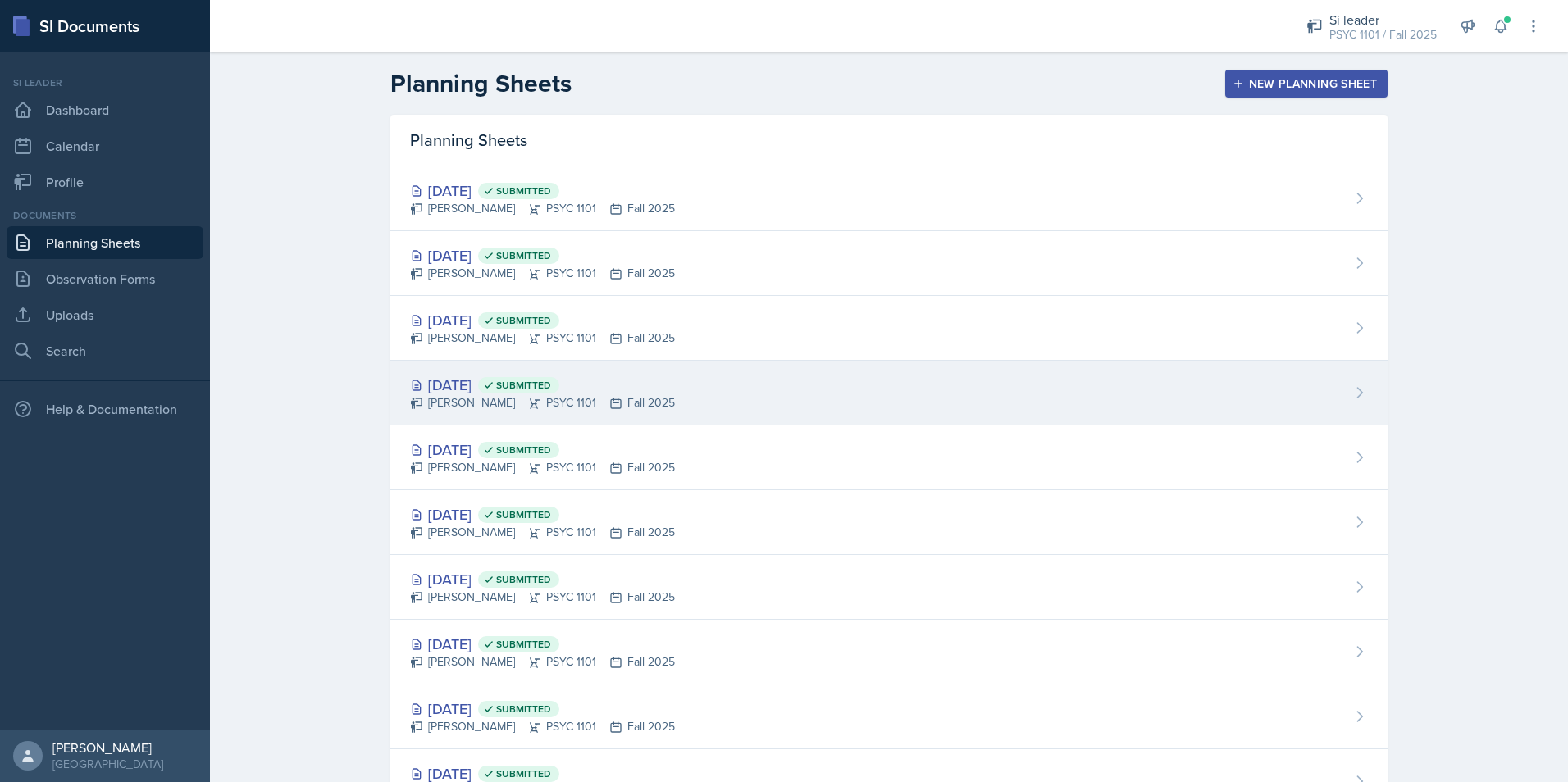
click at [489, 373] on div "Oct 15th, 2025 Submitted Artemas Souder PSYC 1101 Fall 2025" at bounding box center [889, 393] width 997 height 65
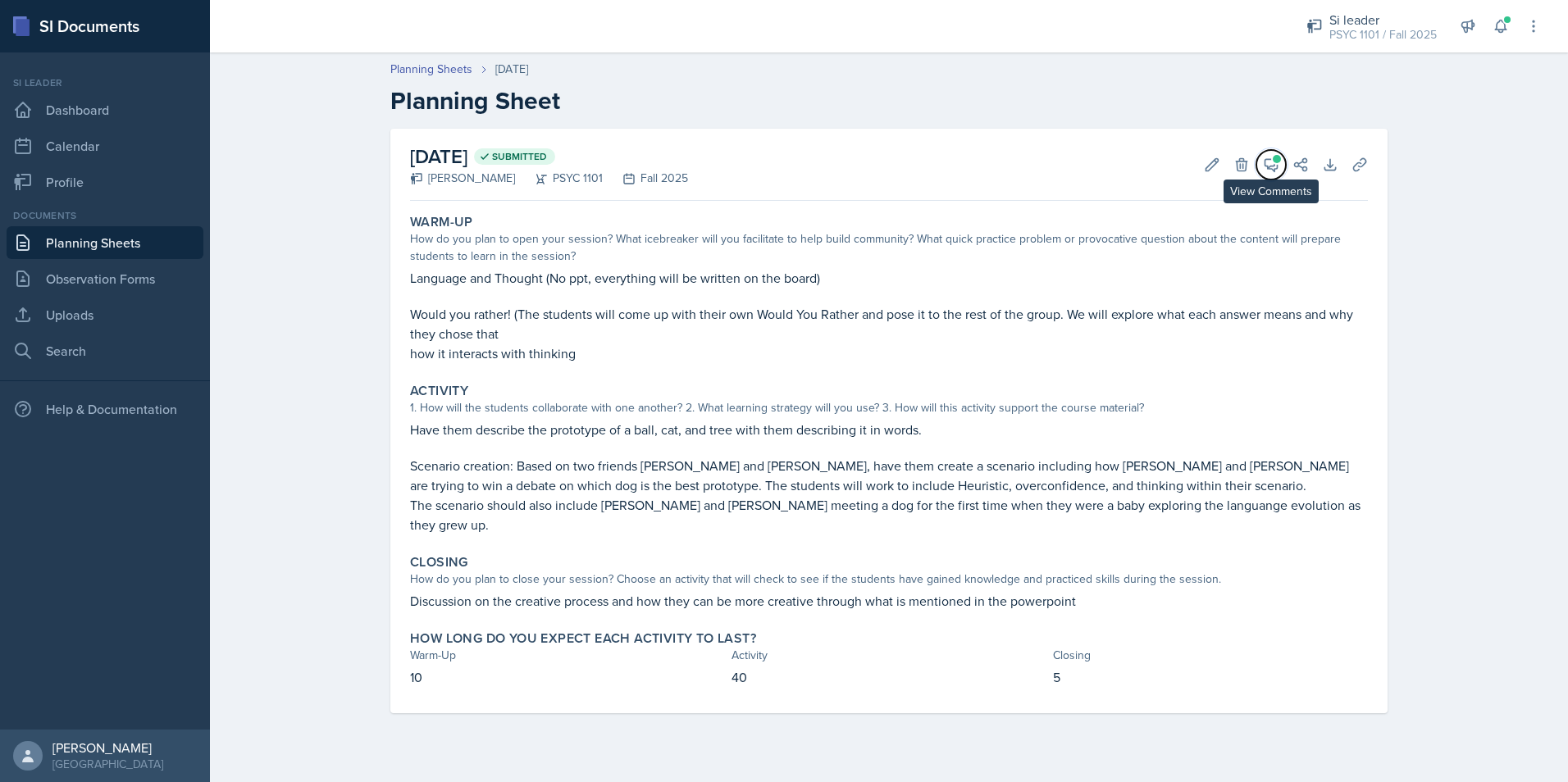
click at [778, 160] on span at bounding box center [1277, 159] width 8 height 8
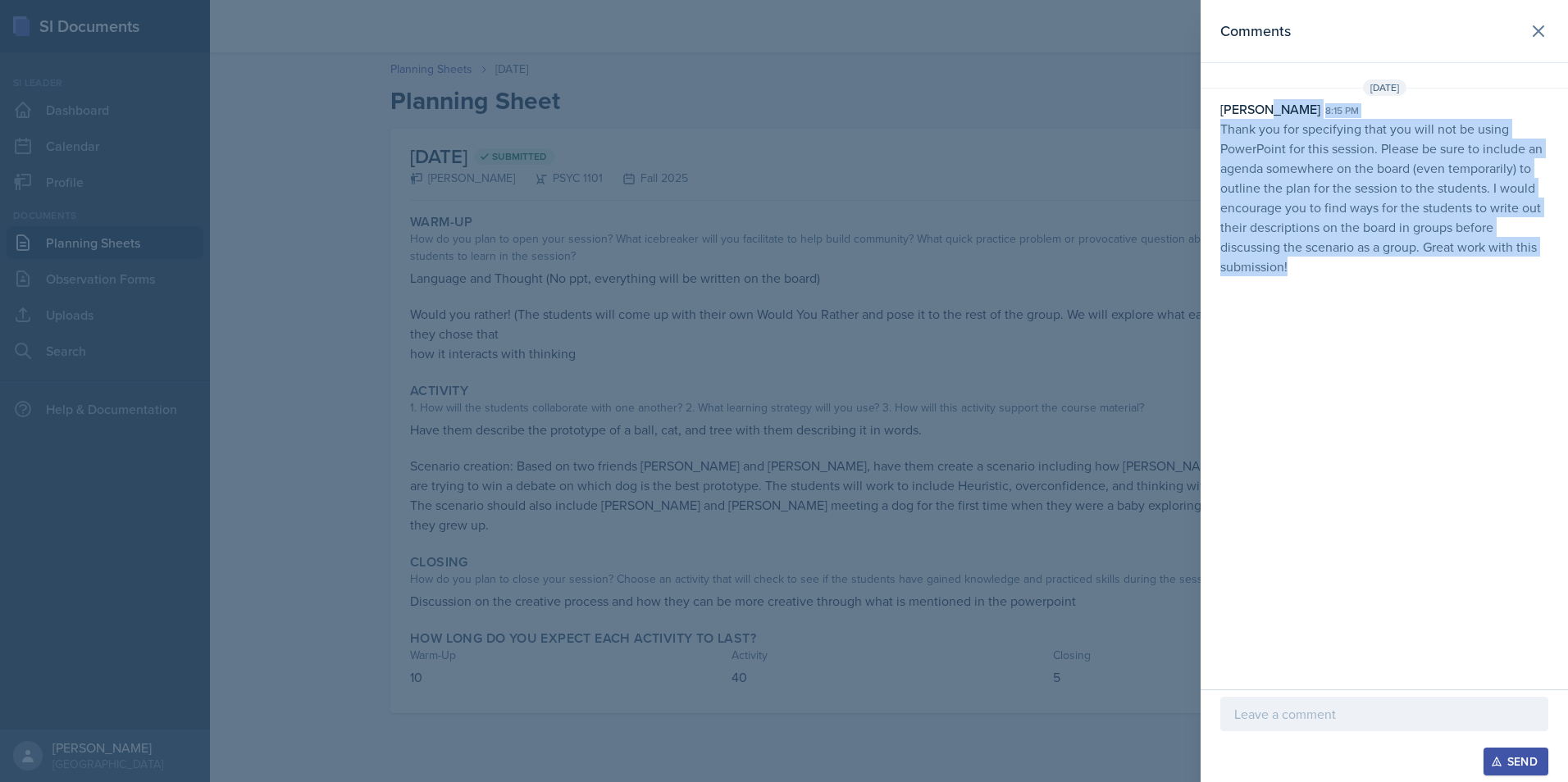
drag, startPoint x: 1266, startPoint y: 117, endPoint x: 1331, endPoint y: 285, distance: 180.1
click at [778, 285] on div "Comments Oct 13th, 2025 Nakiya Ham-Bloomquist 8:15 pm Thank you for specifying …" at bounding box center [1384, 345] width 367 height 690
drag, startPoint x: 1331, startPoint y: 285, endPoint x: 1355, endPoint y: 322, distance: 44.1
click at [778, 322] on div "Comments Oct 13th, 2025 Nakiya Ham-Bloomquist 8:15 pm Thank you for specifying …" at bounding box center [1384, 345] width 367 height 690
click at [778, 281] on div "Oct 13th, 2025 Nakiya Ham-Bloomquist 8:15 pm Thank you for specifying that you …" at bounding box center [1384, 181] width 367 height 204
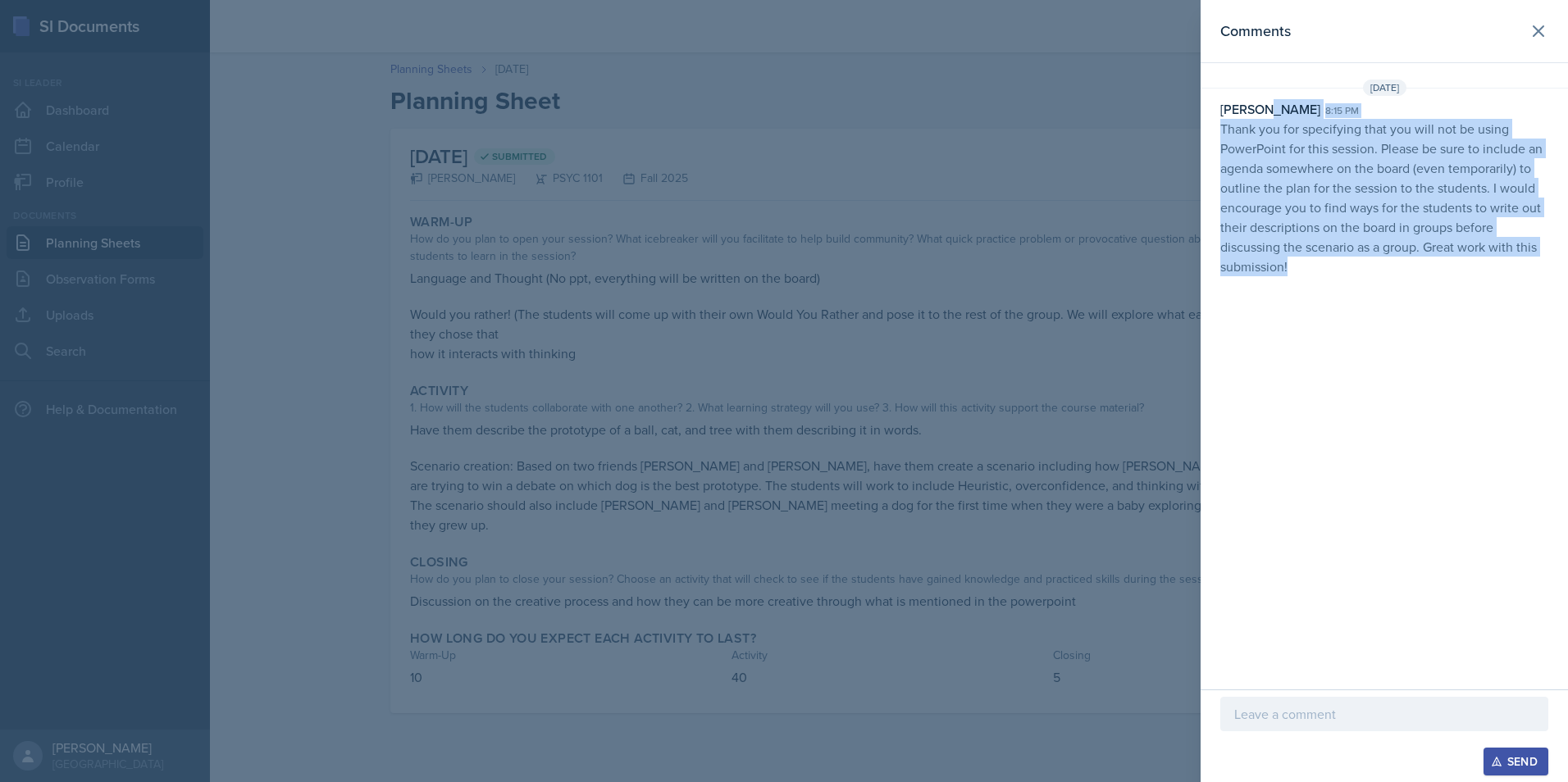
click at [778, 261] on p "Thank you for specifying that you will not be using PowerPoint for this session…" at bounding box center [1384, 197] width 328 height 157
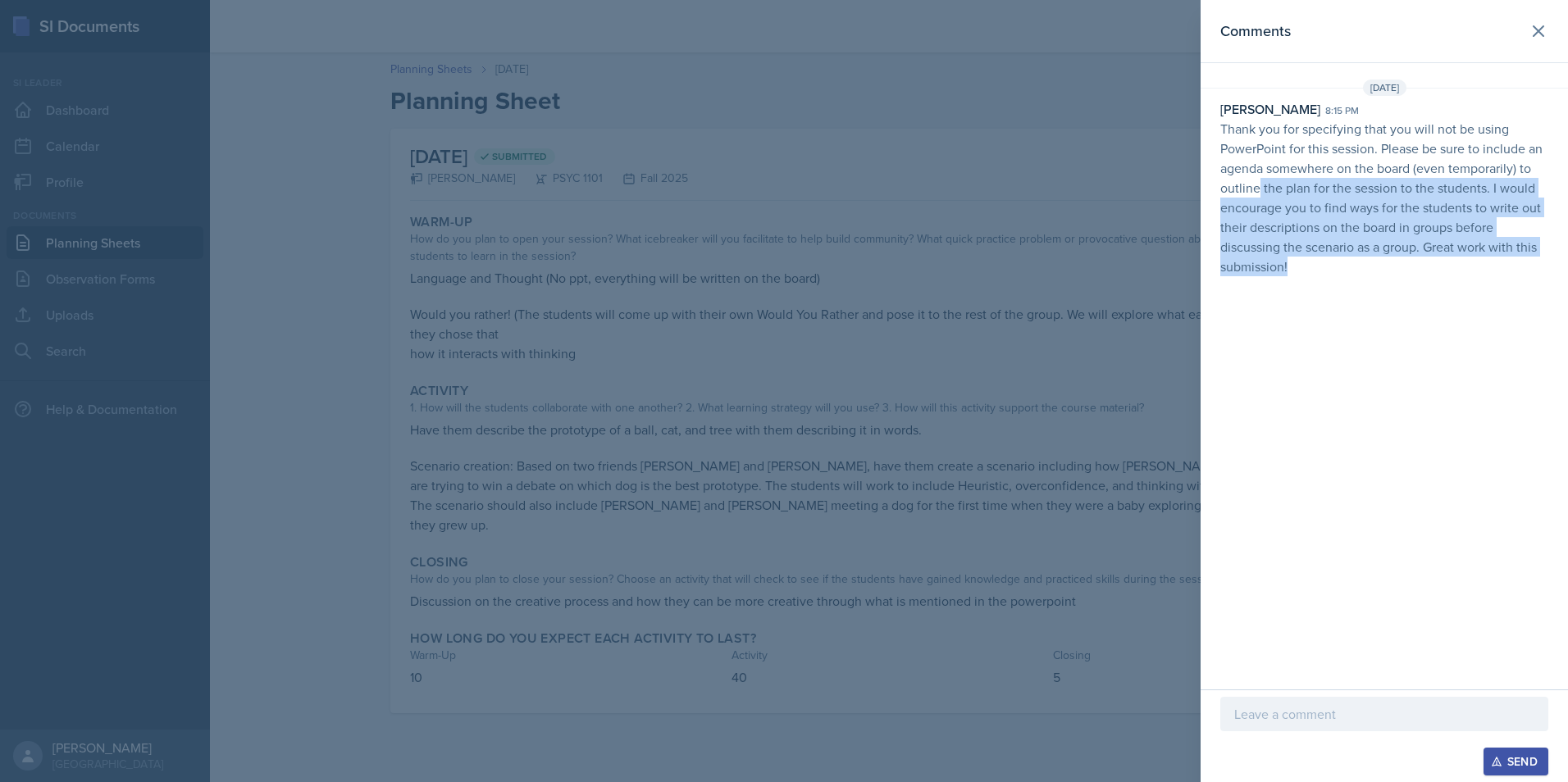
drag, startPoint x: 1259, startPoint y: 196, endPoint x: 1296, endPoint y: 281, distance: 92.7
click at [778, 281] on div "Oct 13th, 2025 Nakiya Ham-Bloomquist 8:15 pm Thank you for specifying that you …" at bounding box center [1384, 181] width 367 height 204
drag, startPoint x: 1296, startPoint y: 281, endPoint x: 1296, endPoint y: 294, distance: 13.0
click at [778, 294] on div "Comments Oct 13th, 2025 Nakiya Ham-Bloomquist 8:15 pm Thank you for specifying …" at bounding box center [1384, 345] width 367 height 690
click at [778, 317] on div "Comments Oct 13th, 2025 Nakiya Ham-Bloomquist 8:15 pm Thank you for specifying …" at bounding box center [1384, 345] width 367 height 690
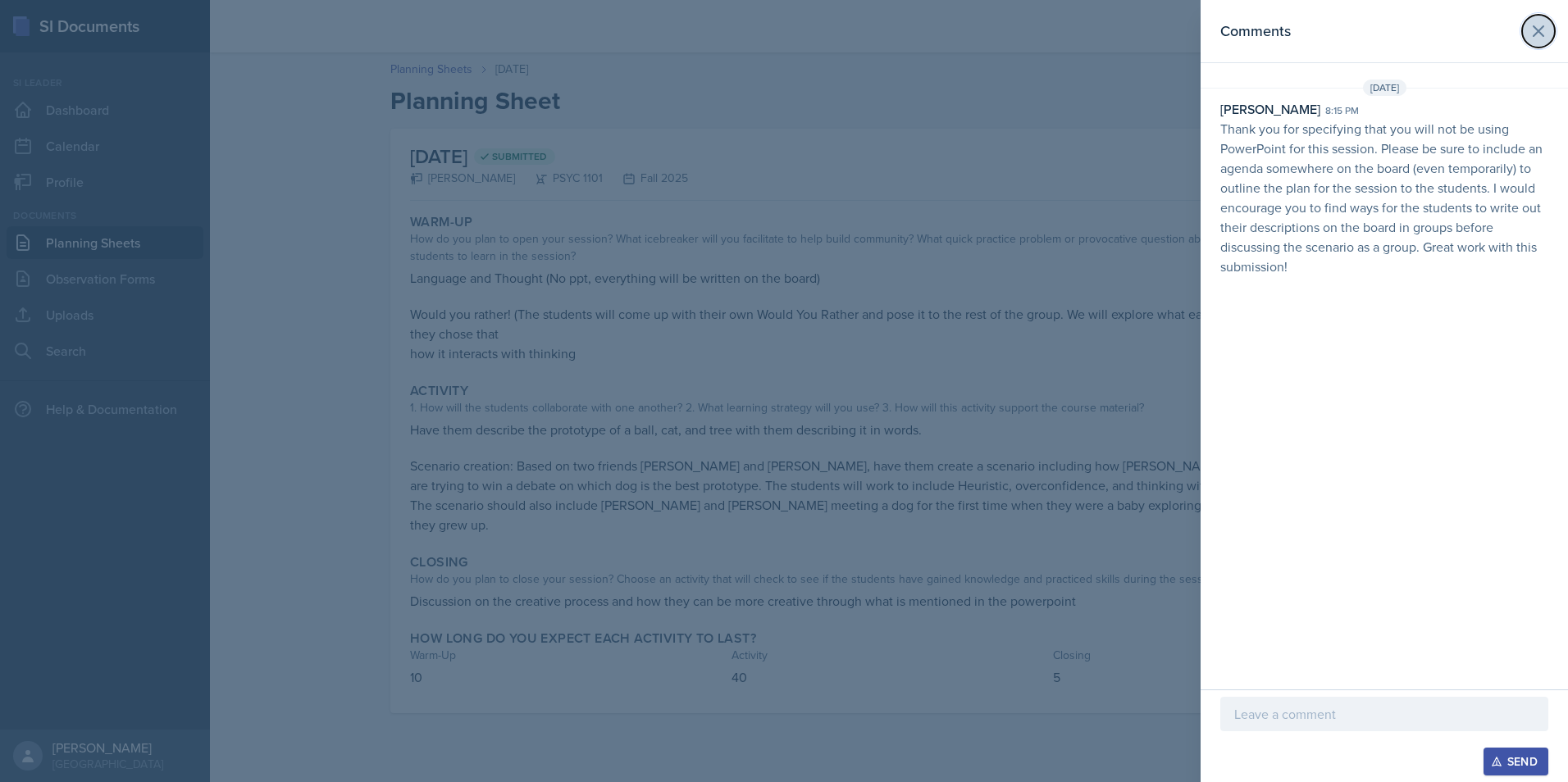
click at [778, 33] on button at bounding box center [1538, 31] width 33 height 33
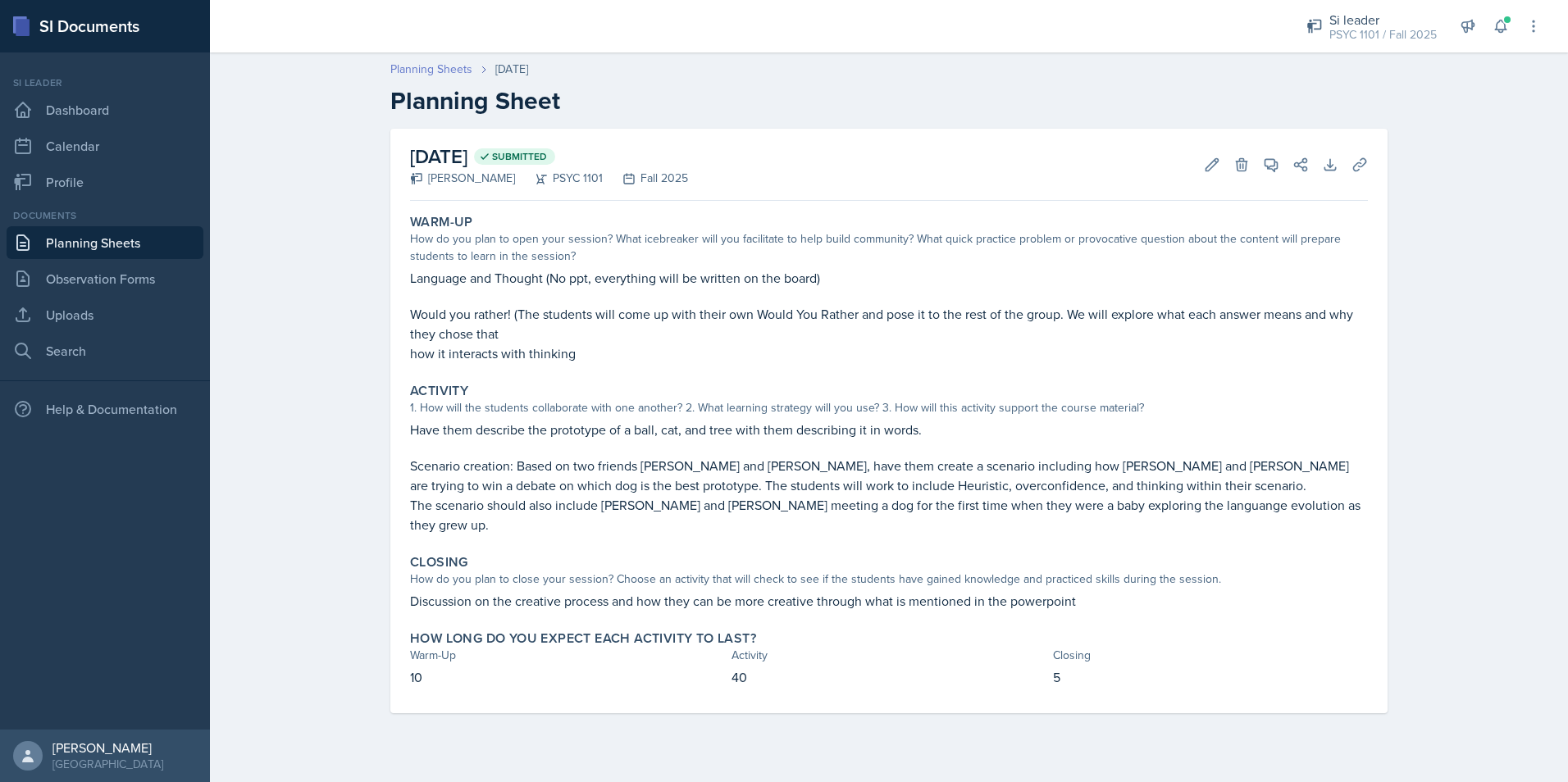
click at [419, 71] on link "Planning Sheets" at bounding box center [432, 69] width 82 height 18
